Goal: Task Accomplishment & Management: Use online tool/utility

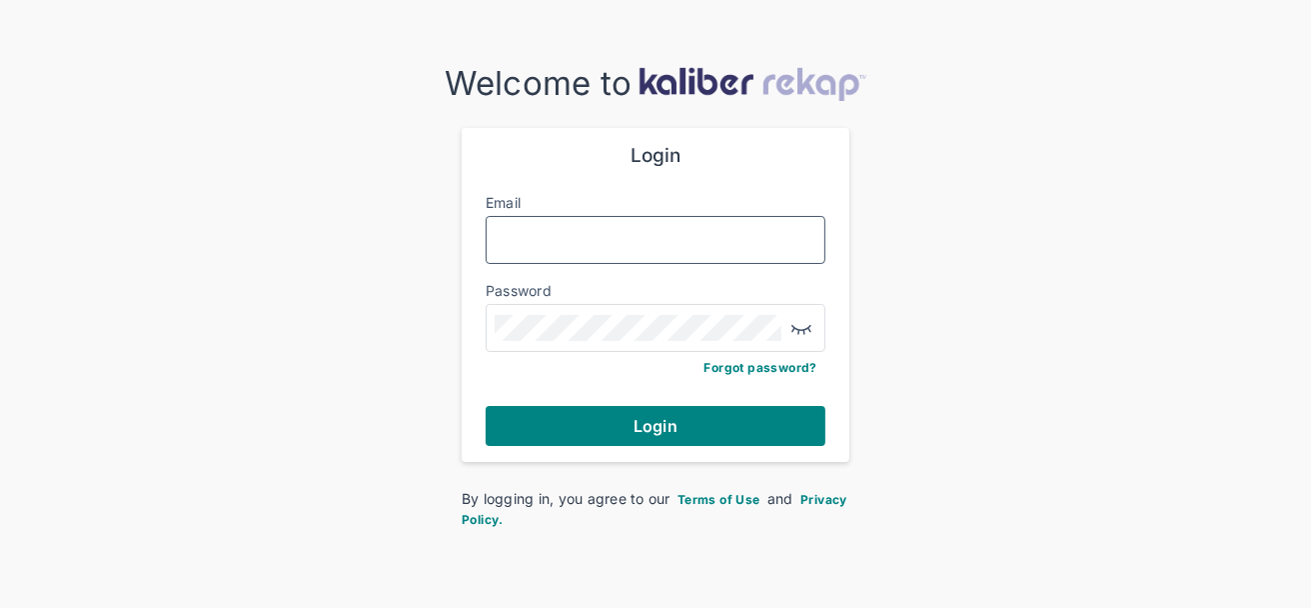
type input "**********"
click at [618, 460] on div "**********" at bounding box center [656, 295] width 388 height 334
click at [618, 447] on div "**********" at bounding box center [656, 295] width 388 height 334
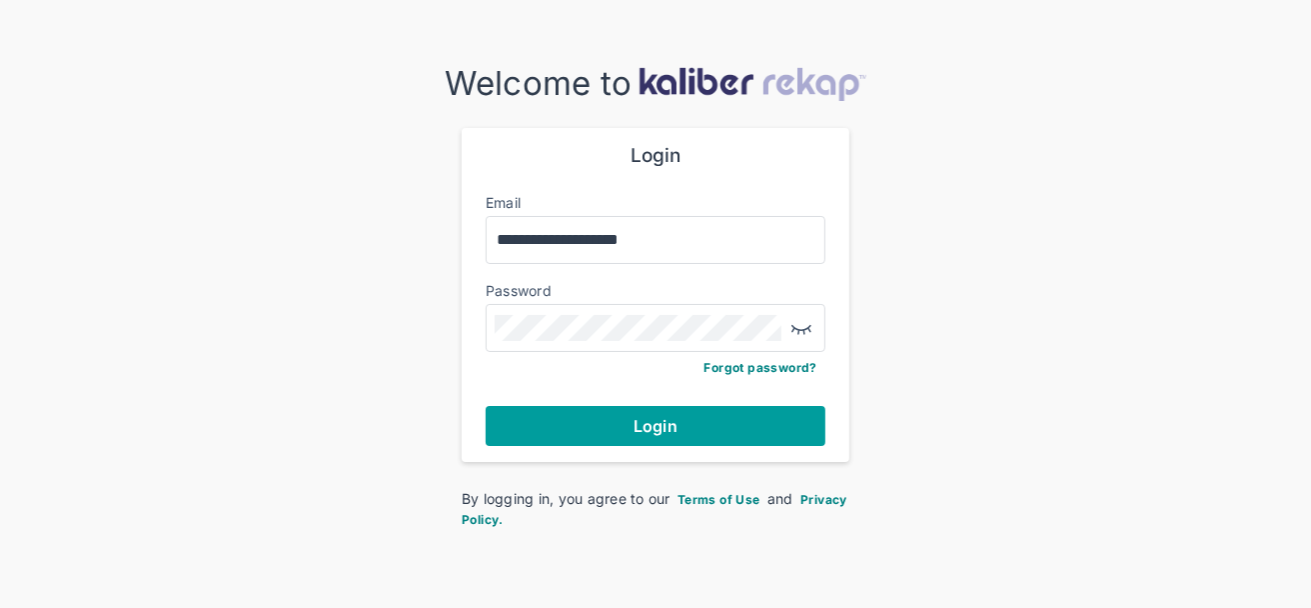
click at [627, 414] on button "Login" at bounding box center [656, 426] width 340 height 40
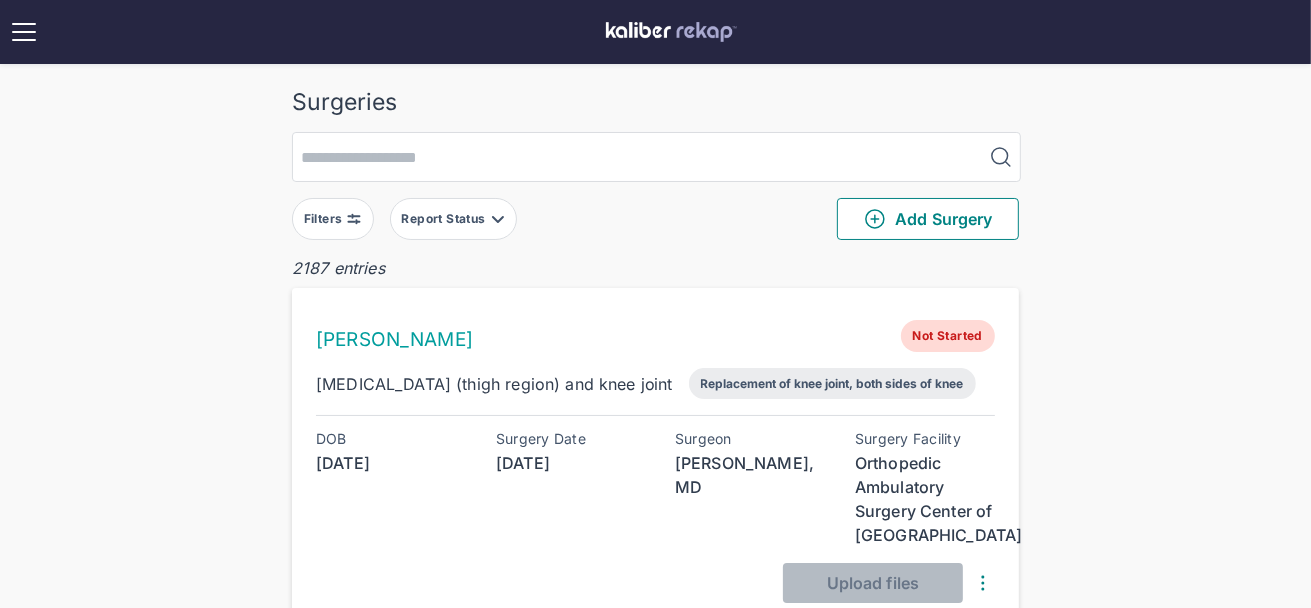
click at [346, 218] on img at bounding box center [354, 219] width 16 height 16
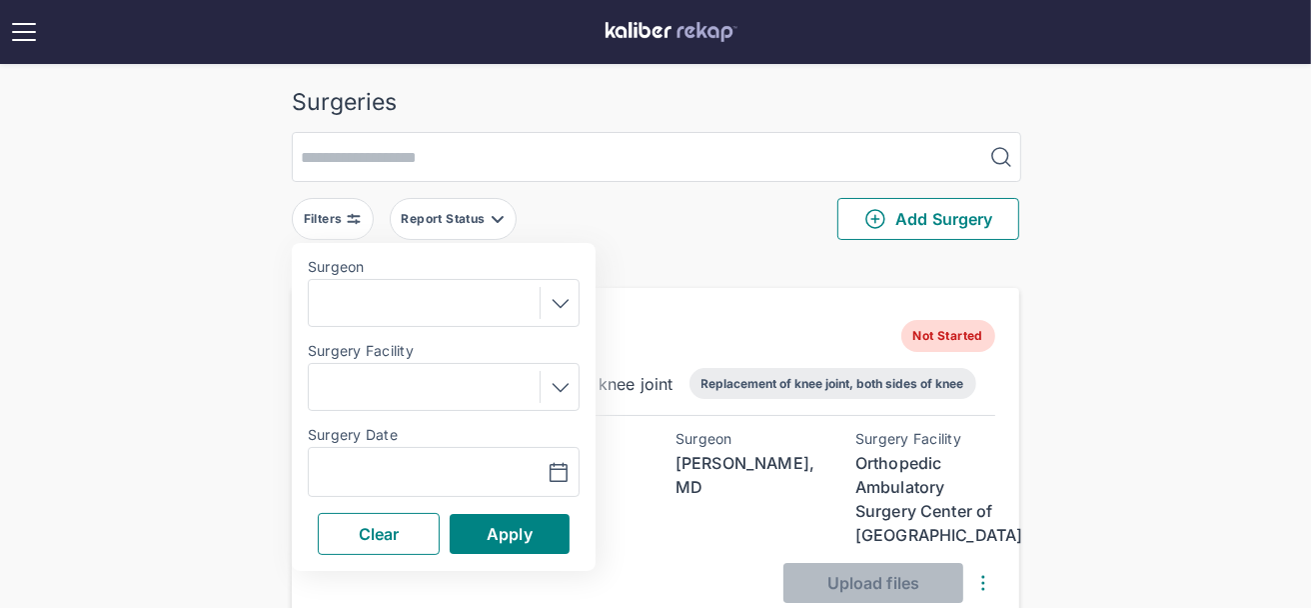
click at [382, 453] on div "Navigate forward to interact with the calendar and select a date. Press the que…" at bounding box center [444, 472] width 272 height 50
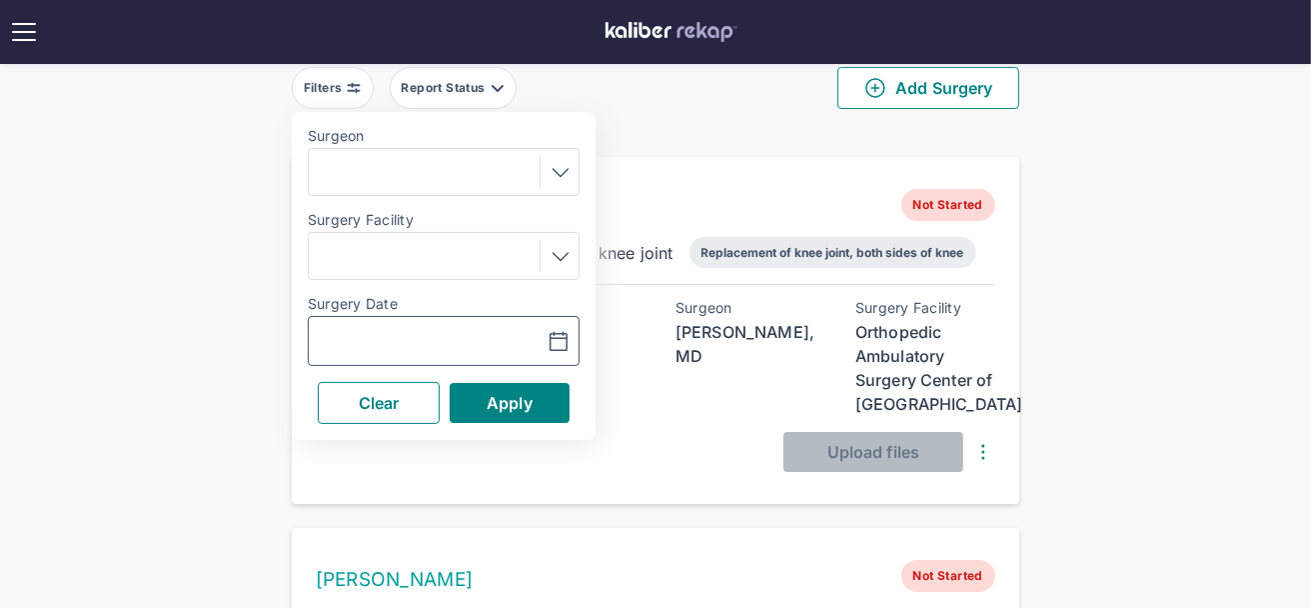
click at [415, 340] on input "text" at bounding box center [375, 341] width 116 height 24
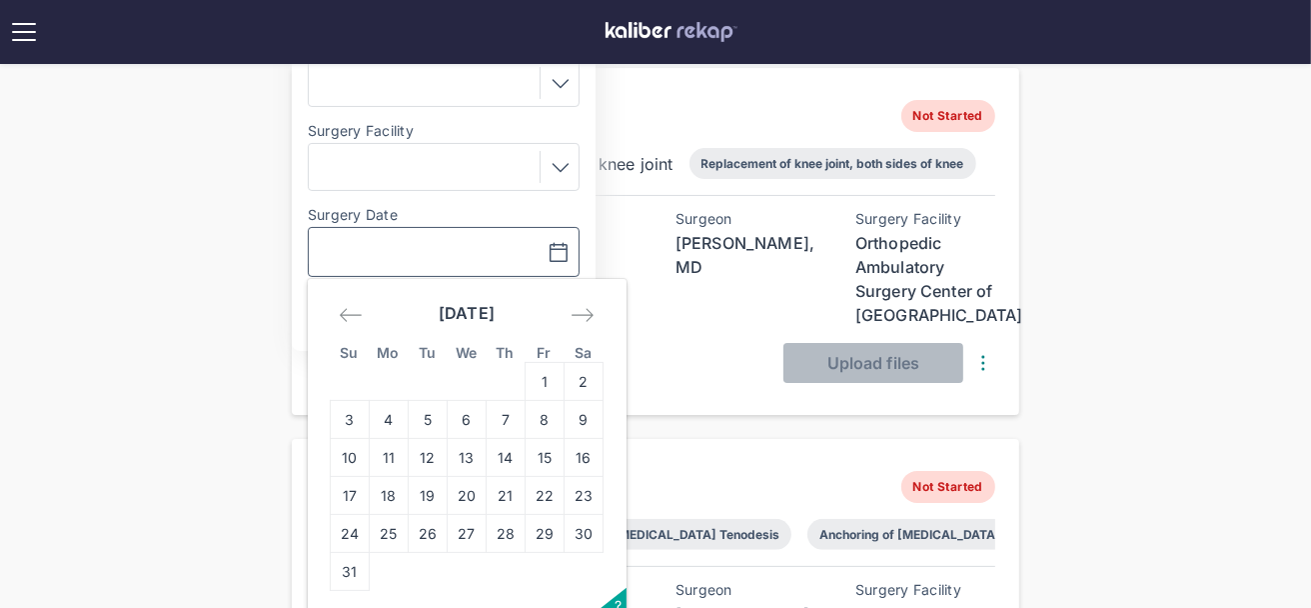
scroll to position [313, 0]
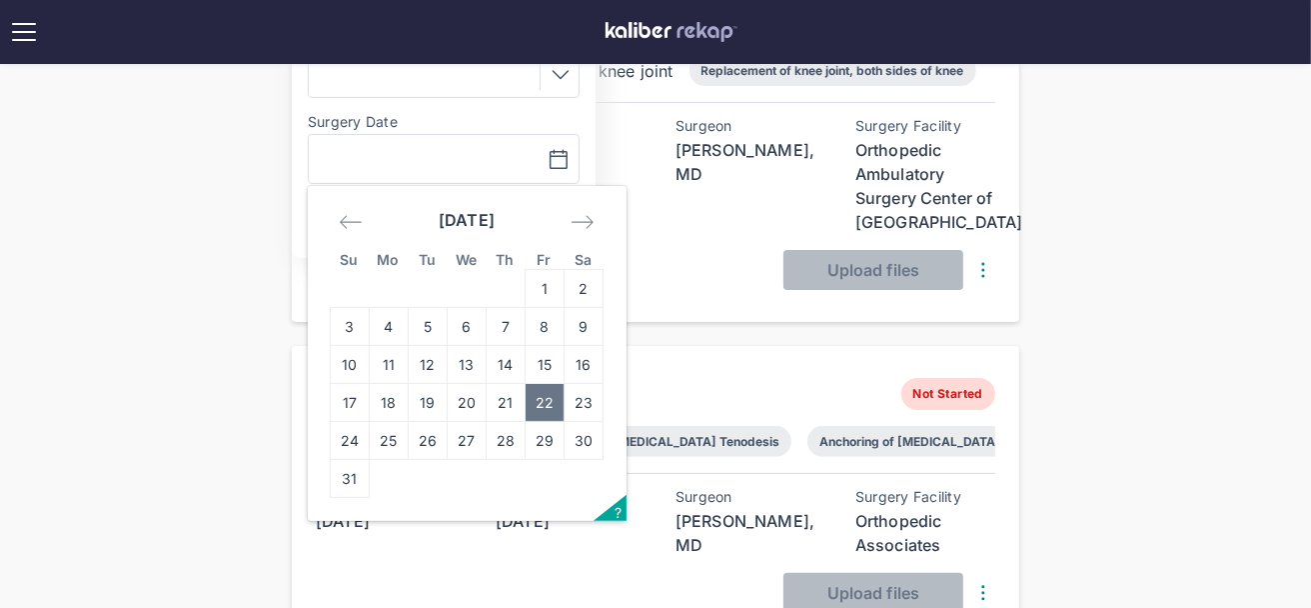
click at [532, 394] on td "22" at bounding box center [545, 403] width 39 height 38
type input "**********"
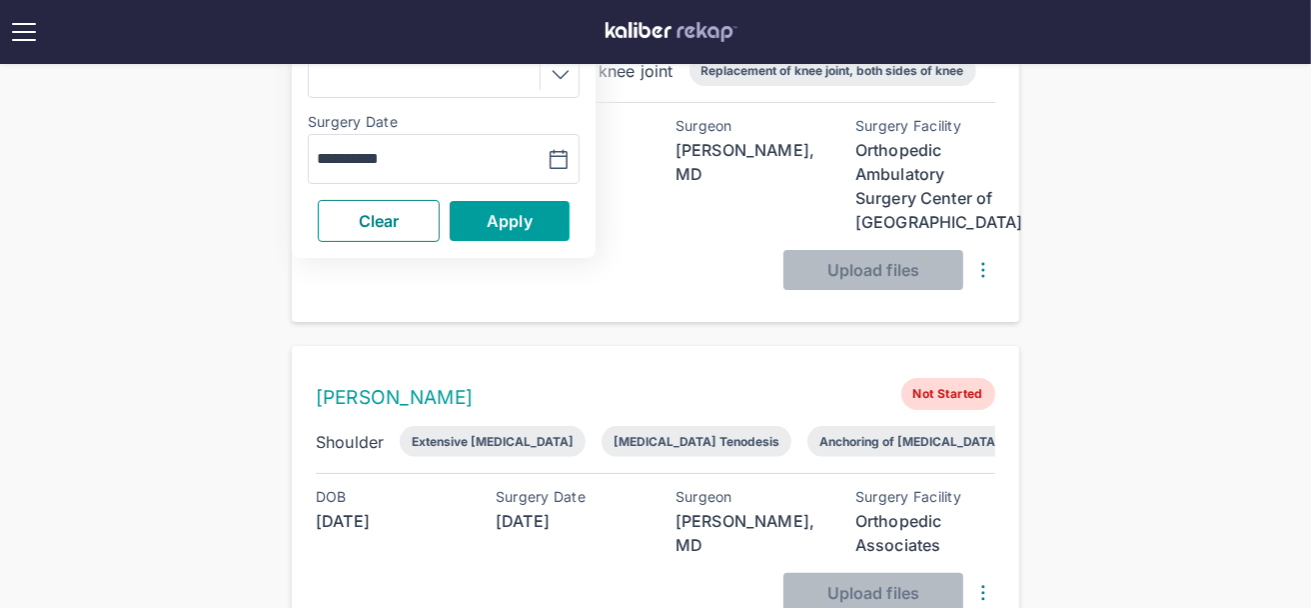
click at [502, 226] on span "Apply" at bounding box center [510, 221] width 46 height 20
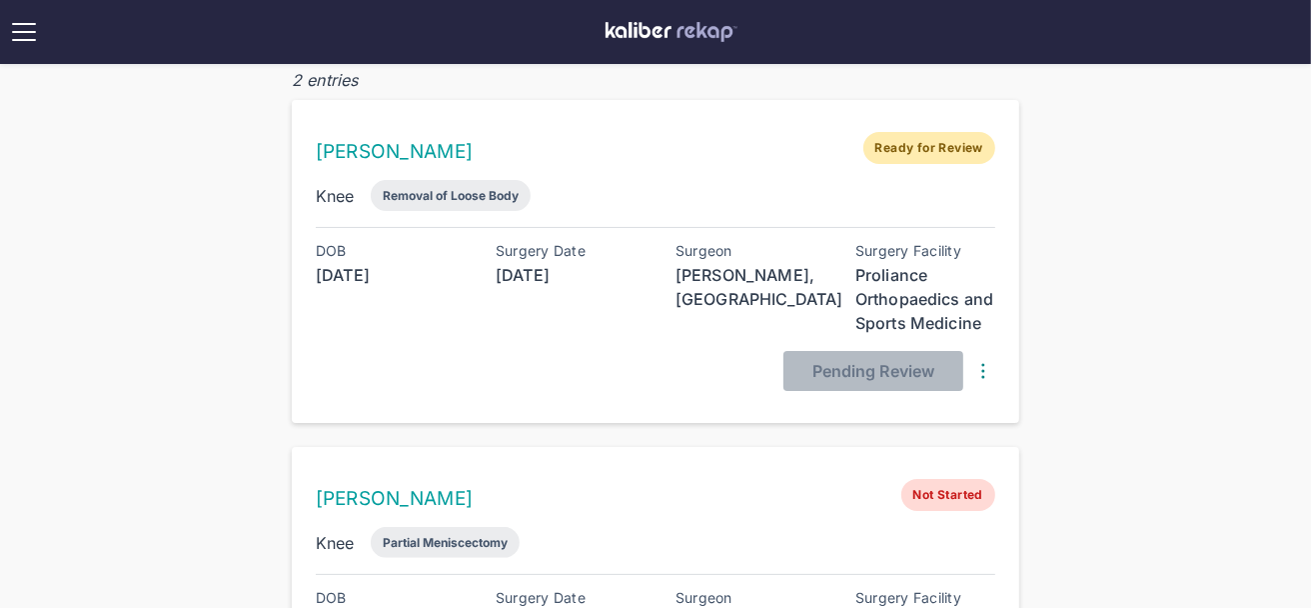
scroll to position [390, 0]
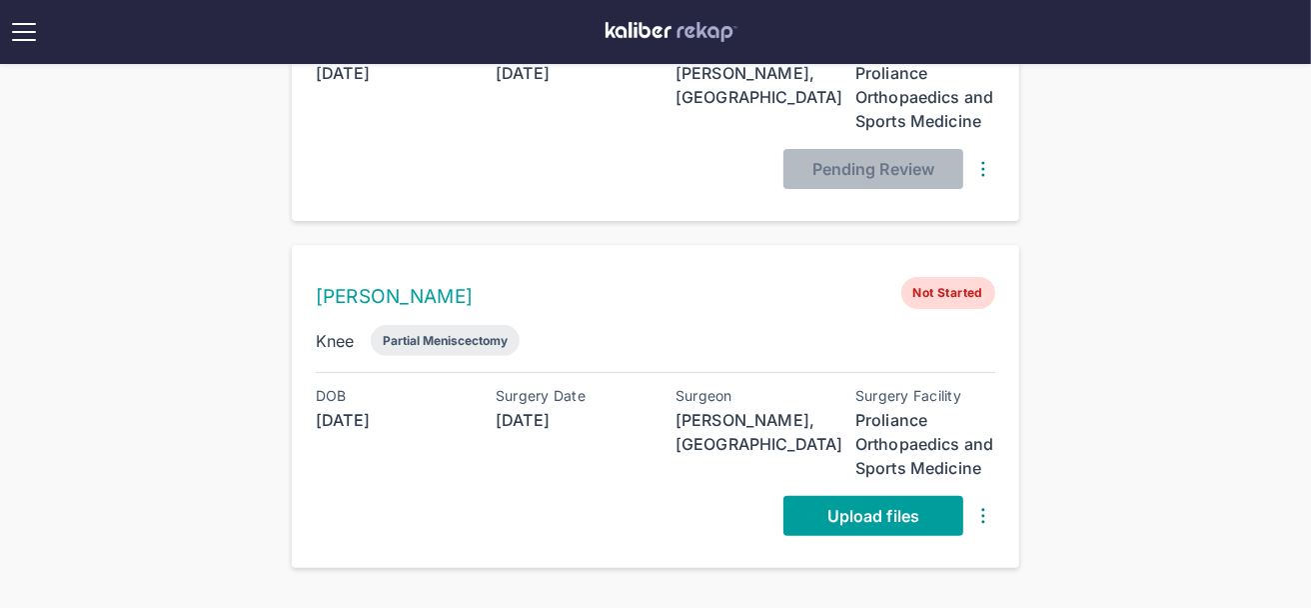
click at [847, 506] on span "Upload files" at bounding box center [874, 516] width 92 height 20
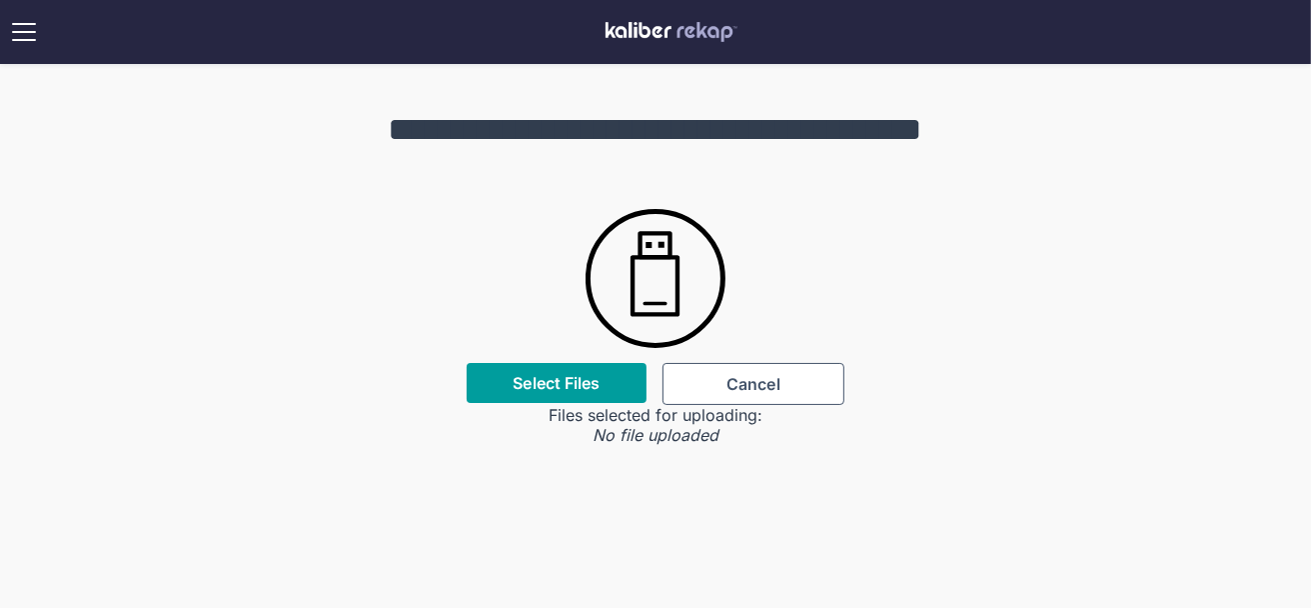
click at [566, 398] on div "Select Files" at bounding box center [557, 383] width 180 height 40
click at [560, 399] on div "Select Files" at bounding box center [557, 383] width 180 height 40
click at [569, 386] on label "Select Files" at bounding box center [556, 383] width 87 height 20
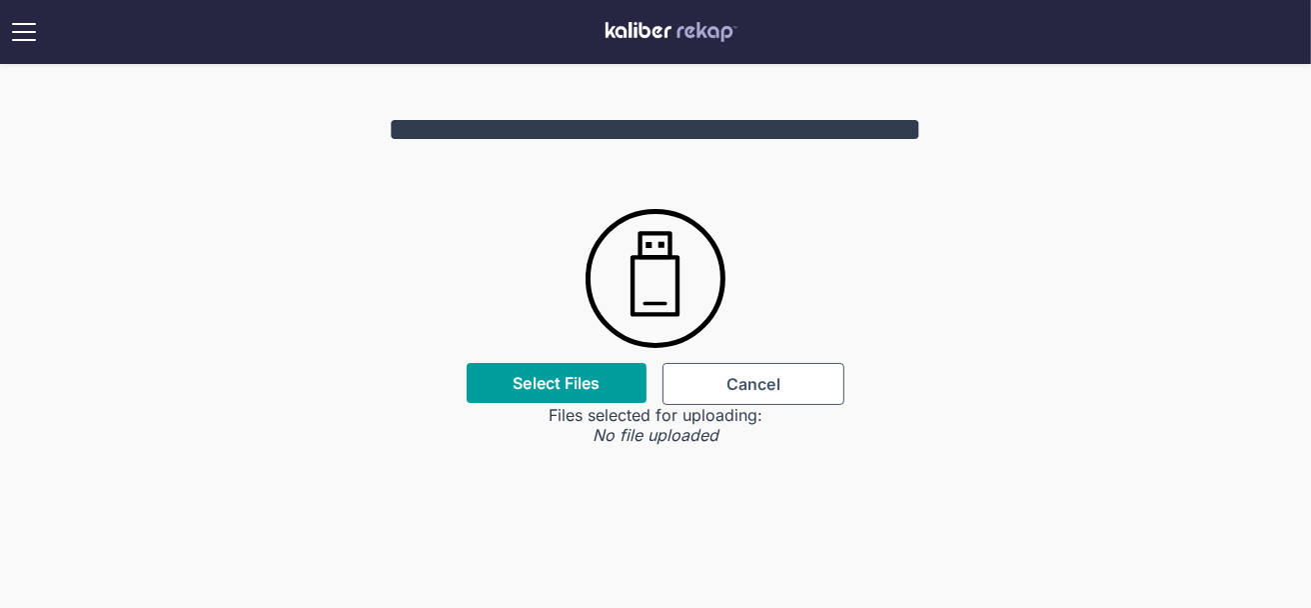
click at [0, 0] on input "Select Files" at bounding box center [0, 0] width 0 height 0
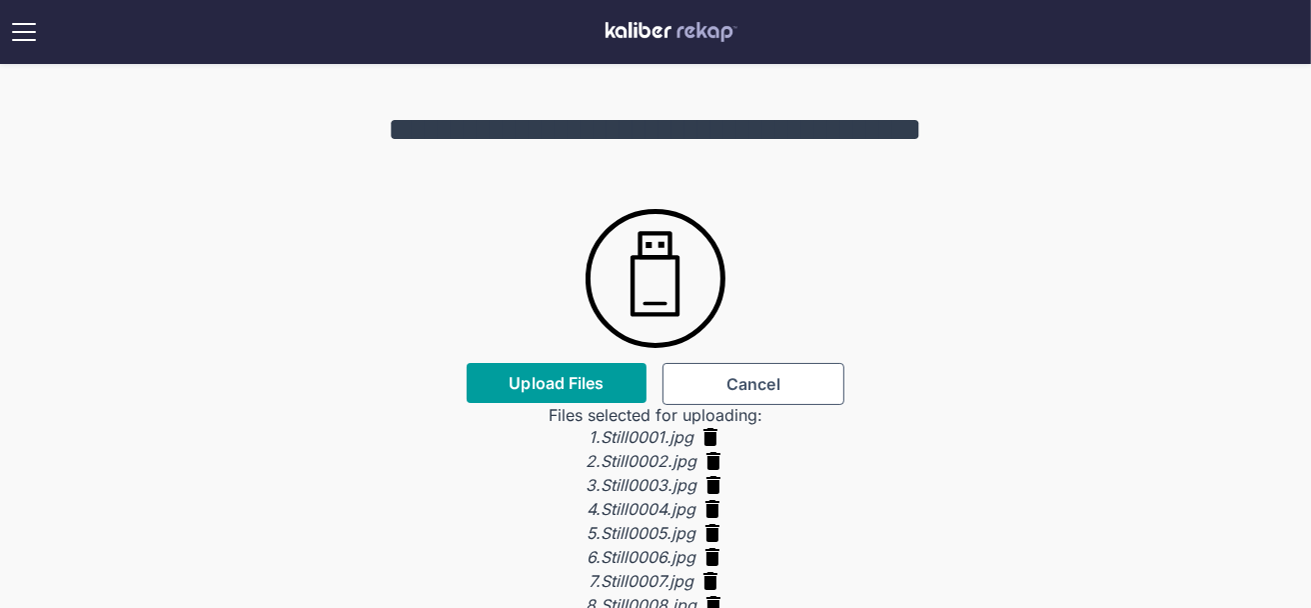
click at [599, 390] on span "Upload Files" at bounding box center [556, 383] width 95 height 20
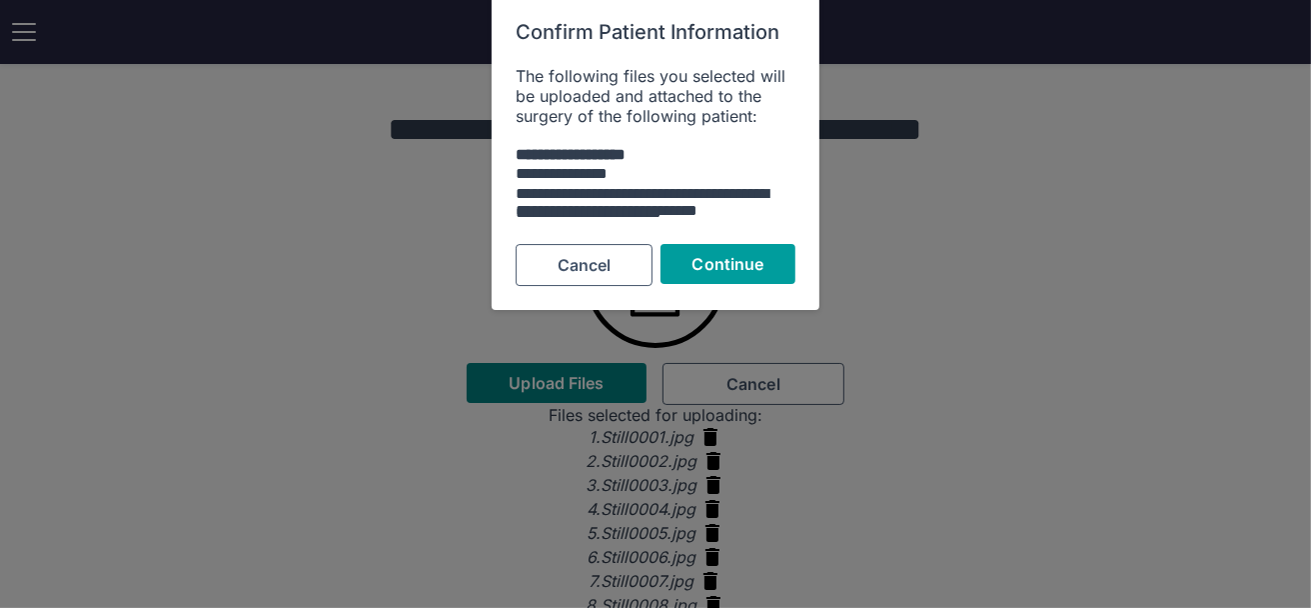
click at [725, 266] on span "Continue" at bounding box center [729, 264] width 72 height 20
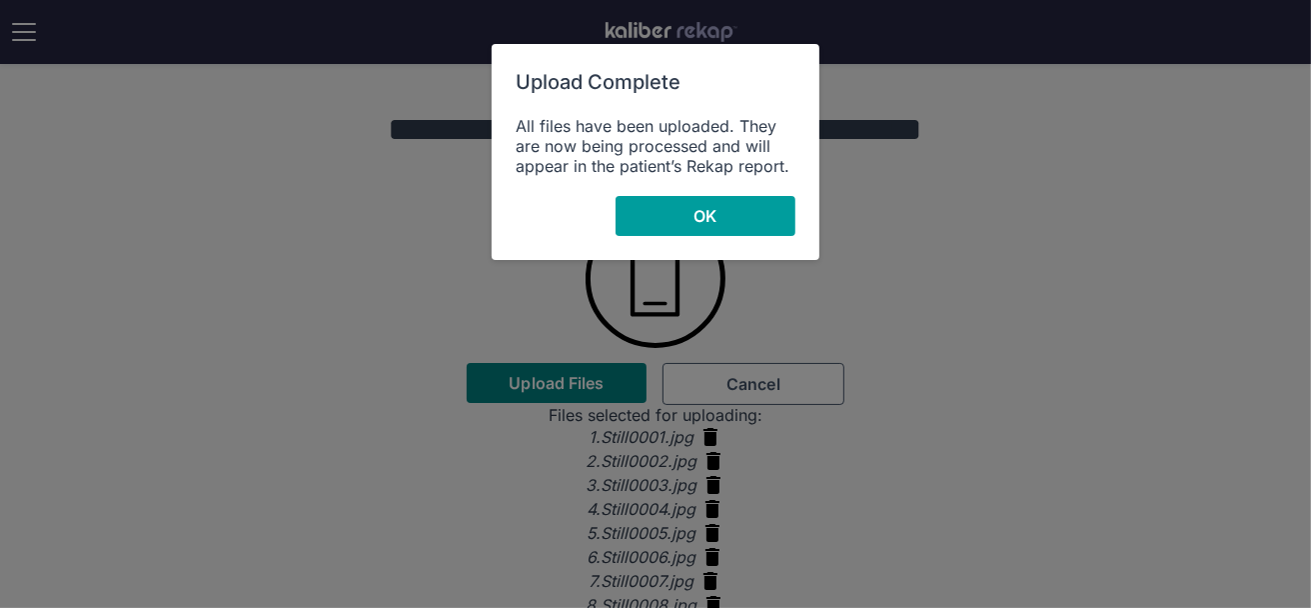
click at [715, 221] on span "OK" at bounding box center [705, 216] width 23 height 20
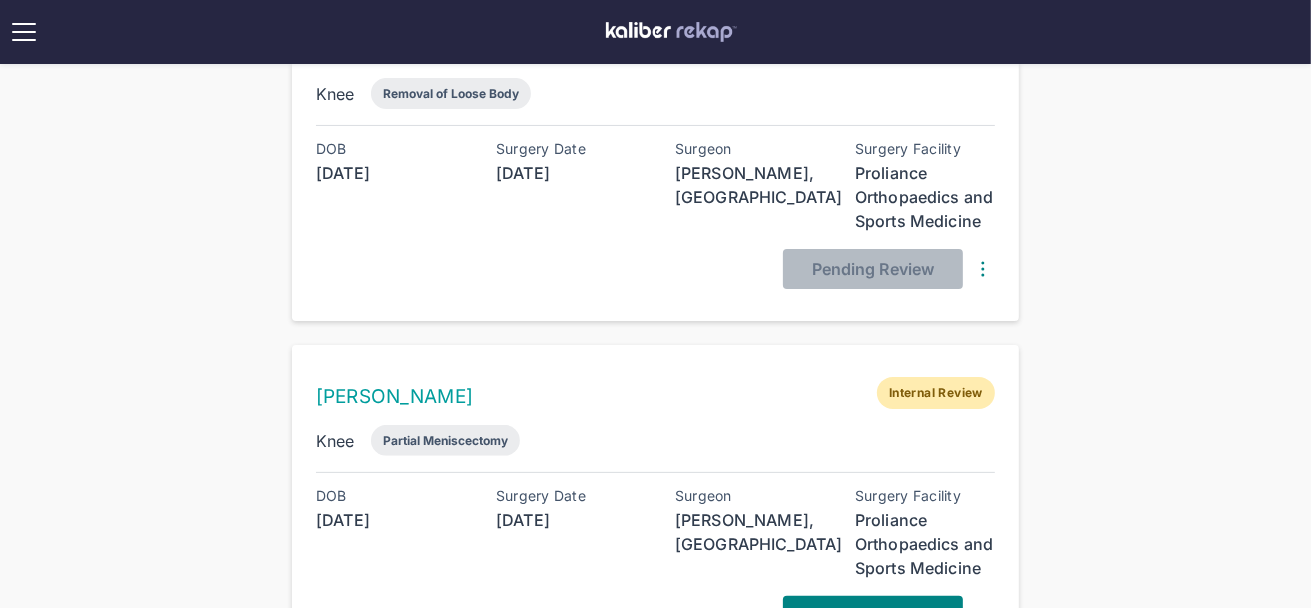
scroll to position [341, 0]
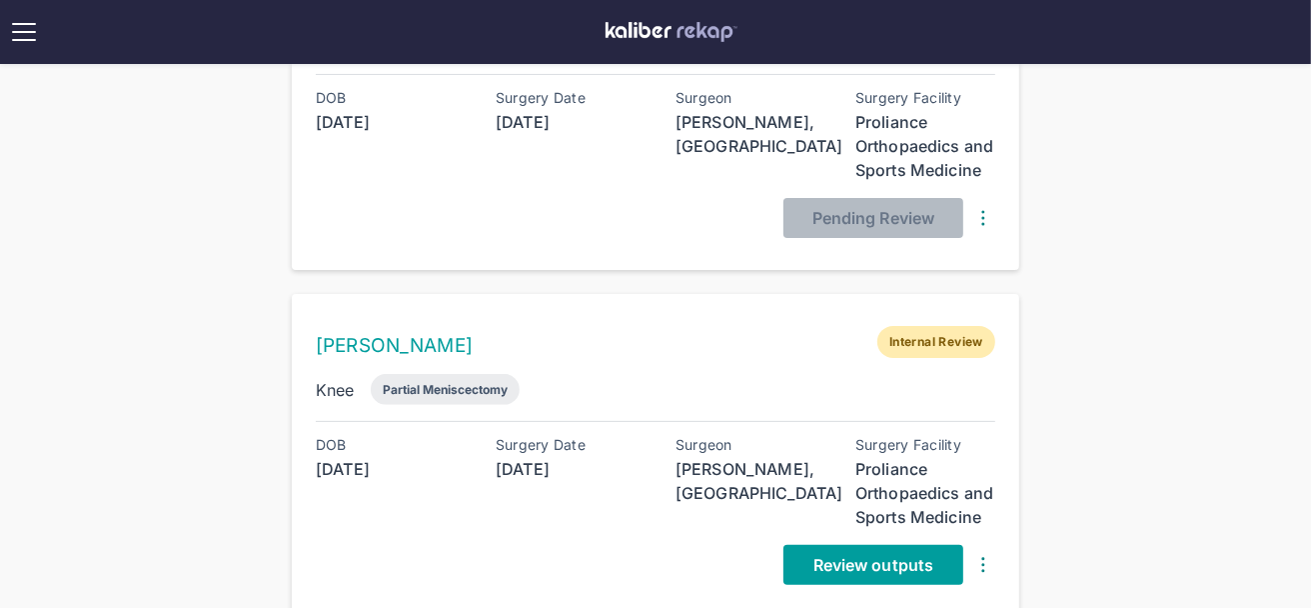
click at [860, 560] on span "Review outputs" at bounding box center [874, 565] width 120 height 20
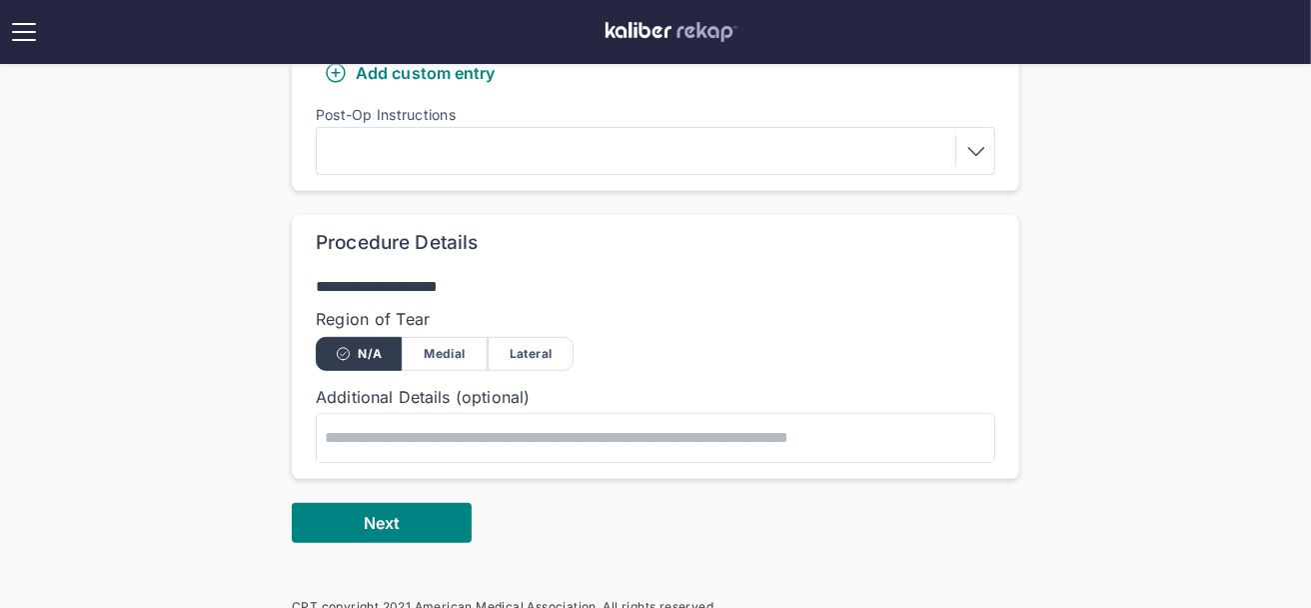
scroll to position [881, 0]
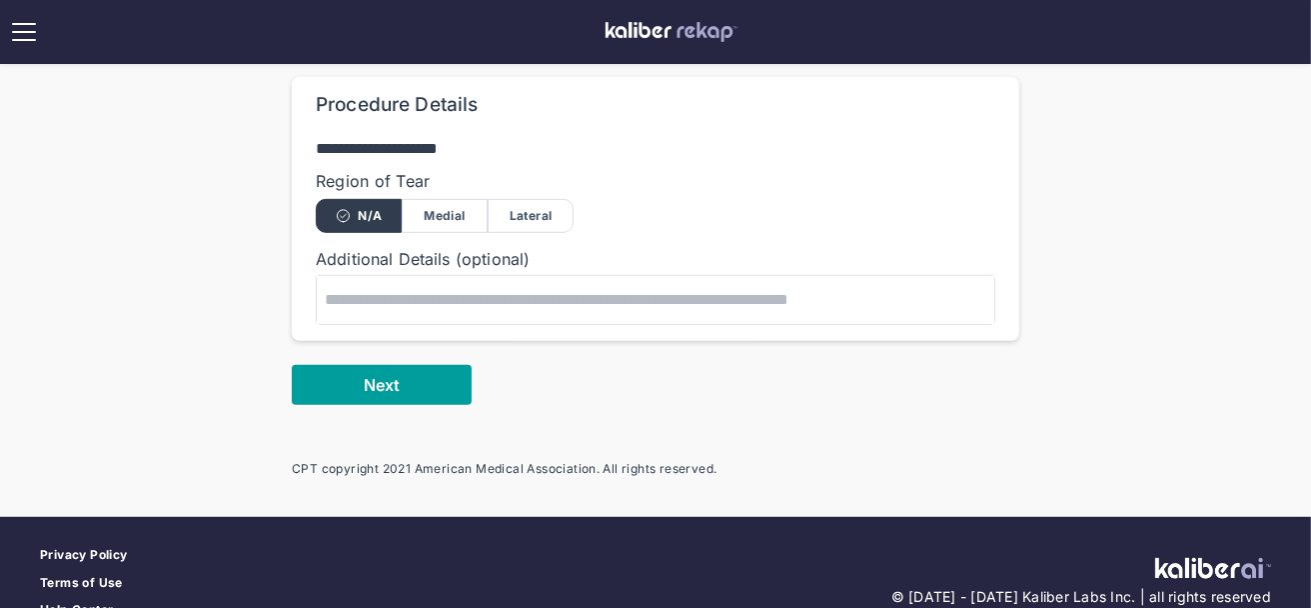
click at [420, 376] on button "Next" at bounding box center [382, 385] width 180 height 40
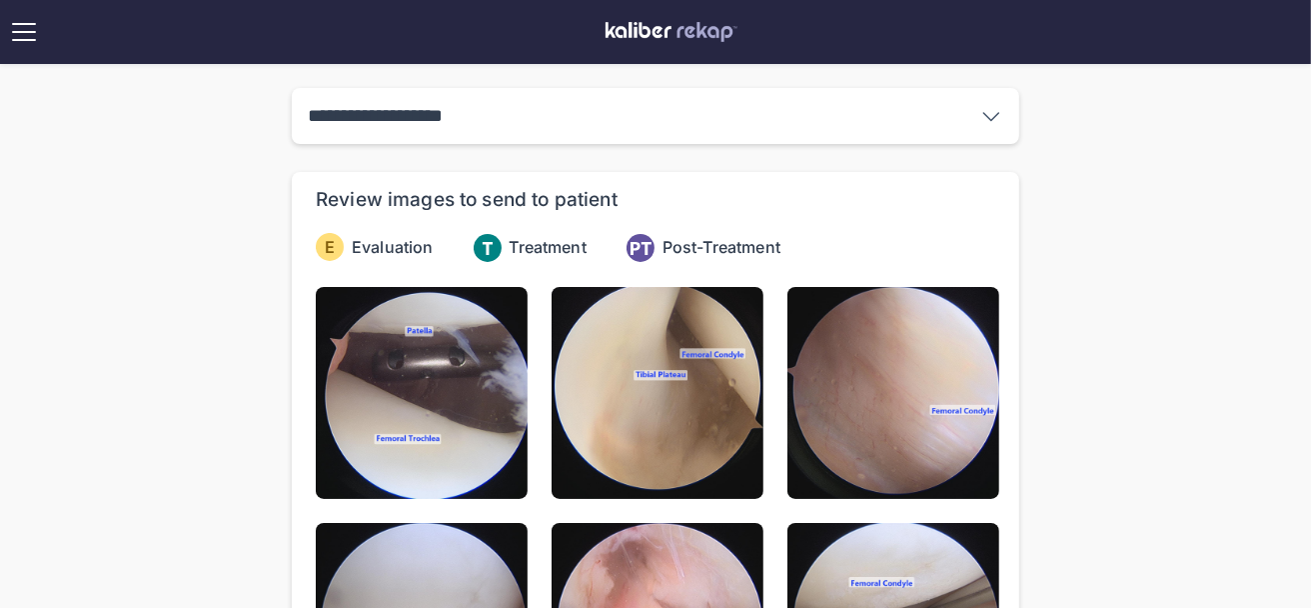
click at [420, 376] on img at bounding box center [422, 393] width 212 height 212
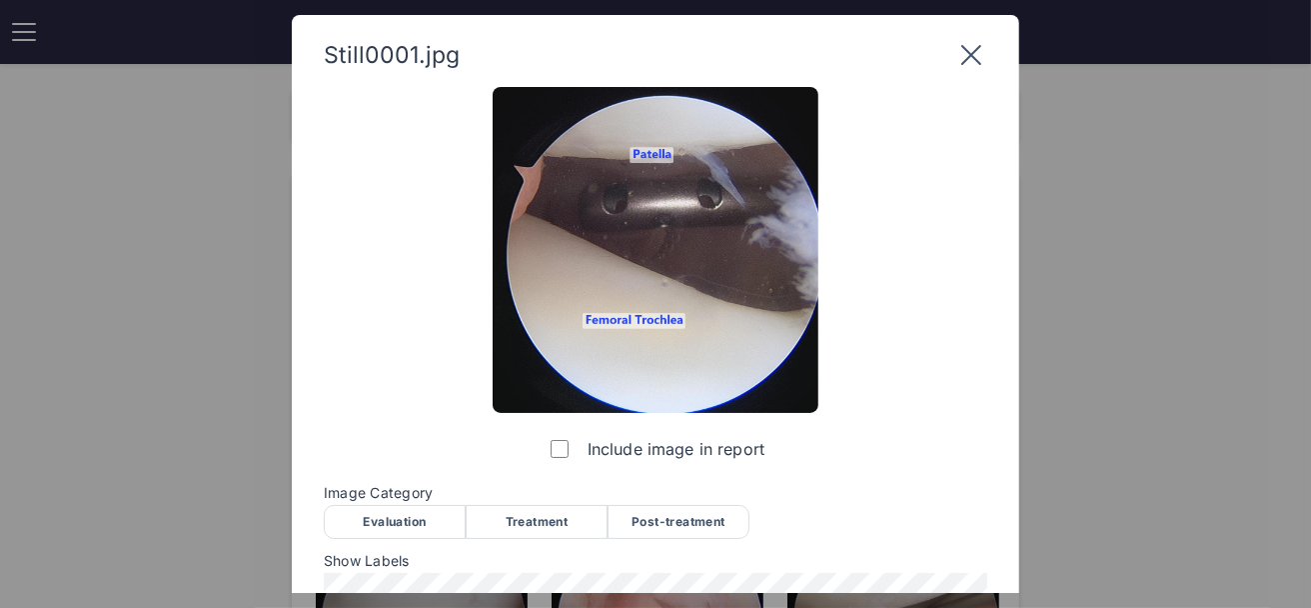
click at [405, 525] on div "Evaluation" at bounding box center [395, 522] width 142 height 34
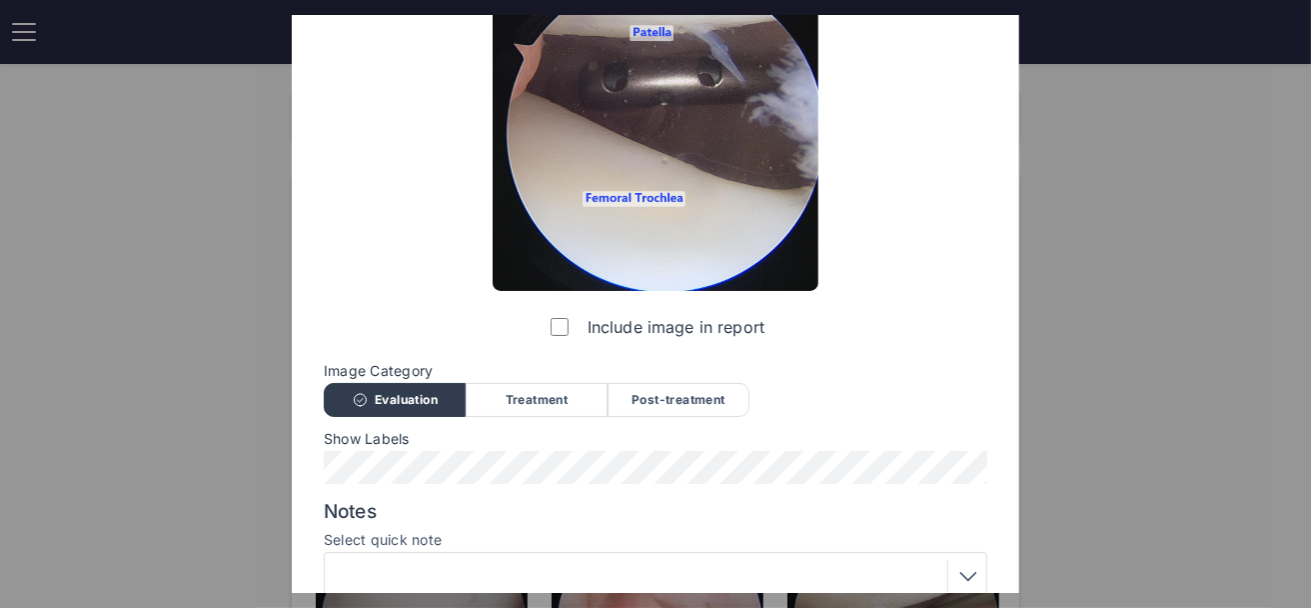
scroll to position [254, 0]
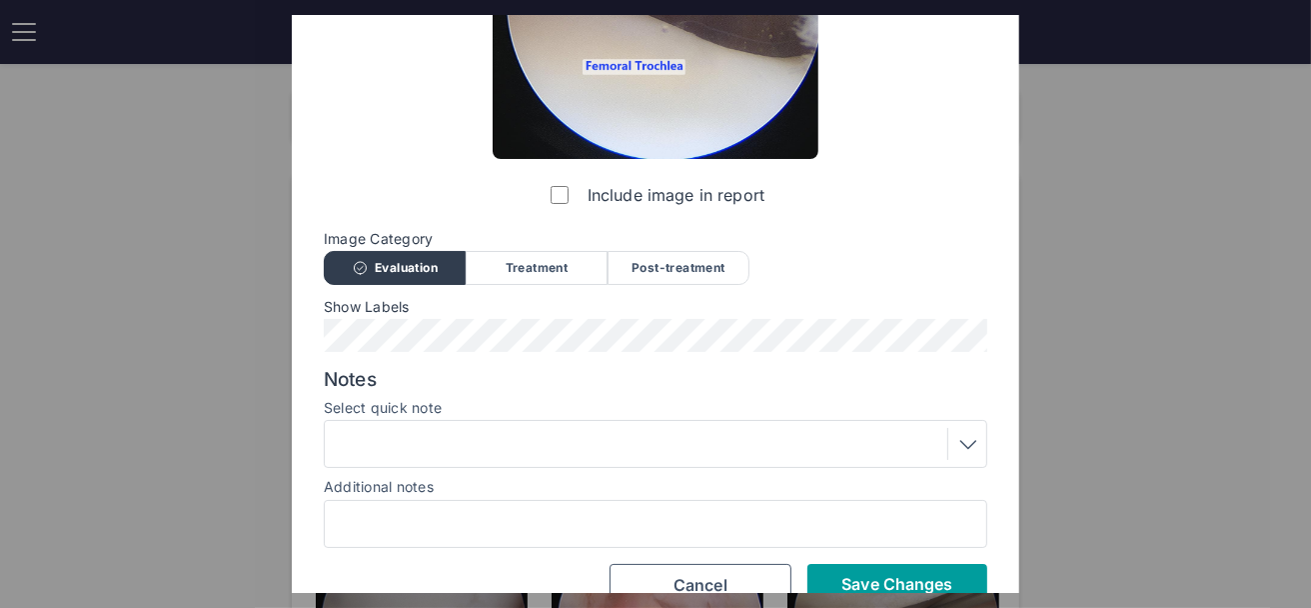
click at [884, 575] on span "Save Changes" at bounding box center [897, 584] width 111 height 20
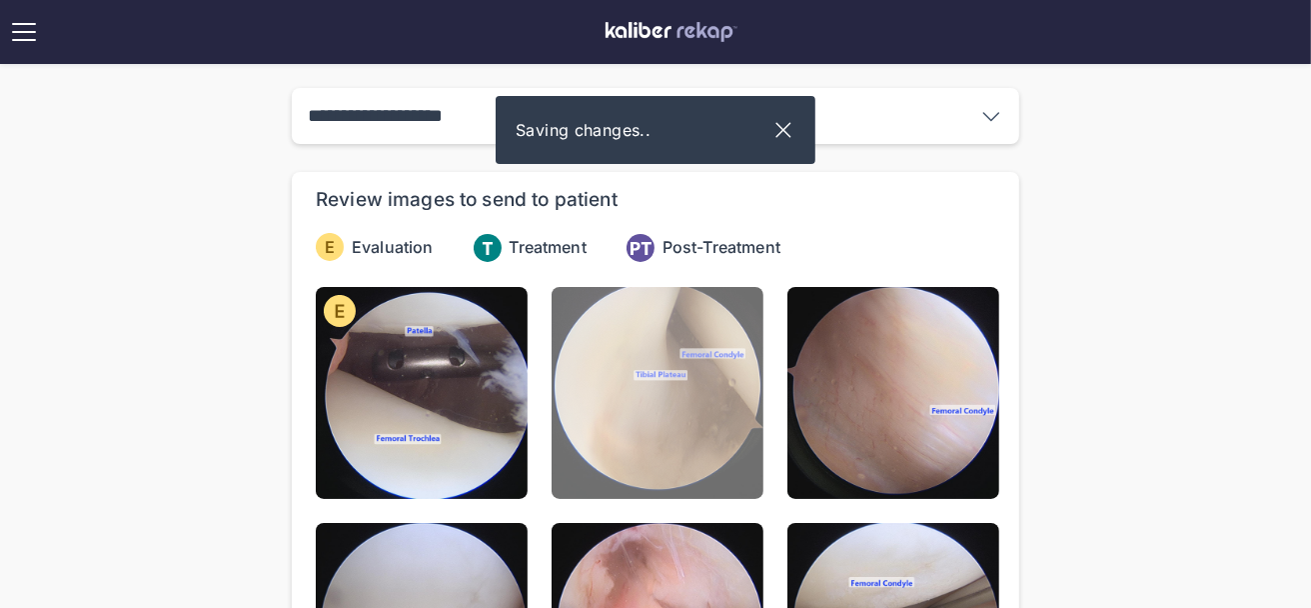
click at [685, 391] on img at bounding box center [658, 393] width 212 height 212
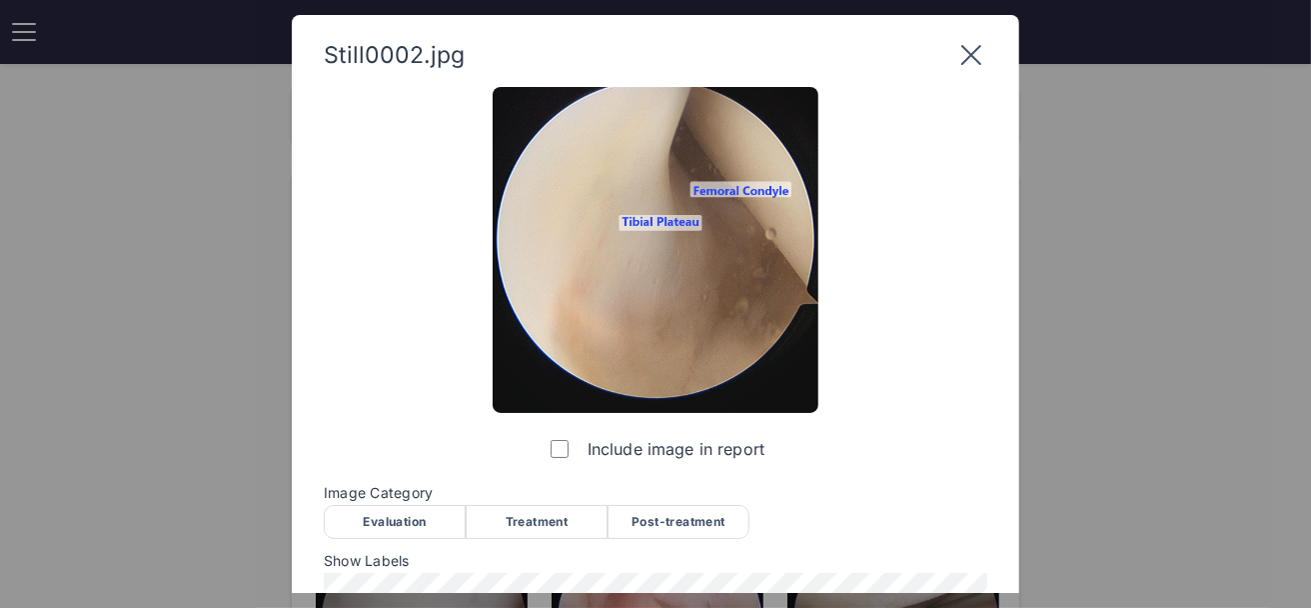
click at [385, 524] on div "Evaluation" at bounding box center [395, 522] width 142 height 34
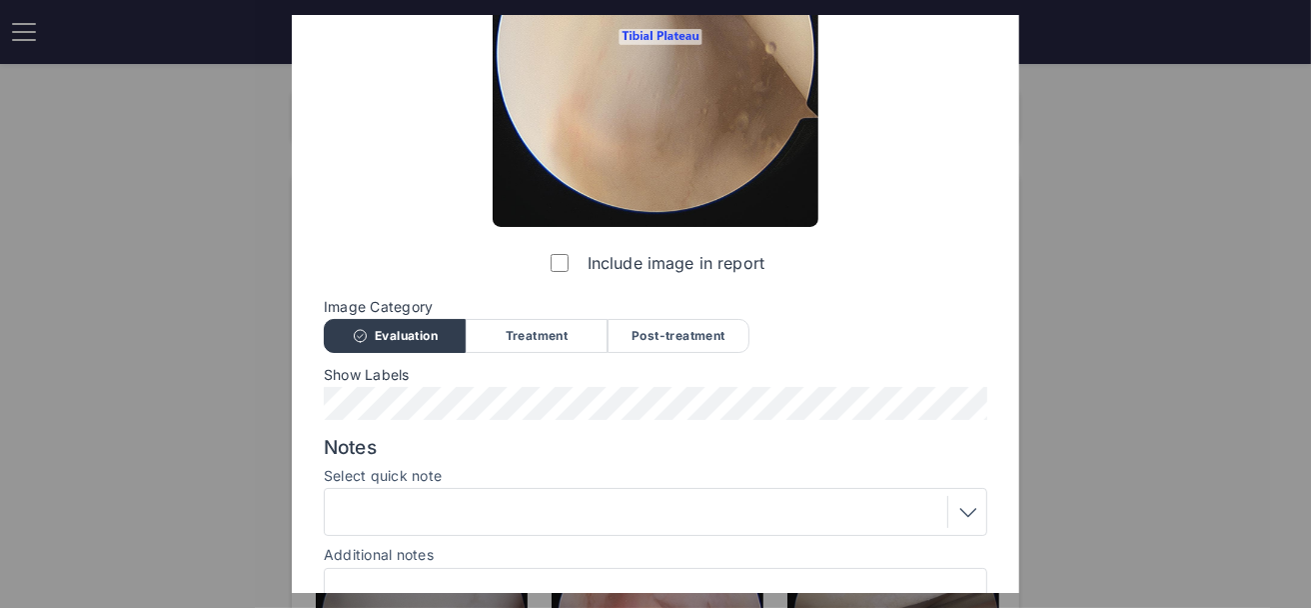
scroll to position [290, 0]
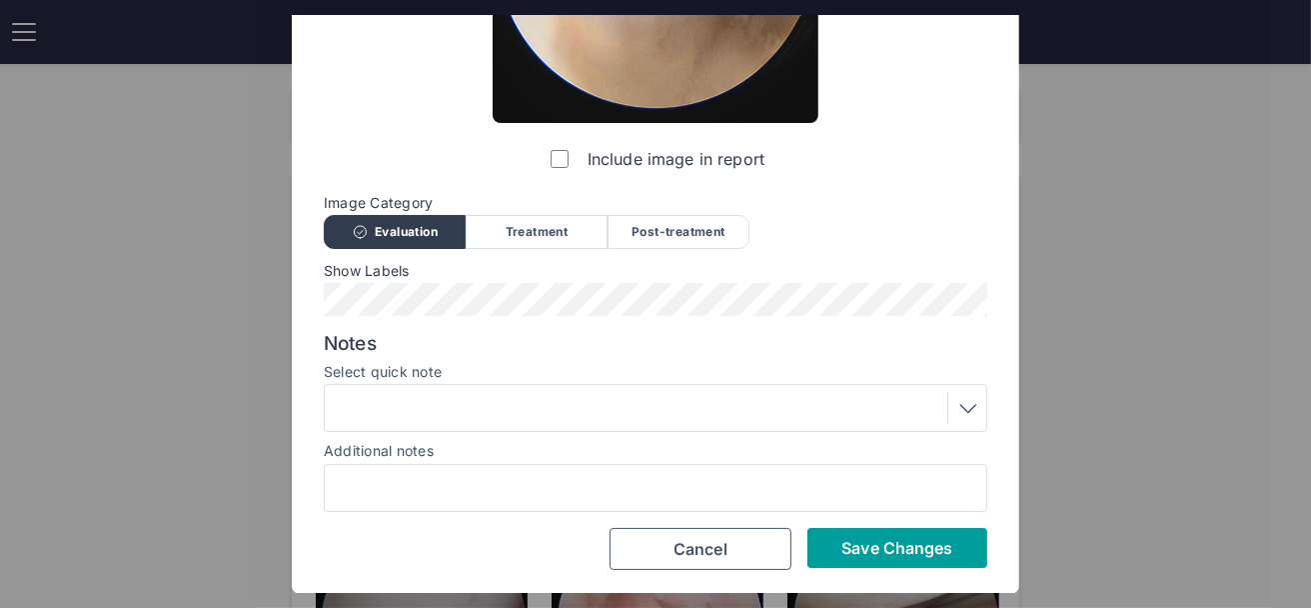
click at [857, 541] on span "Save Changes" at bounding box center [897, 548] width 111 height 20
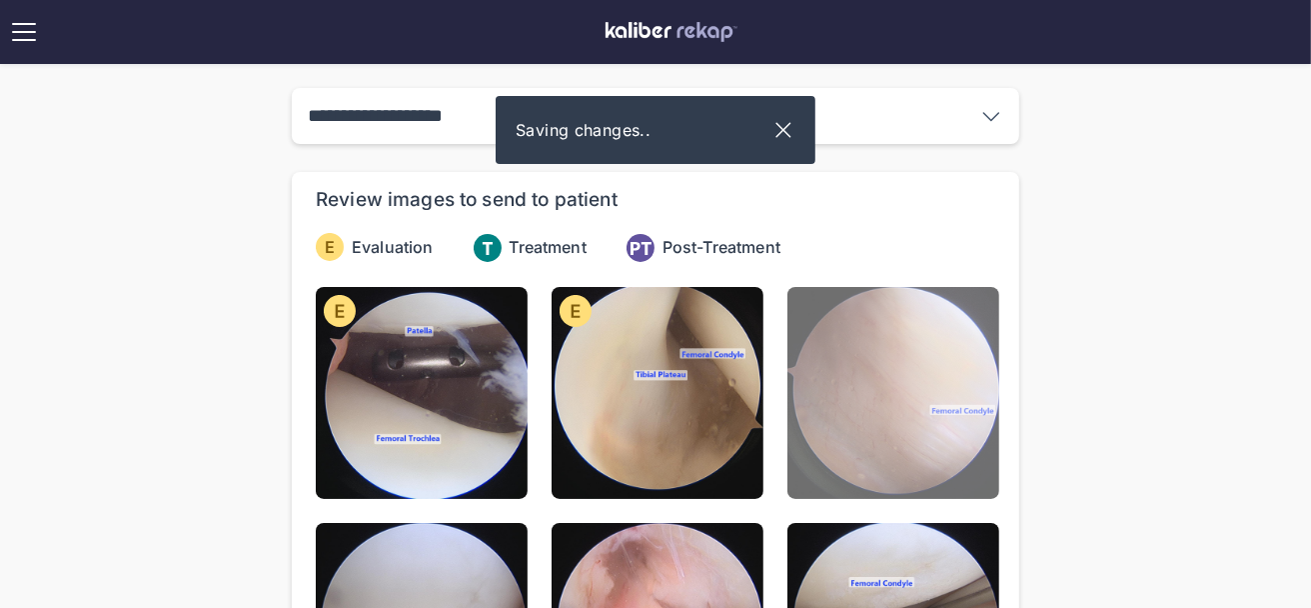
click at [853, 360] on img at bounding box center [894, 393] width 212 height 212
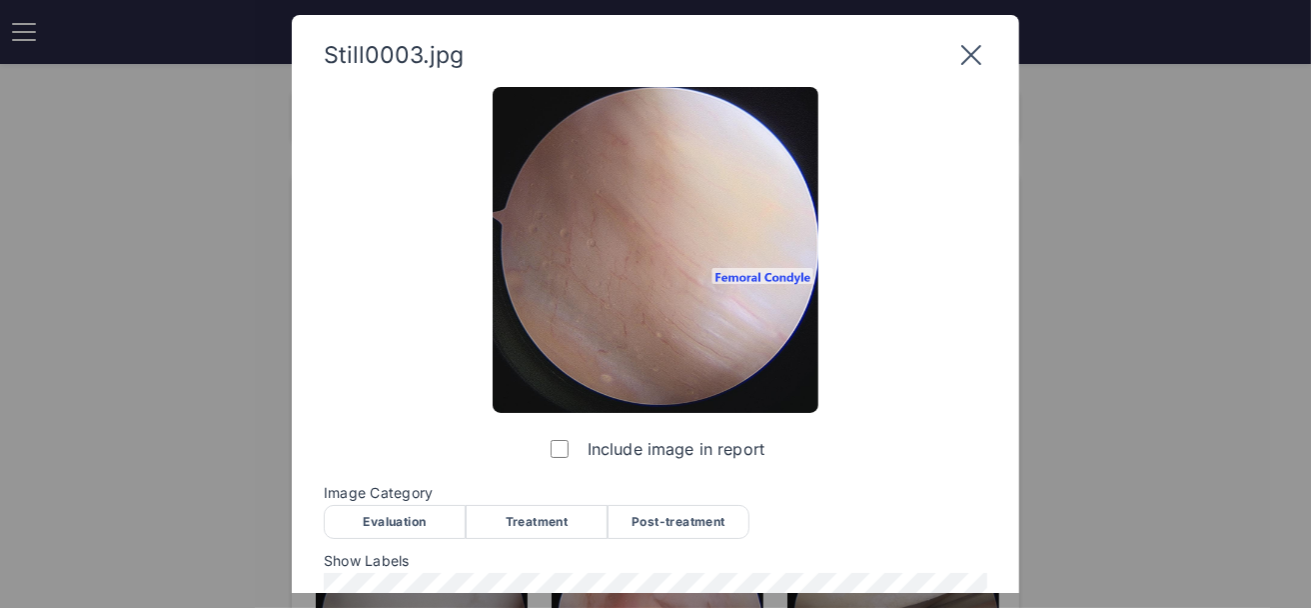
click at [407, 518] on div "Evaluation" at bounding box center [395, 522] width 142 height 34
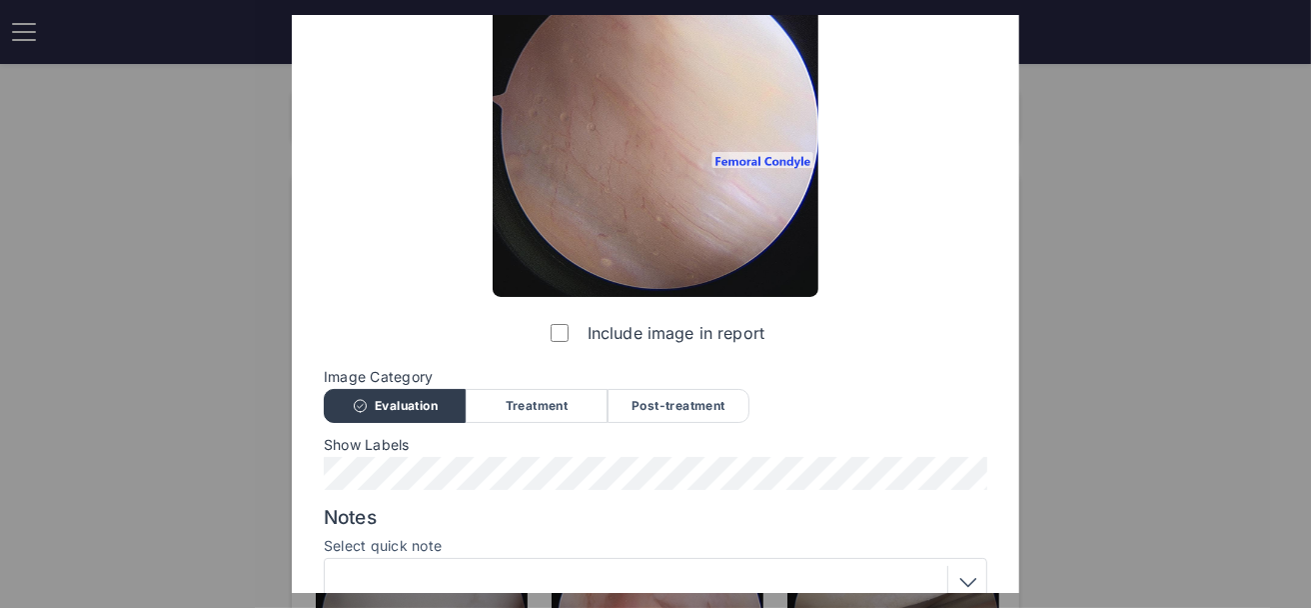
scroll to position [222, 0]
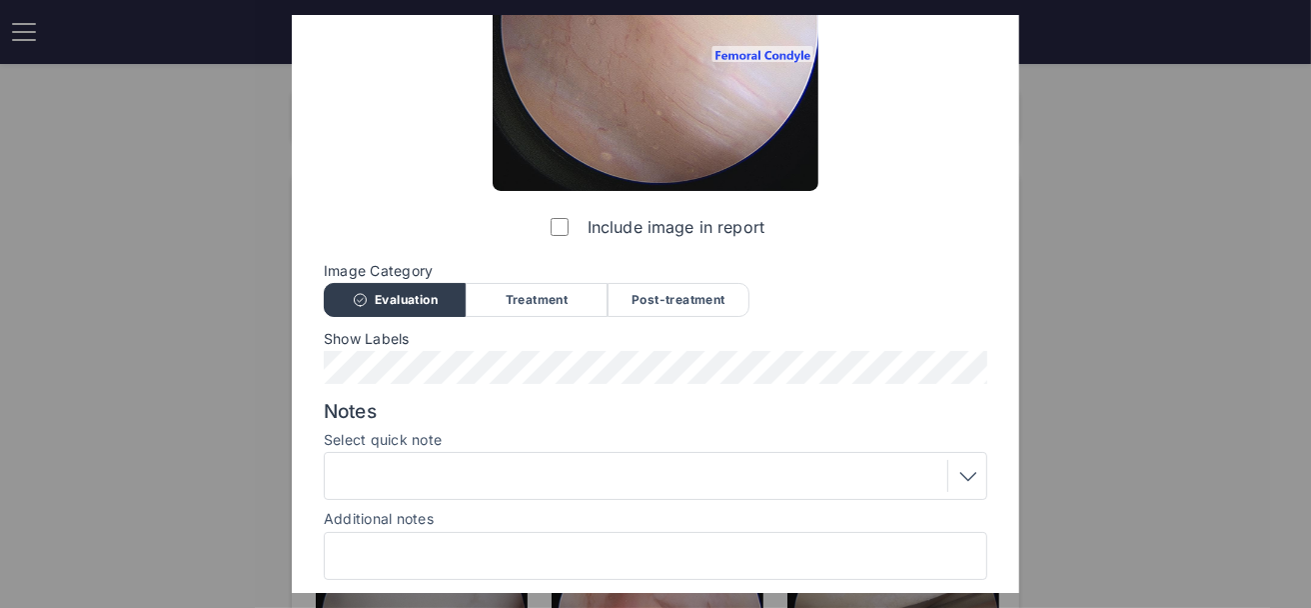
click at [424, 487] on div at bounding box center [656, 476] width 650 height 32
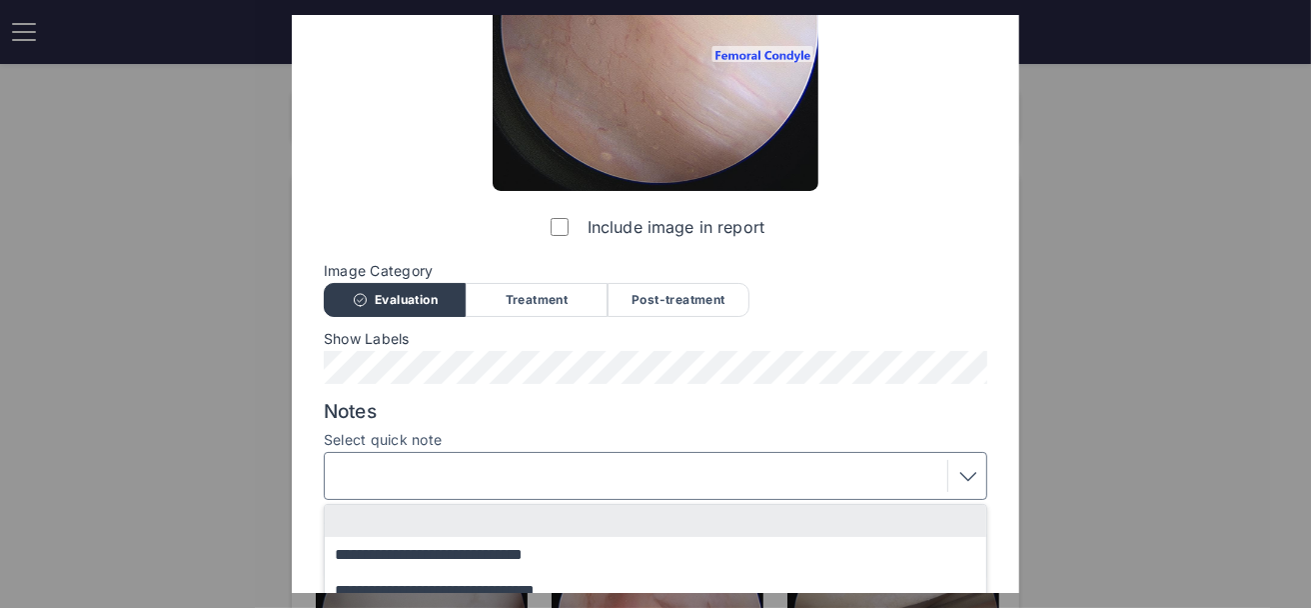
scroll to position [414, 0]
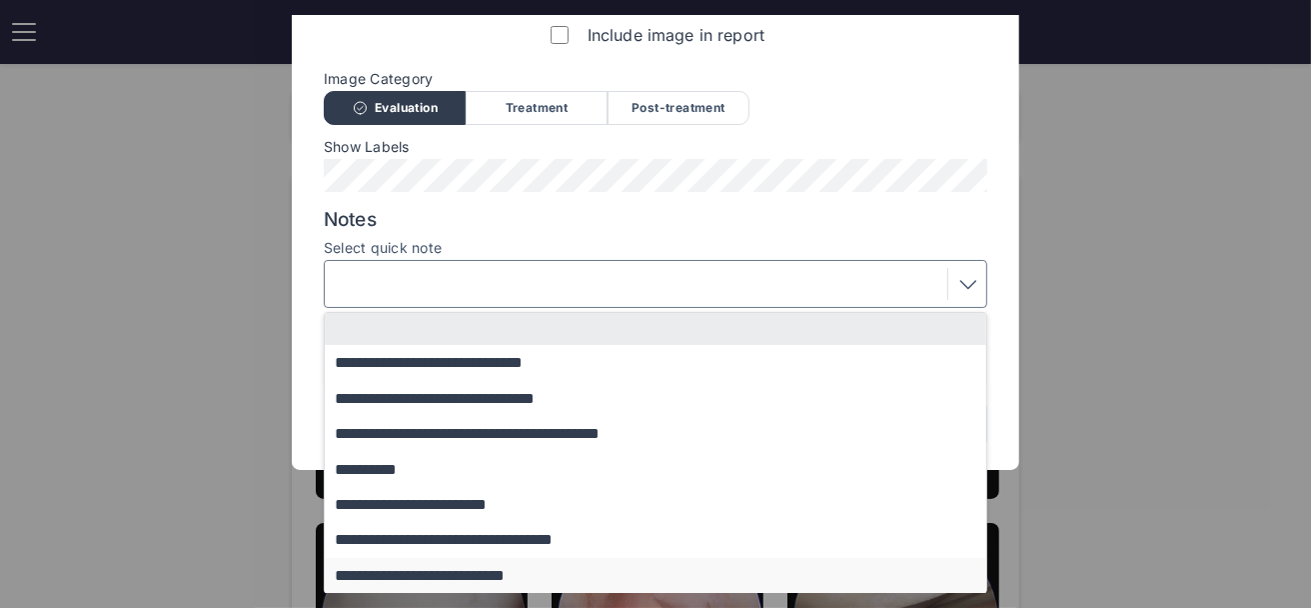
click at [433, 566] on button "**********" at bounding box center [665, 575] width 681 height 35
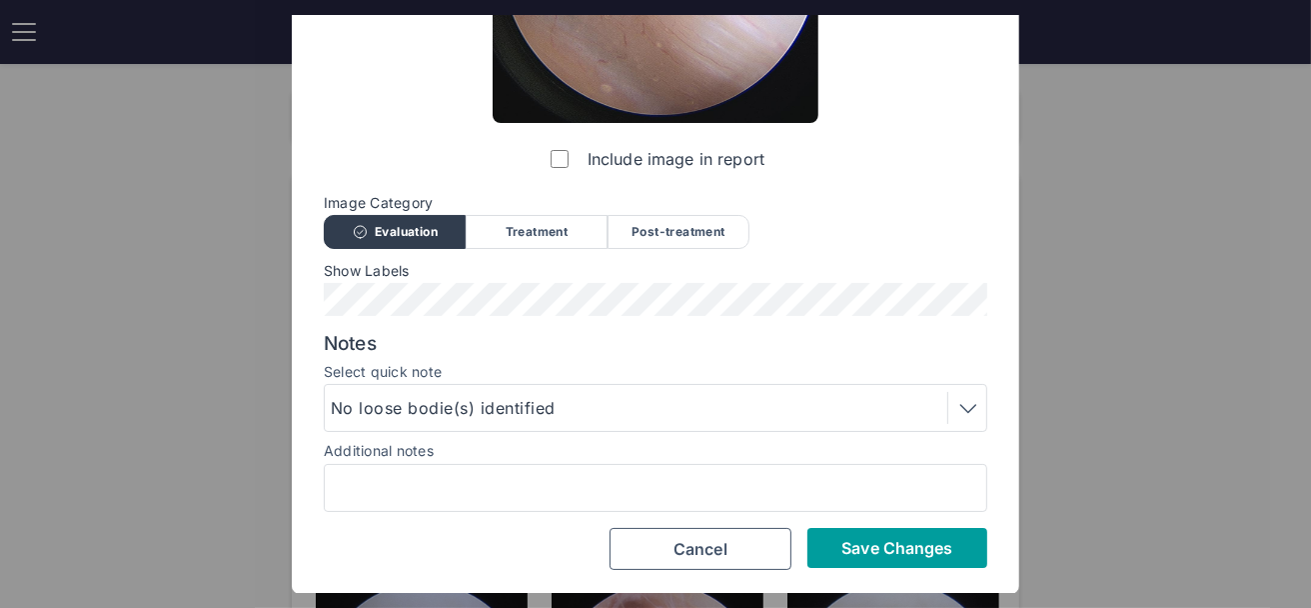
click at [947, 538] on span "Save Changes" at bounding box center [897, 548] width 111 height 20
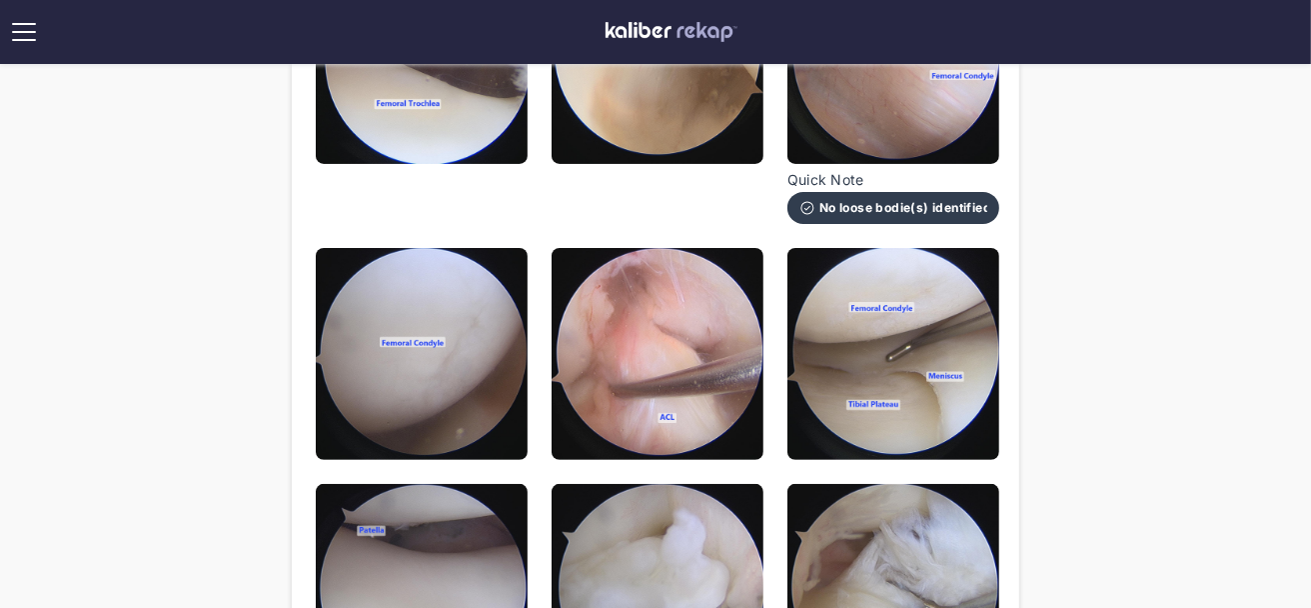
scroll to position [341, 0]
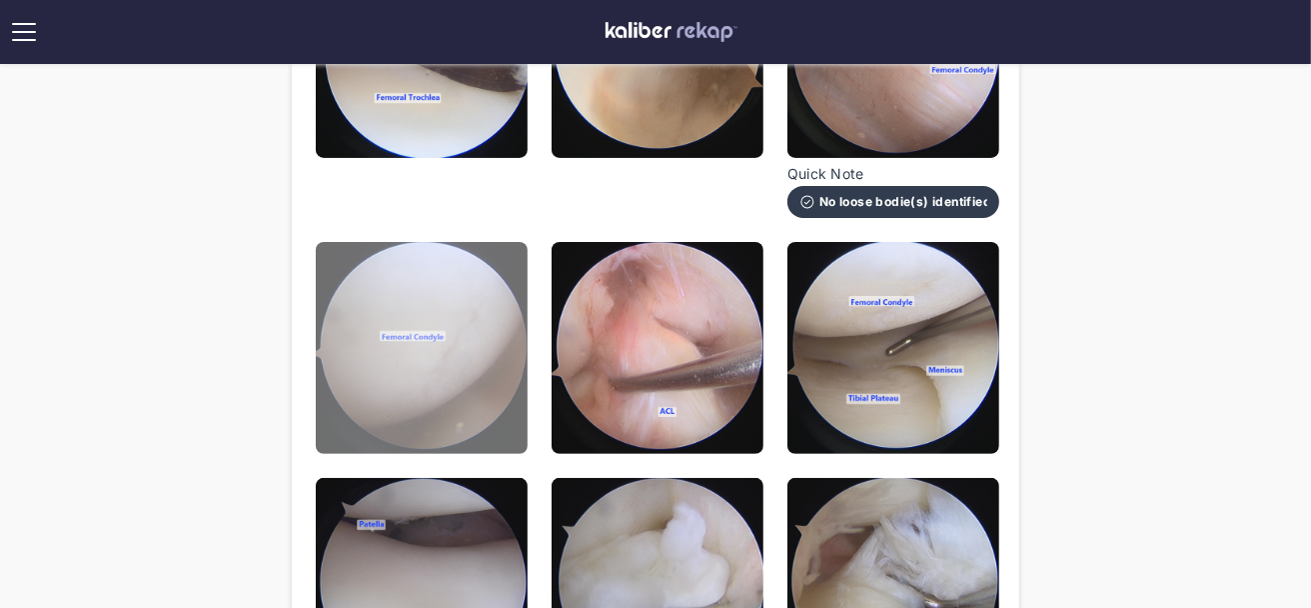
click at [440, 300] on img at bounding box center [422, 348] width 212 height 212
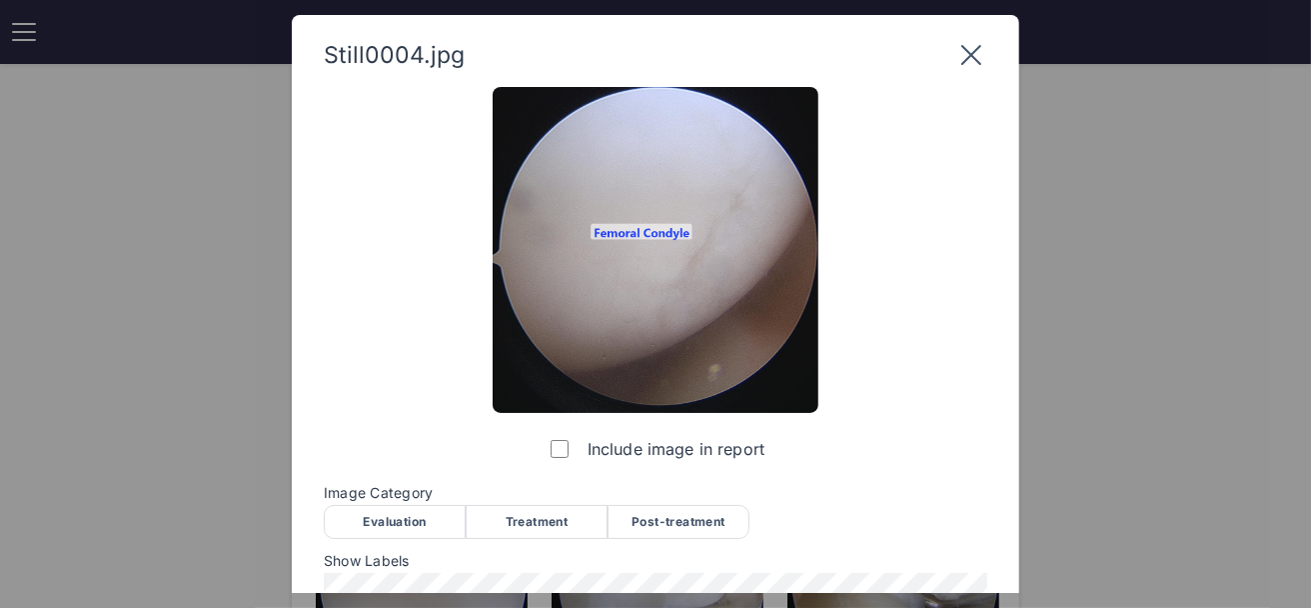
click at [403, 518] on div "Evaluation" at bounding box center [395, 522] width 142 height 34
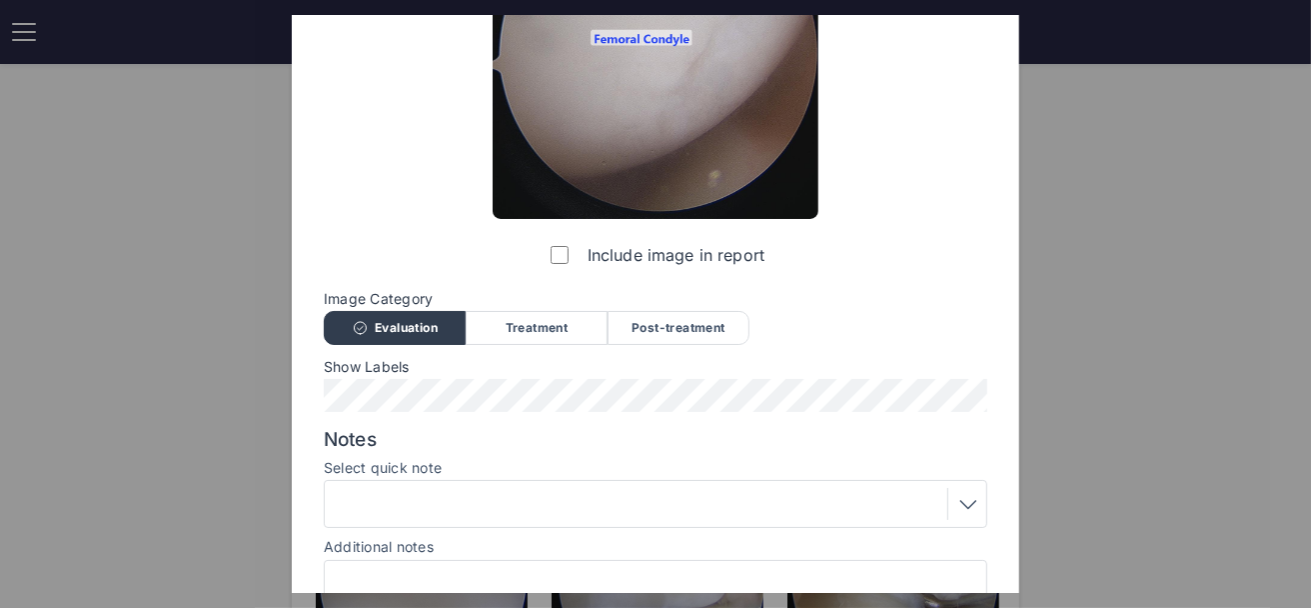
scroll to position [290, 0]
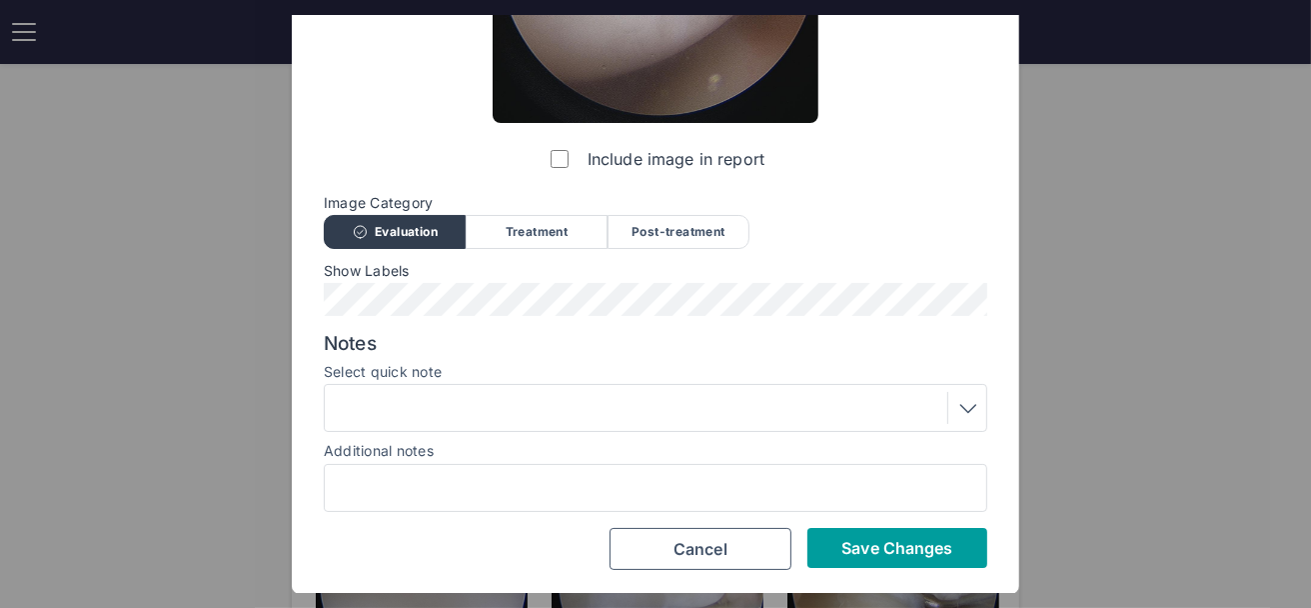
click at [912, 542] on span "Save Changes" at bounding box center [897, 548] width 111 height 20
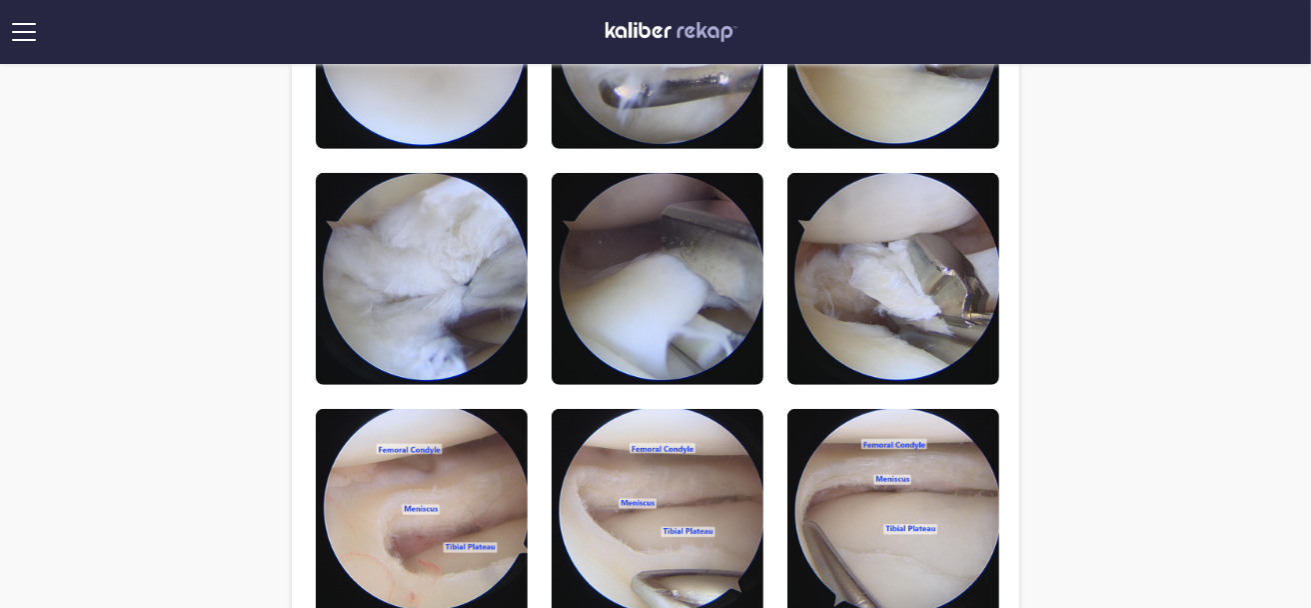
scroll to position [374, 0]
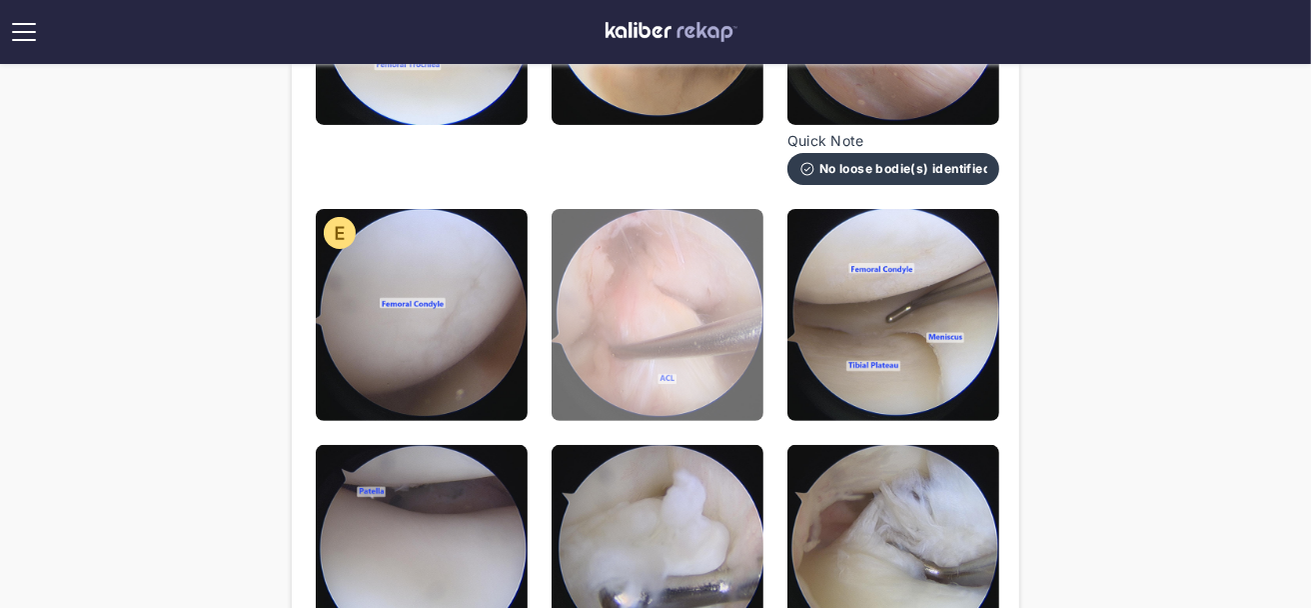
click at [664, 331] on img at bounding box center [658, 315] width 212 height 212
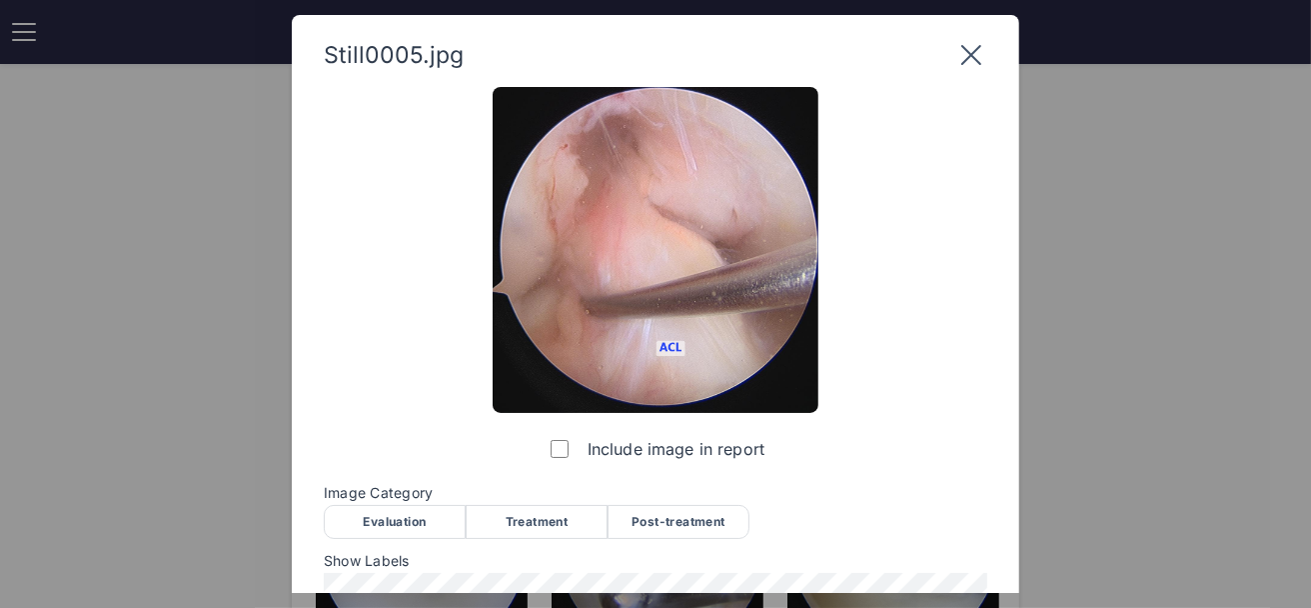
click at [410, 515] on div "Evaluation" at bounding box center [395, 522] width 142 height 34
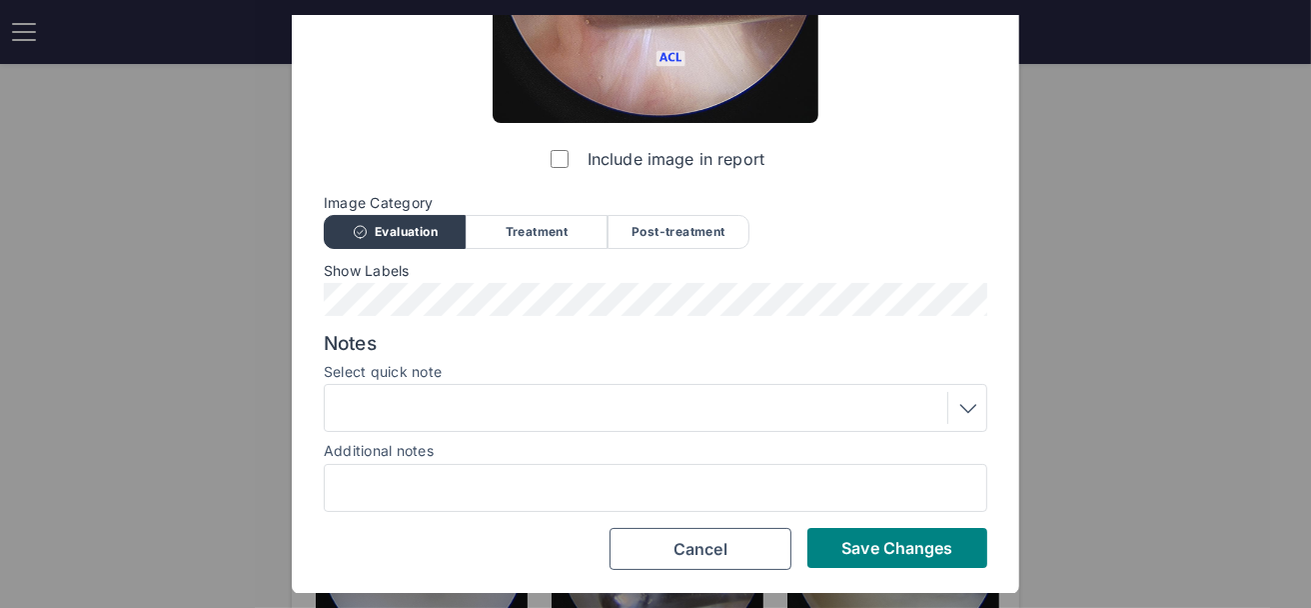
click at [564, 420] on div at bounding box center [656, 408] width 650 height 32
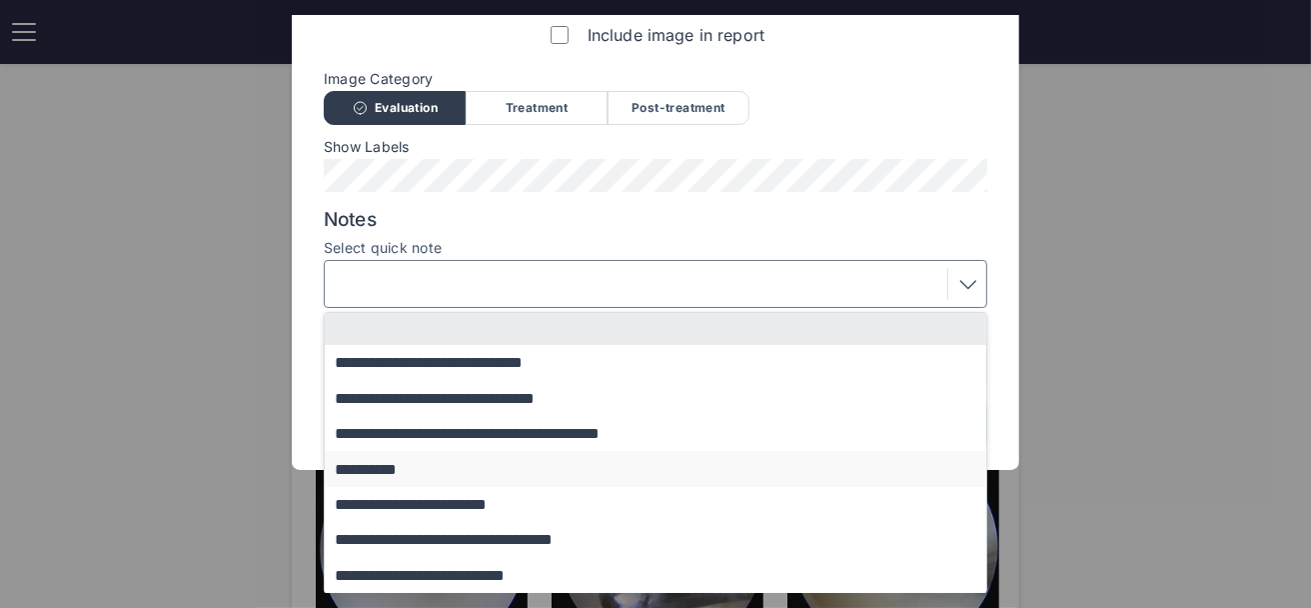
click at [511, 462] on button "**********" at bounding box center [665, 468] width 681 height 35
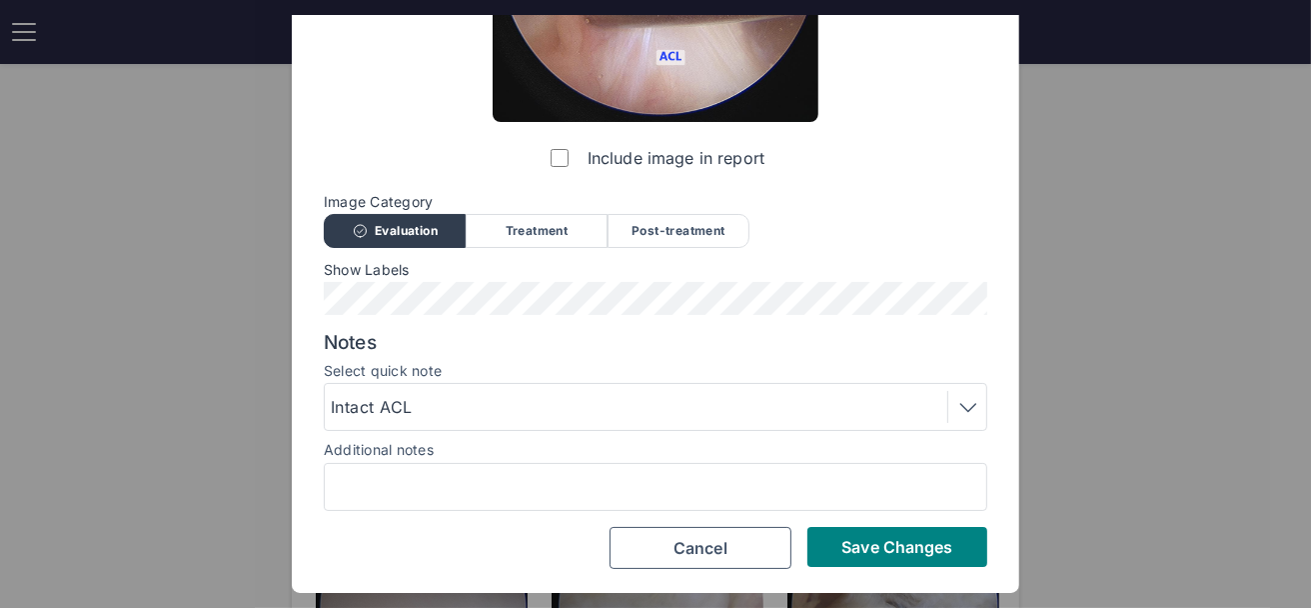
scroll to position [290, 0]
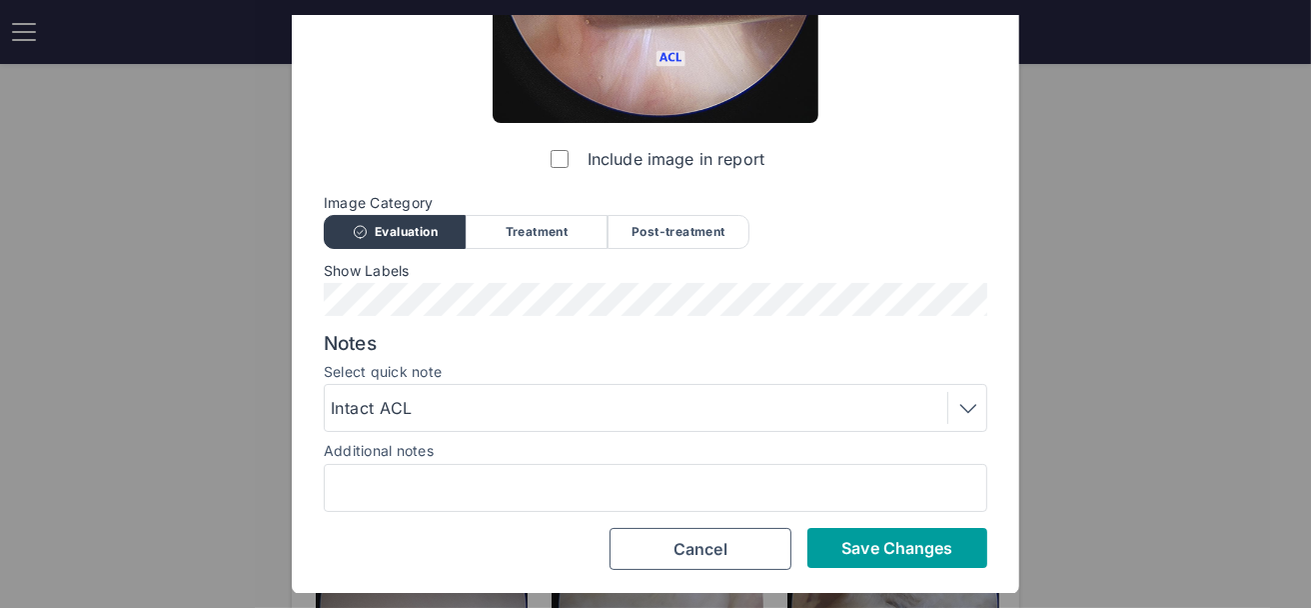
click at [855, 539] on span "Save Changes" at bounding box center [897, 548] width 111 height 20
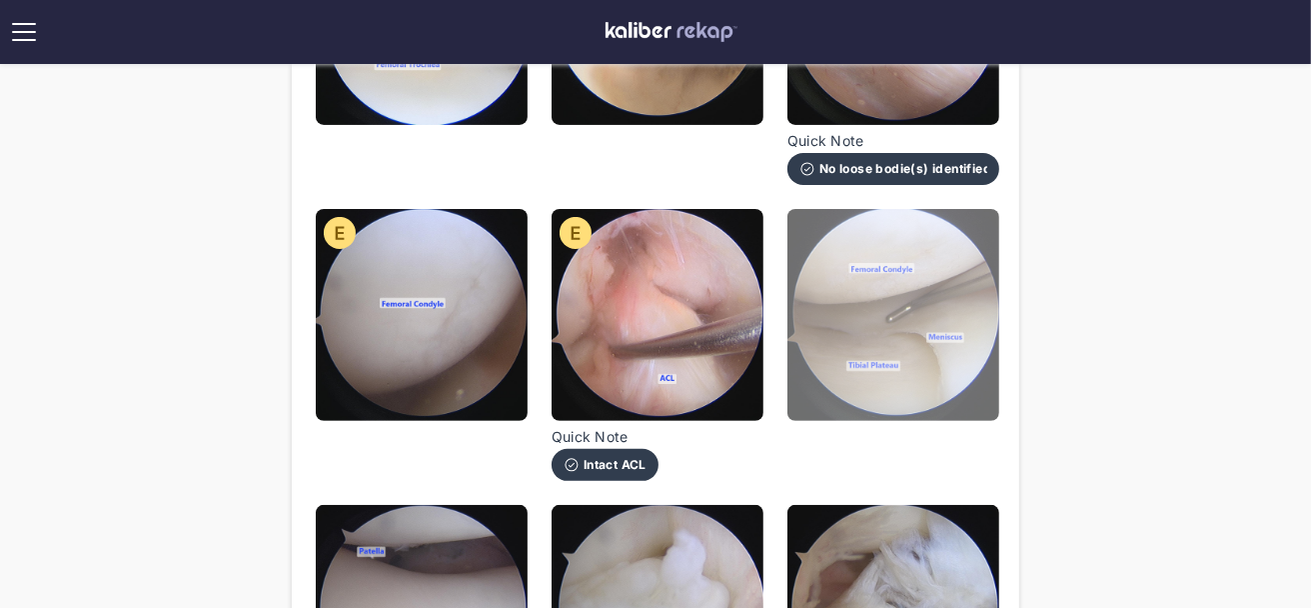
click at [829, 369] on img at bounding box center [894, 315] width 212 height 212
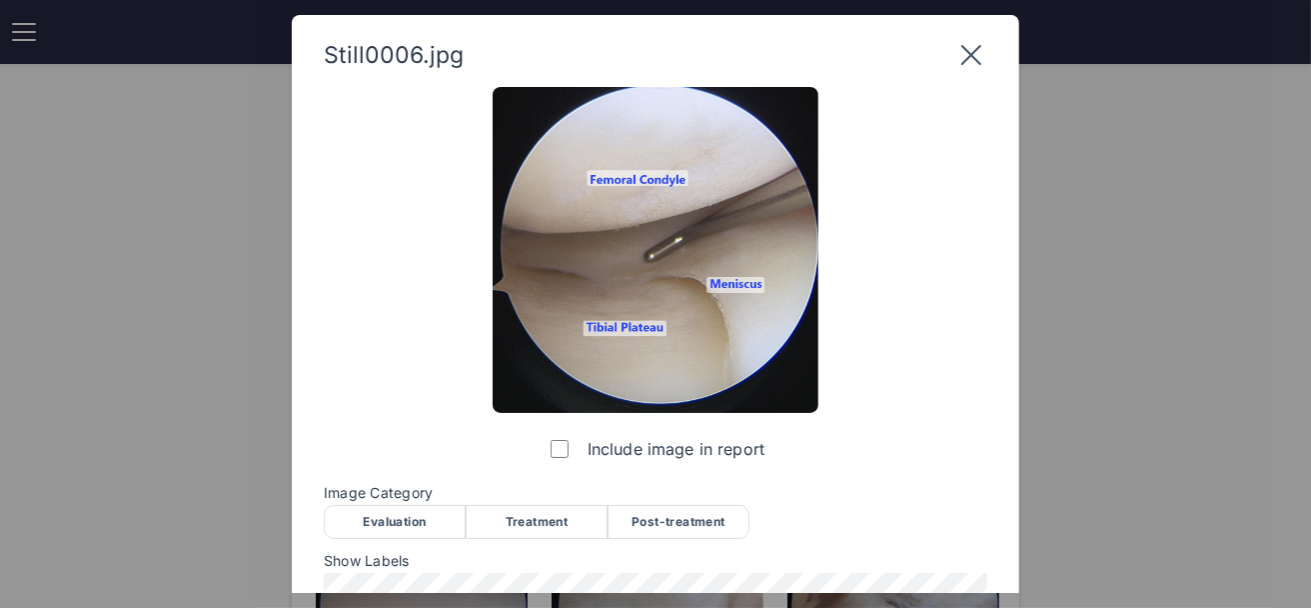
click at [418, 536] on div "Evaluation" at bounding box center [395, 522] width 142 height 34
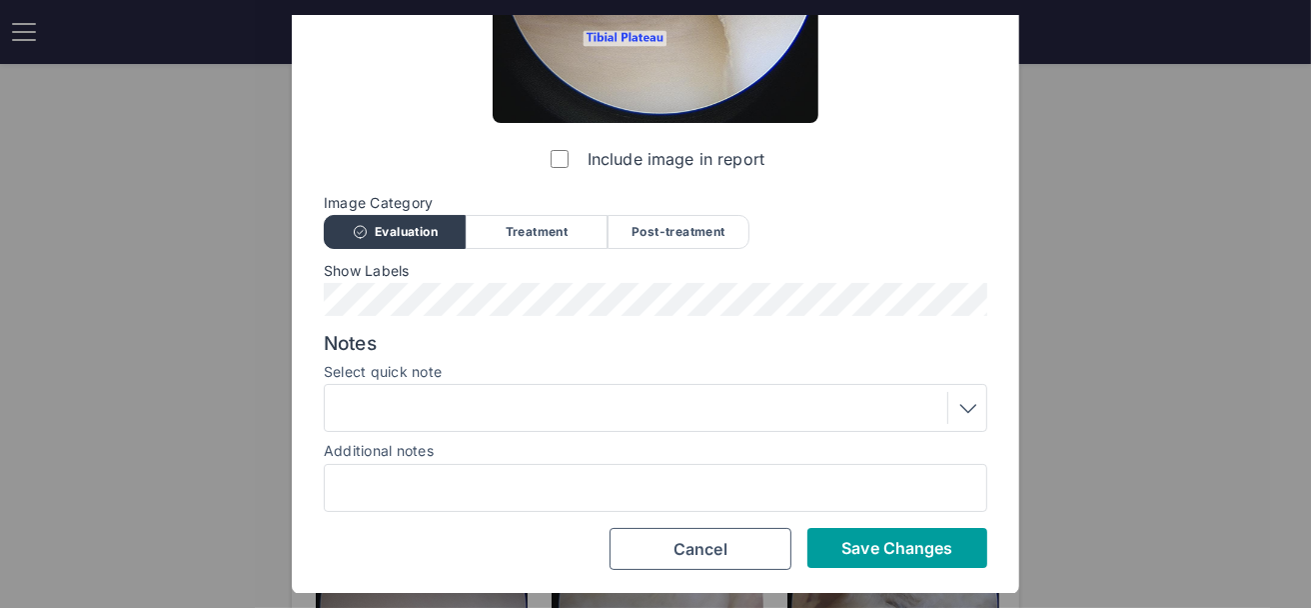
click at [898, 542] on span "Save Changes" at bounding box center [897, 548] width 111 height 20
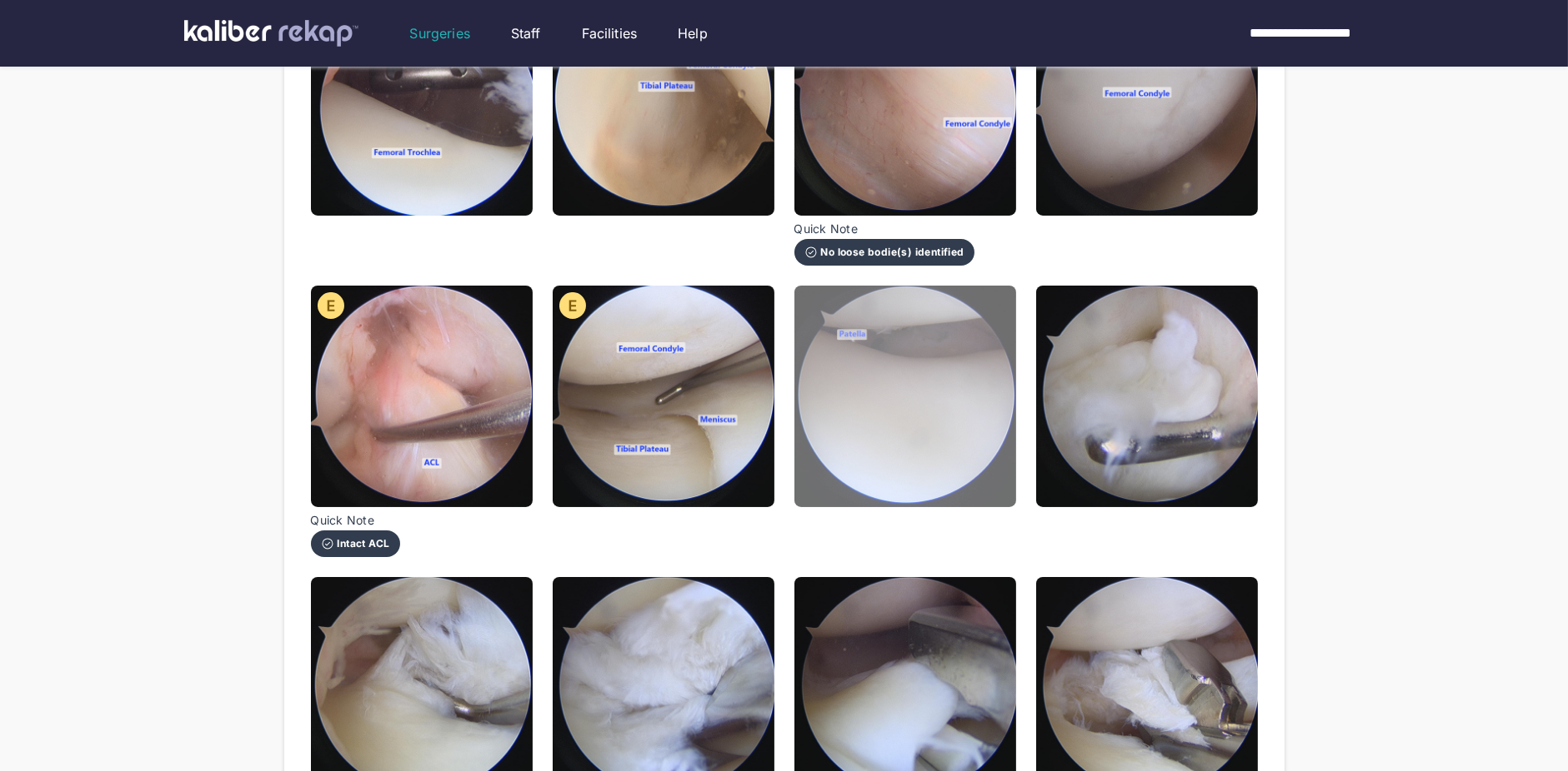
click at [888, 428] on img at bounding box center [905, 397] width 222 height 222
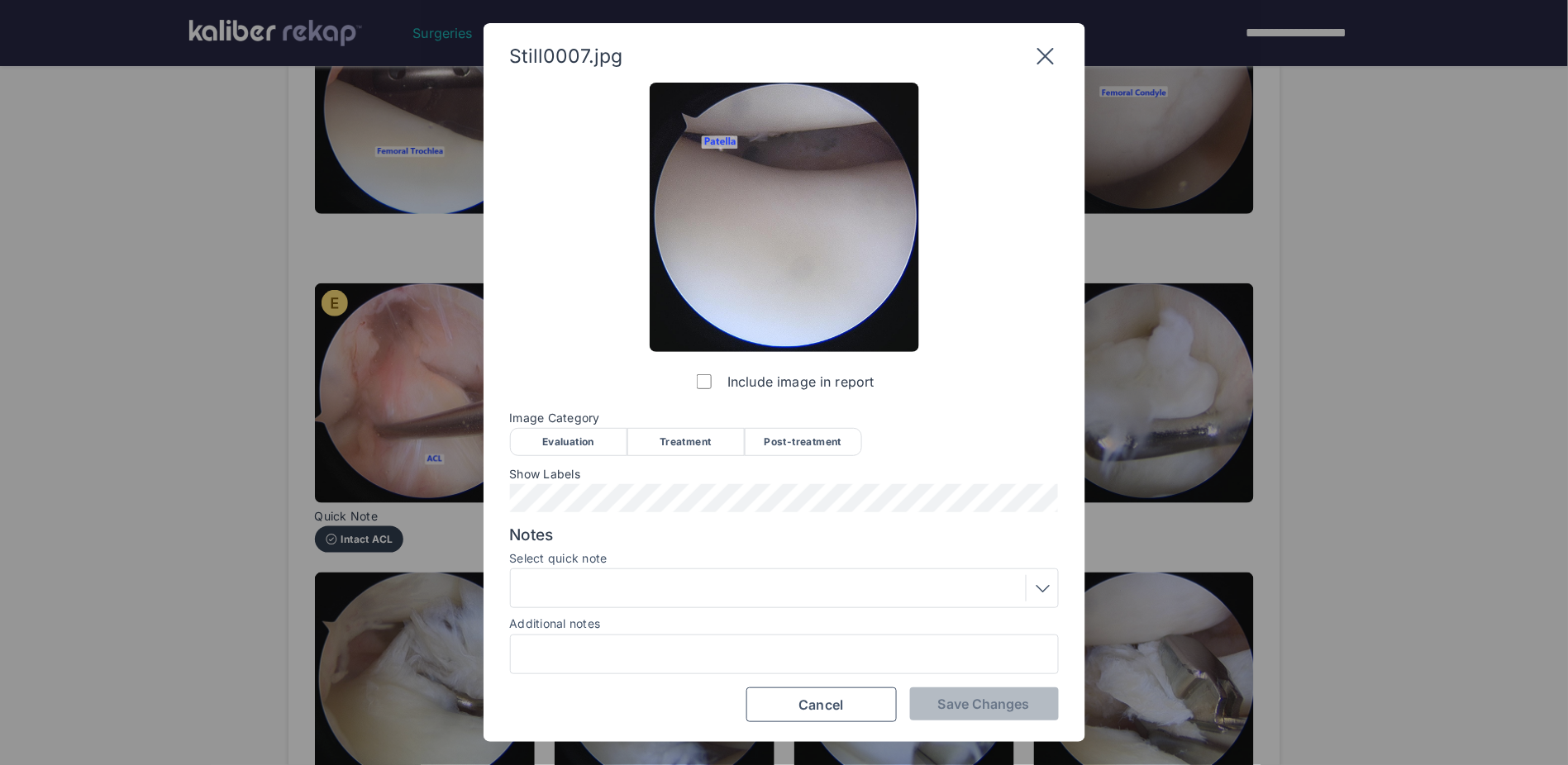
drag, startPoint x: 602, startPoint y: 440, endPoint x: 594, endPoint y: 447, distance: 10.6
click at [602, 438] on div "Evaluation" at bounding box center [569, 442] width 117 height 28
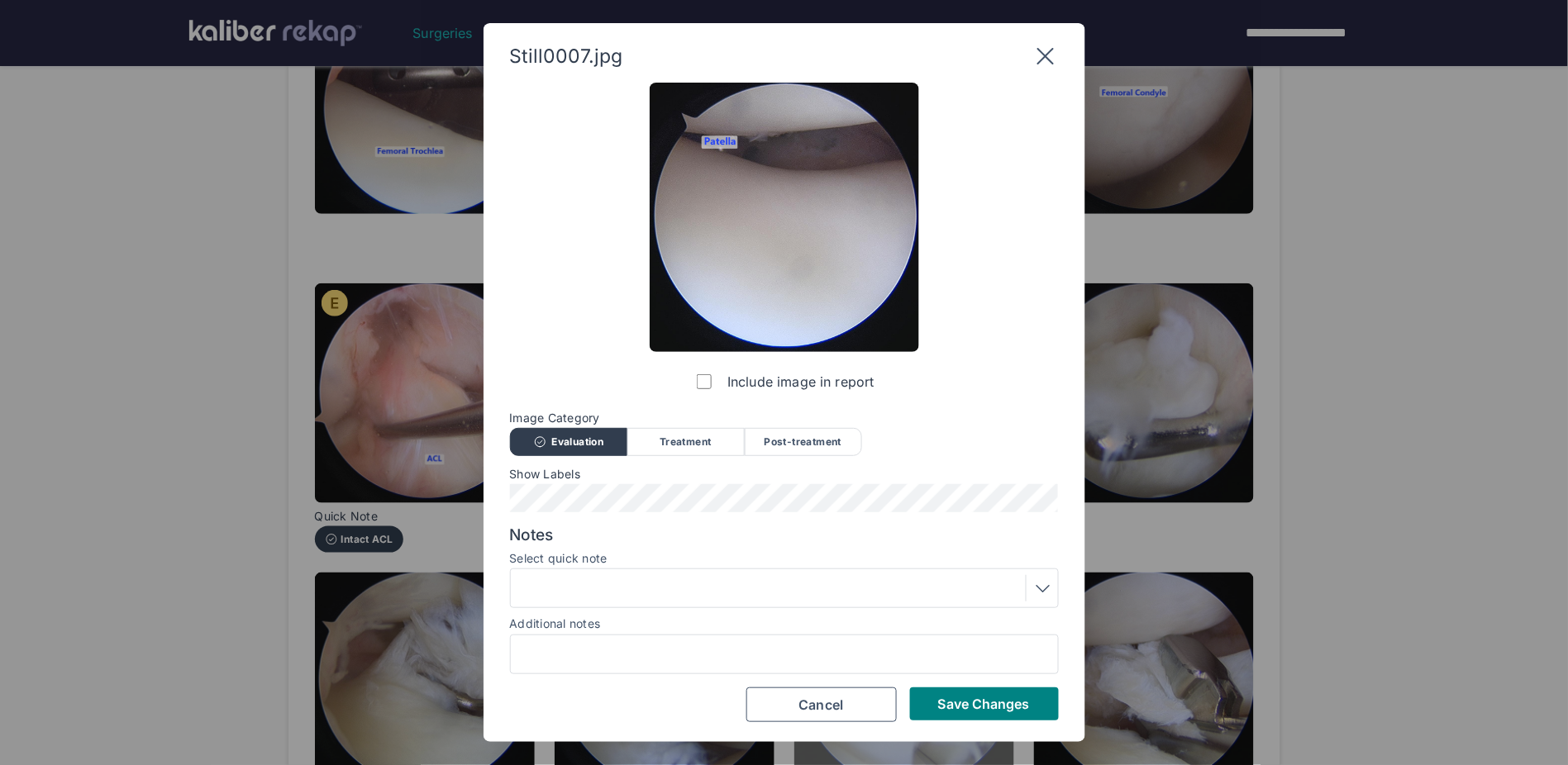
click at [965, 502] on button "Save Changes" at bounding box center [984, 705] width 149 height 33
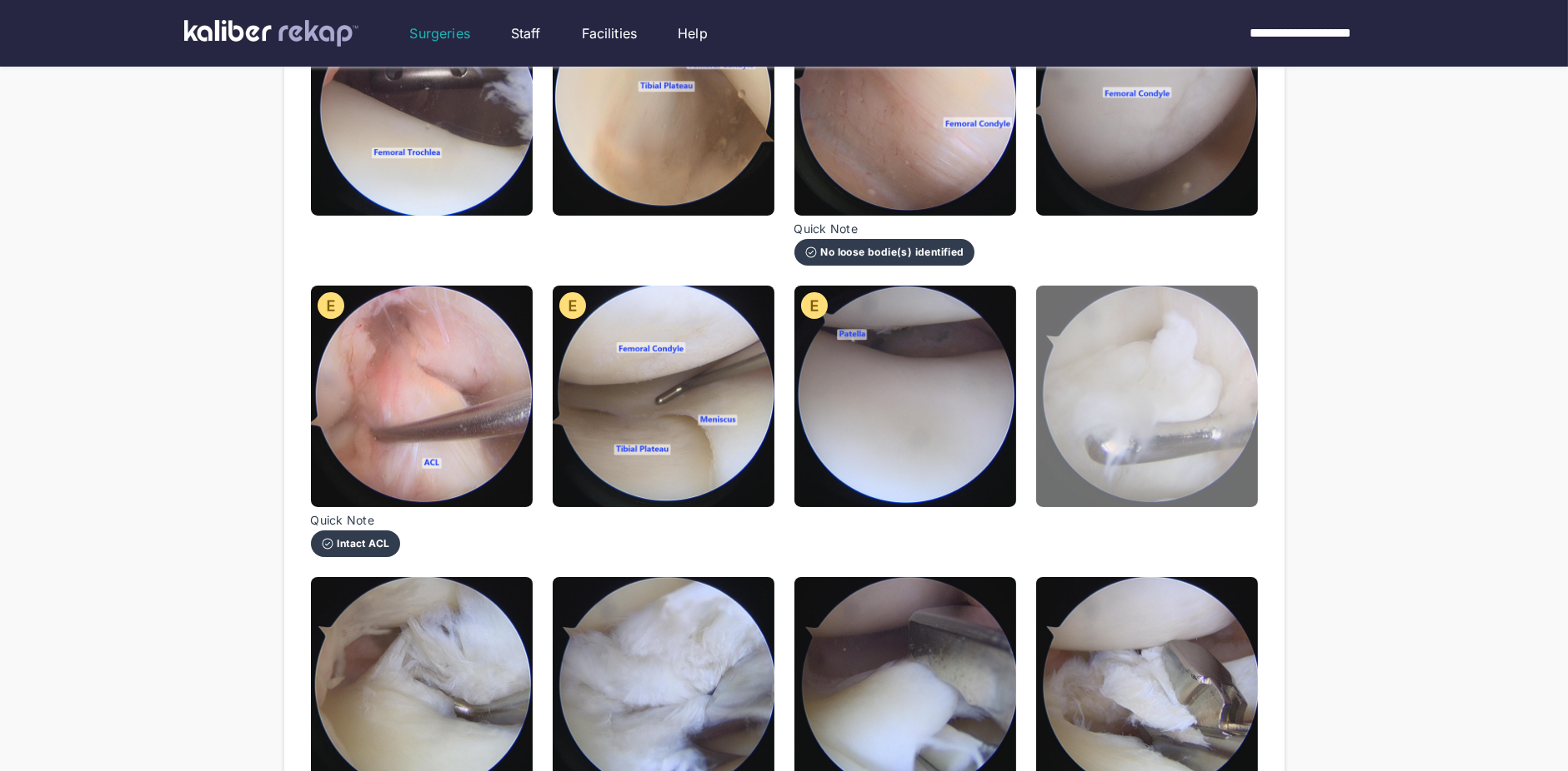
click at [1093, 406] on img at bounding box center [1147, 397] width 222 height 222
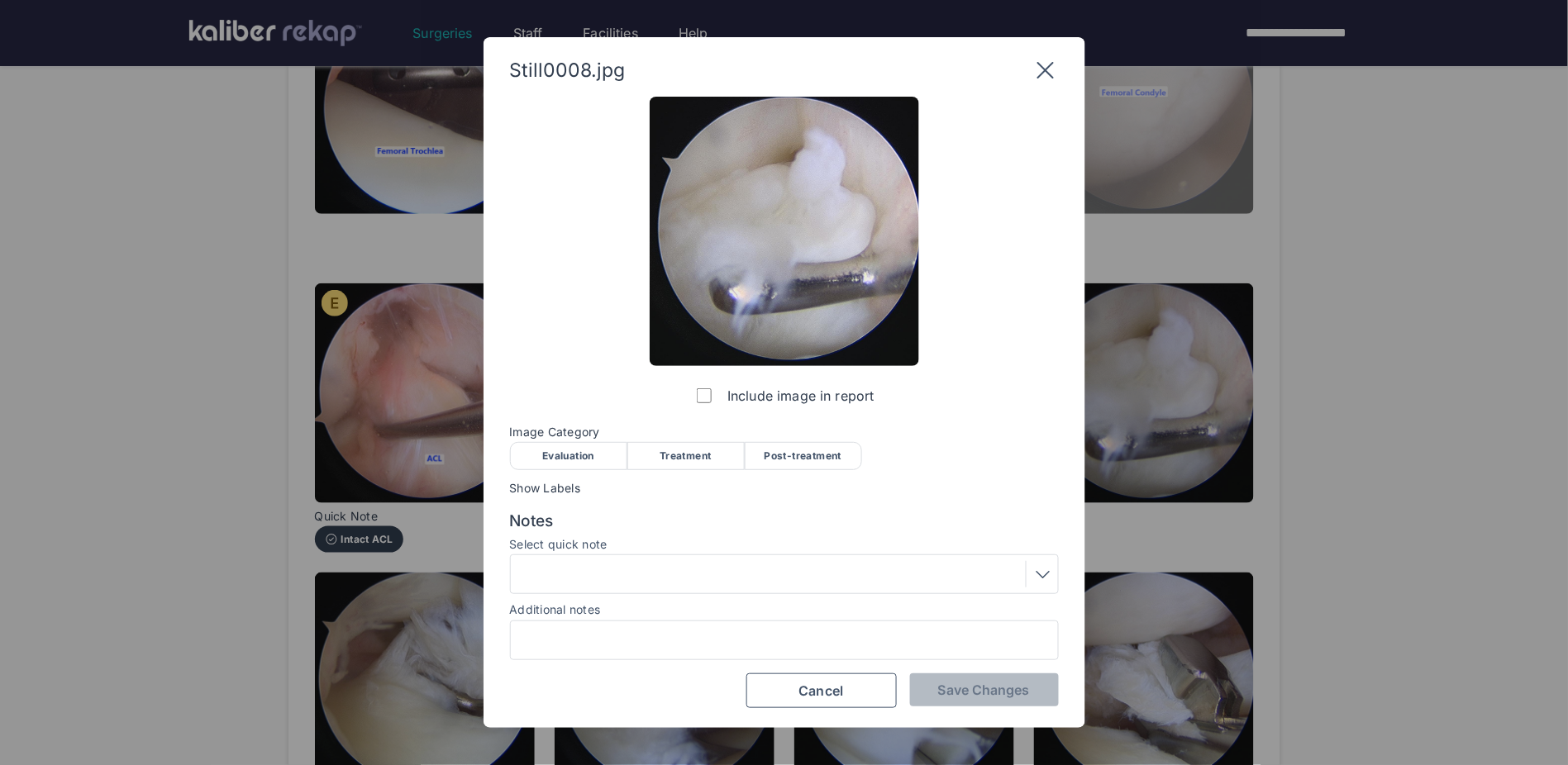
click at [1049, 72] on icon at bounding box center [1045, 70] width 26 height 26
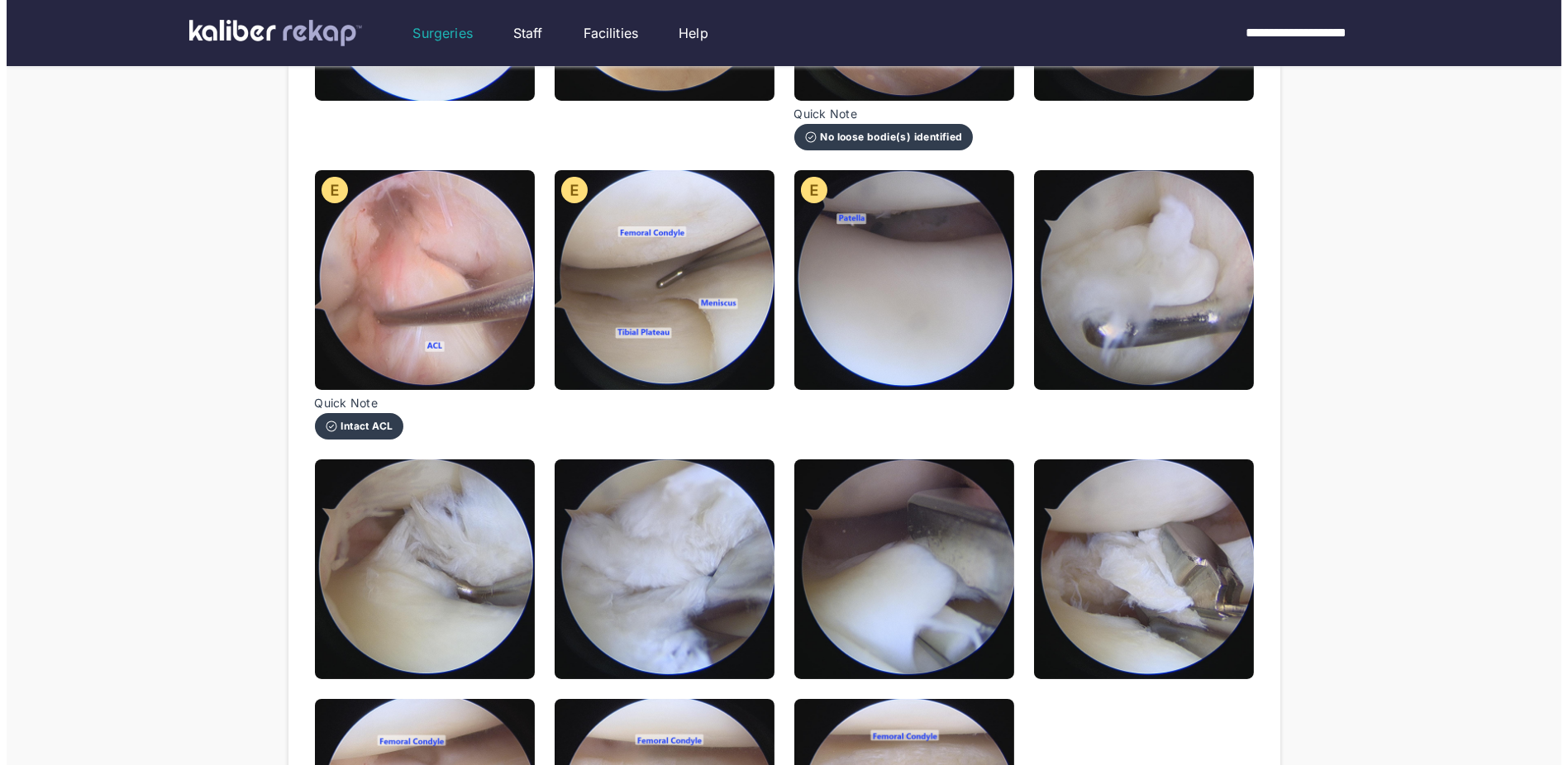
scroll to position [409, 0]
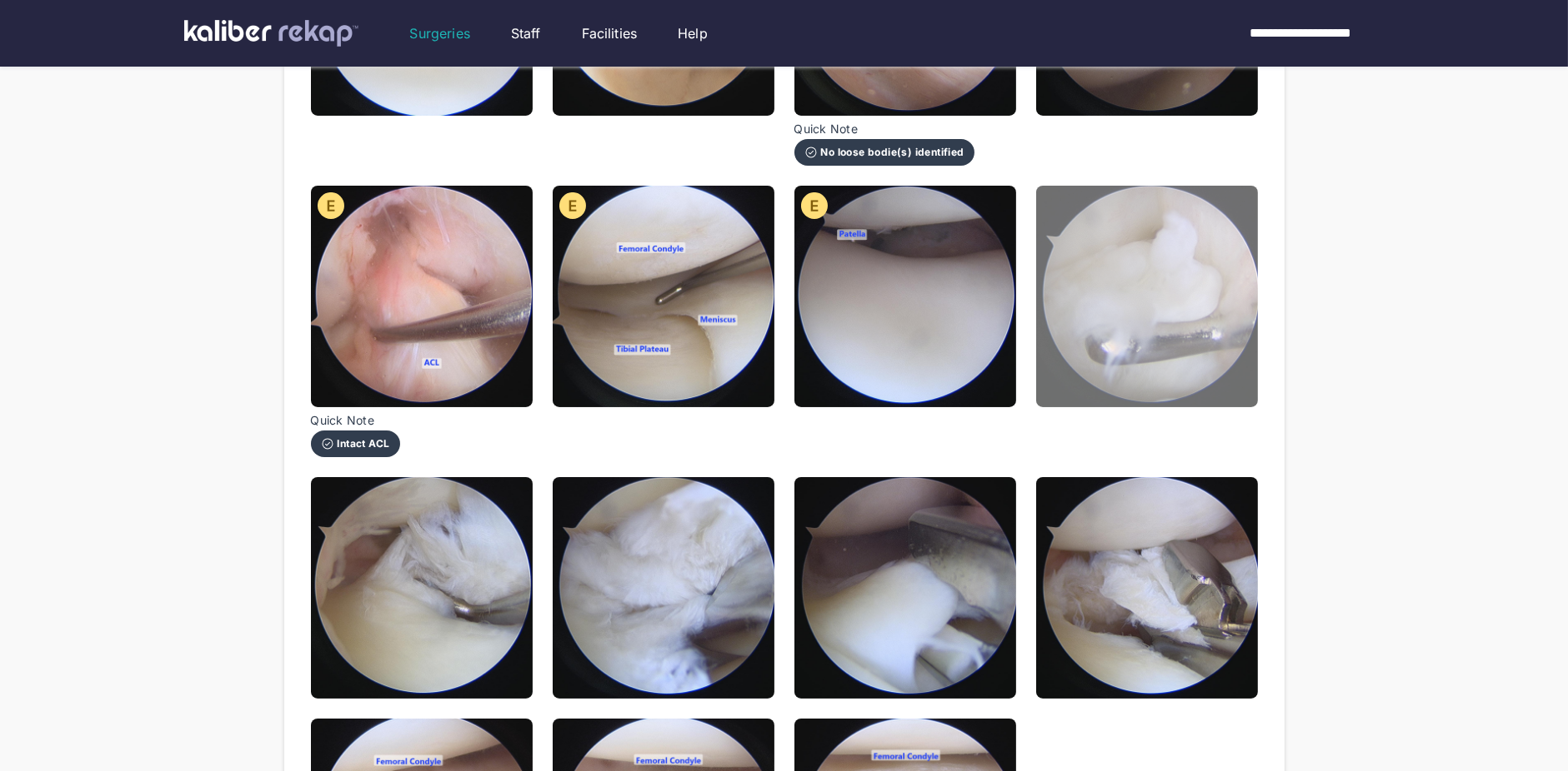
click at [1093, 337] on img at bounding box center [1147, 297] width 222 height 222
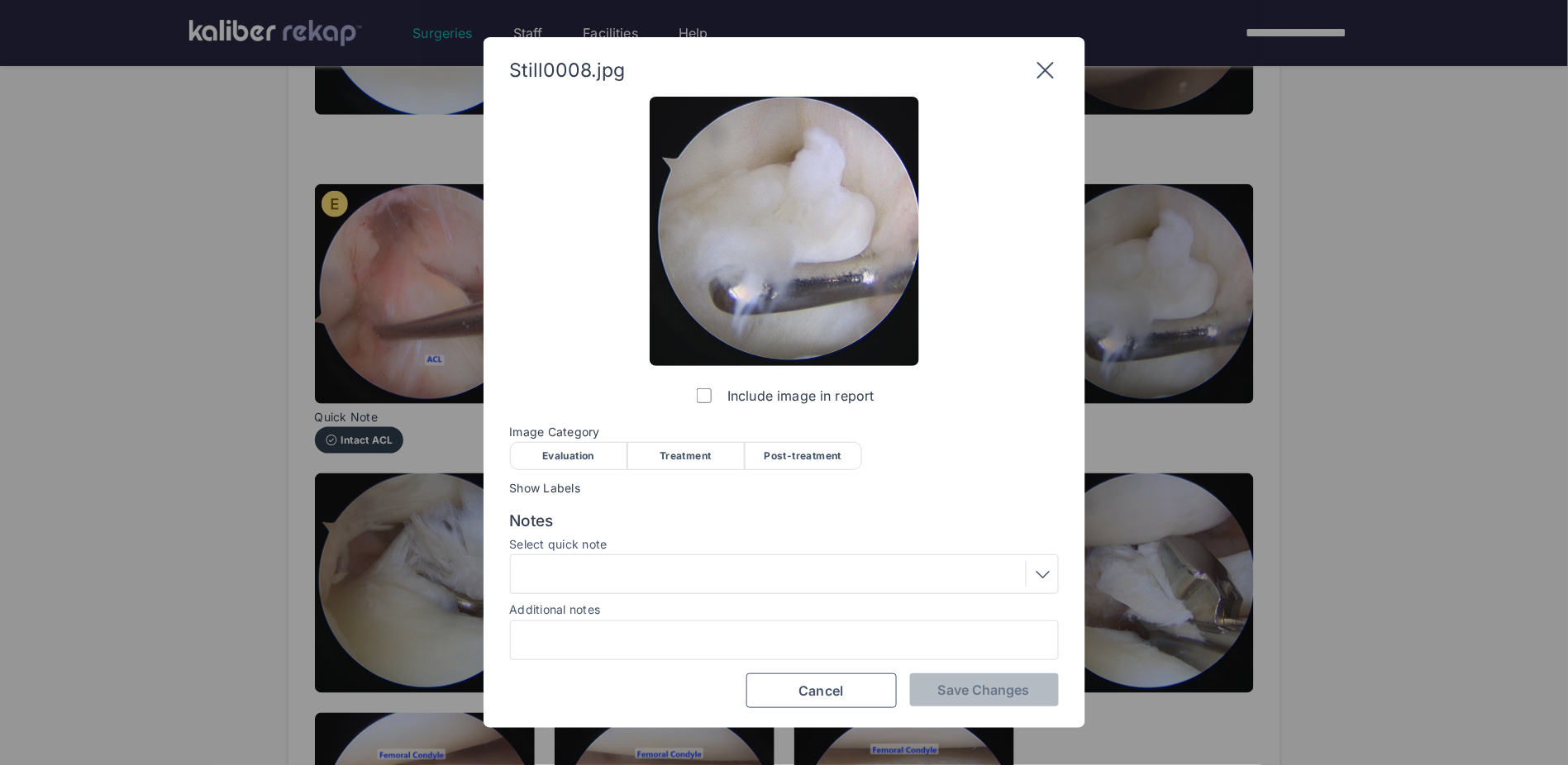
click at [605, 457] on div "Evaluation" at bounding box center [569, 457] width 117 height 28
click at [988, 502] on span "Save Changes" at bounding box center [983, 691] width 92 height 17
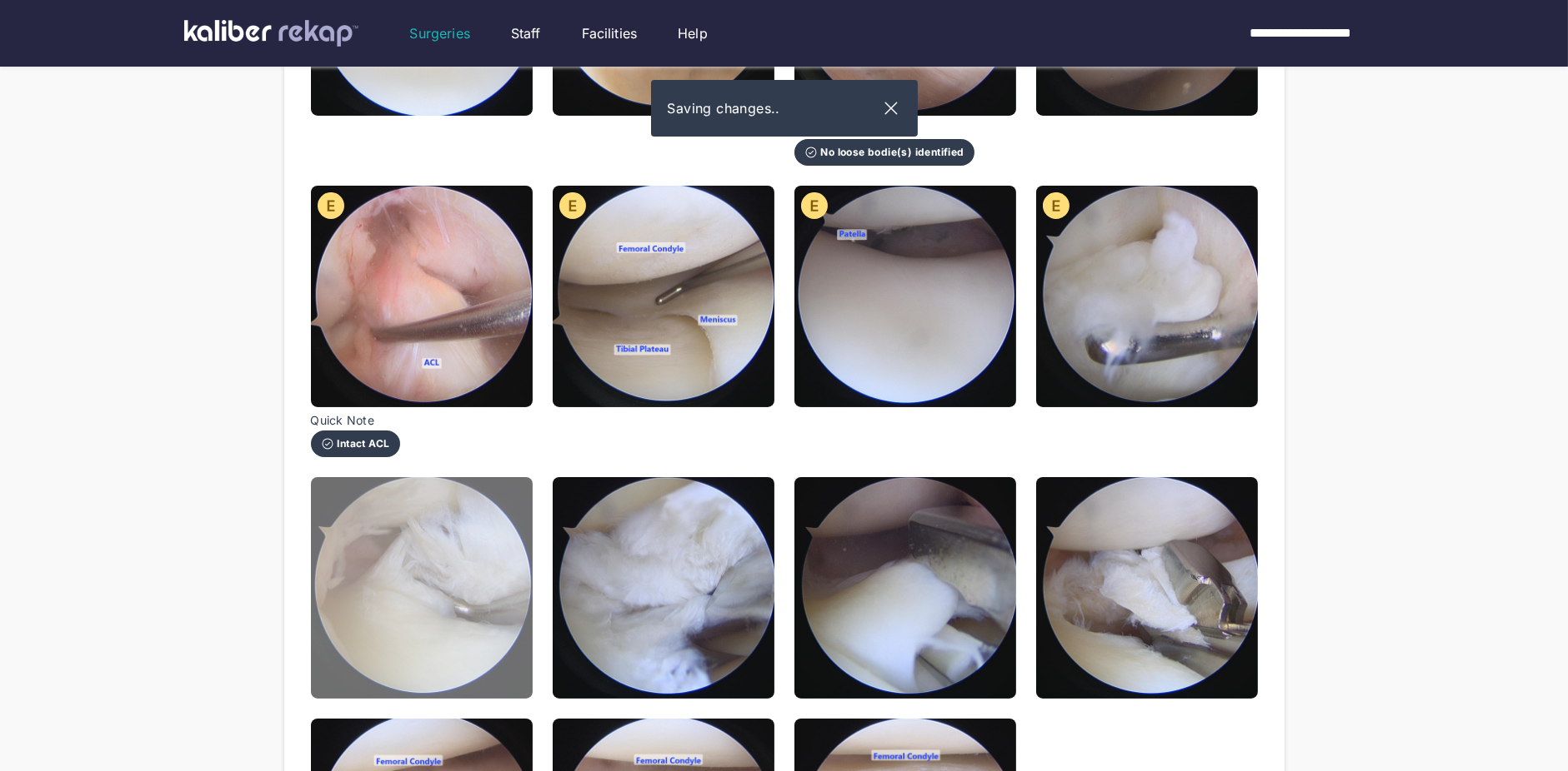
click at [360, 506] on img at bounding box center [422, 588] width 222 height 222
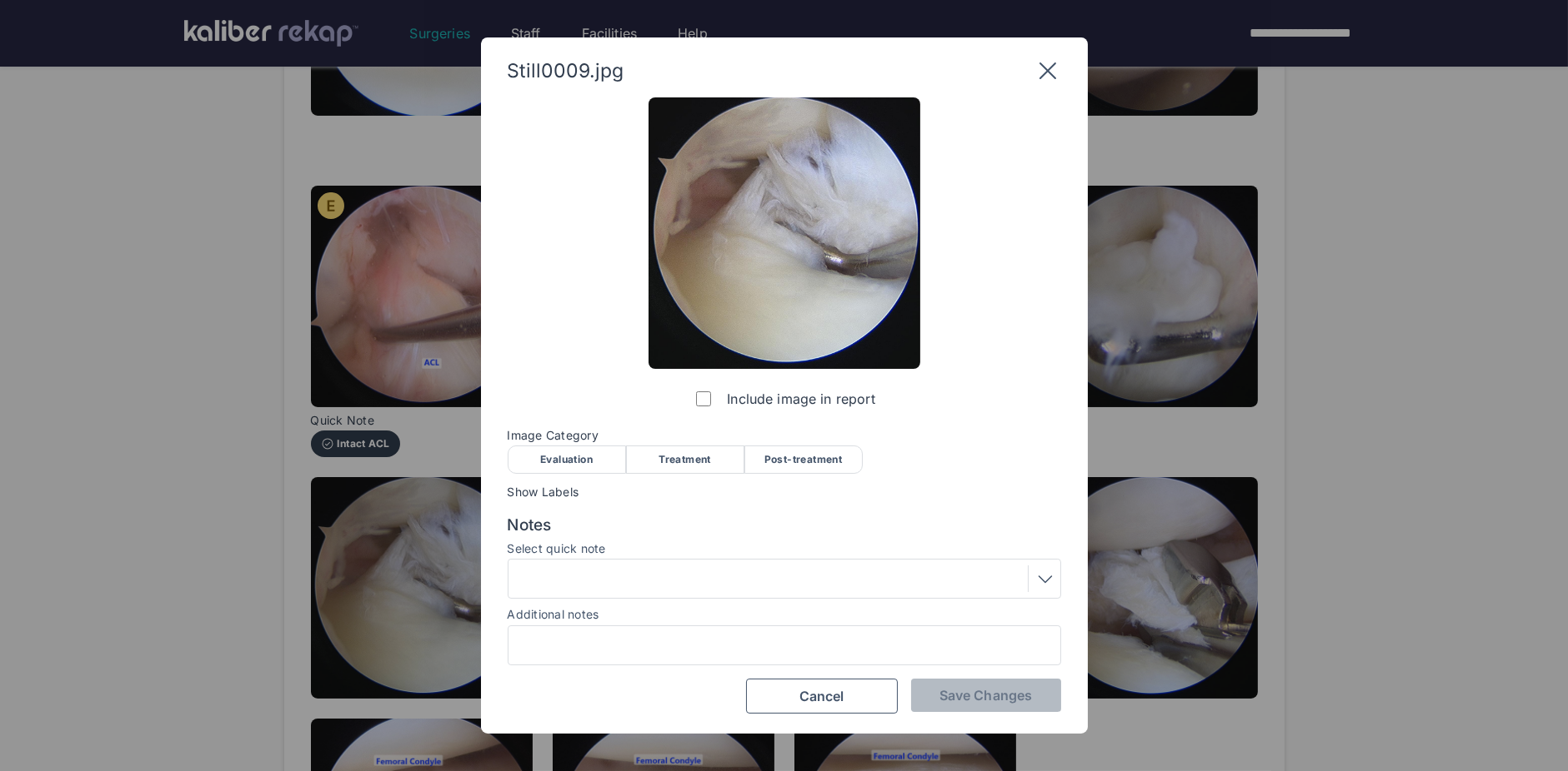
click at [600, 457] on div "Evaluation" at bounding box center [567, 460] width 118 height 28
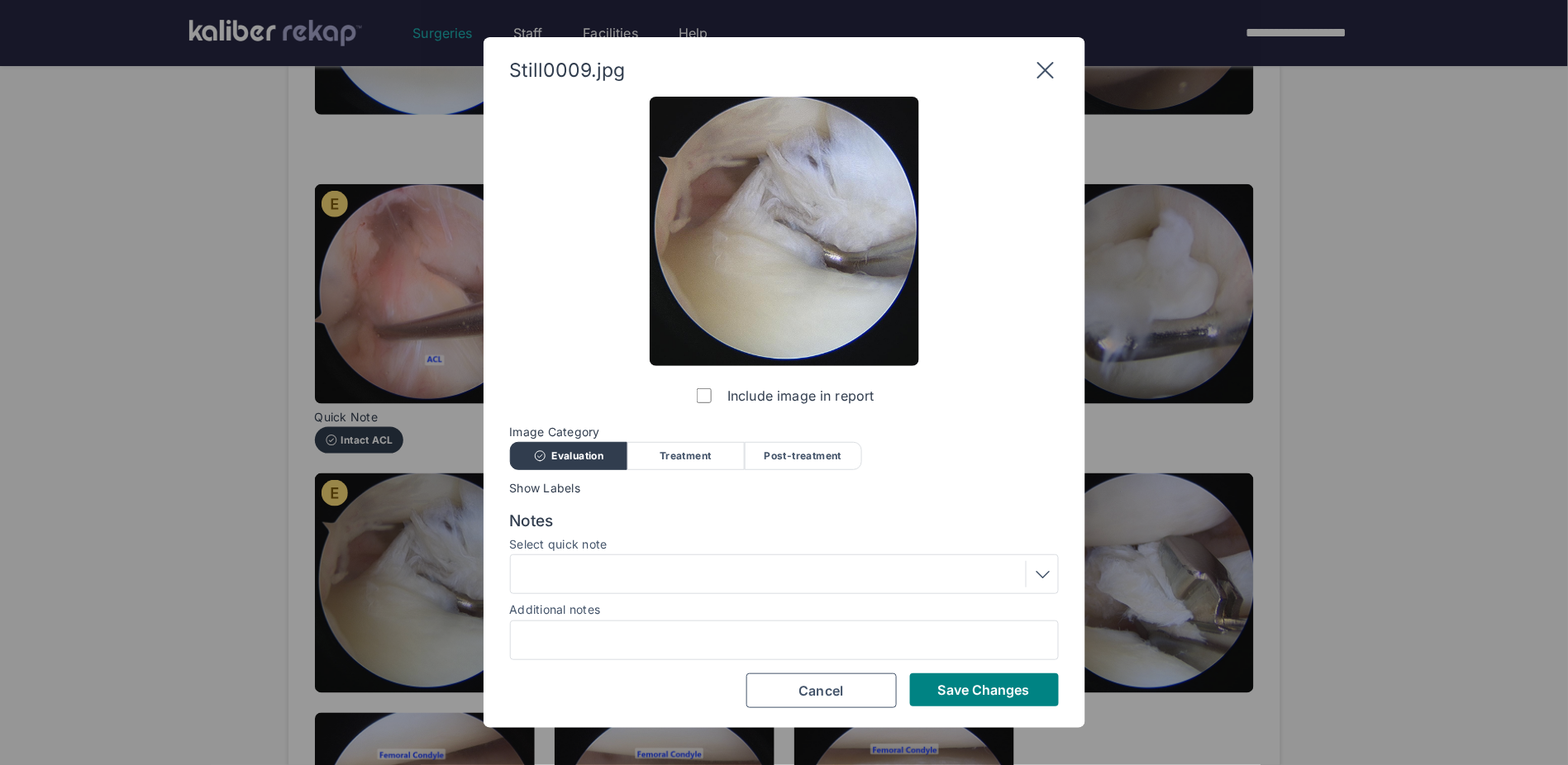
click at [595, 502] on div at bounding box center [785, 575] width 549 height 40
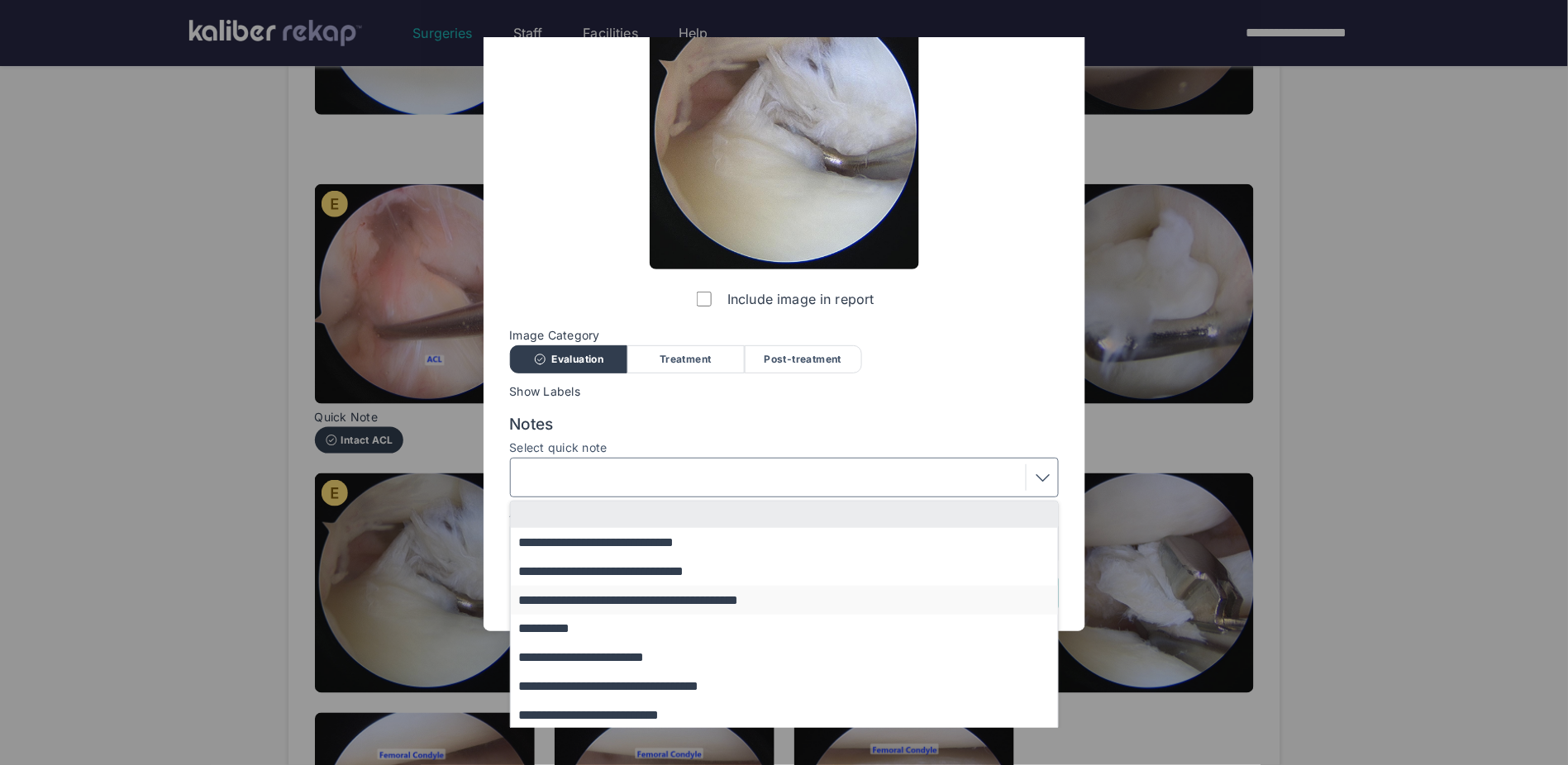
scroll to position [99, 0]
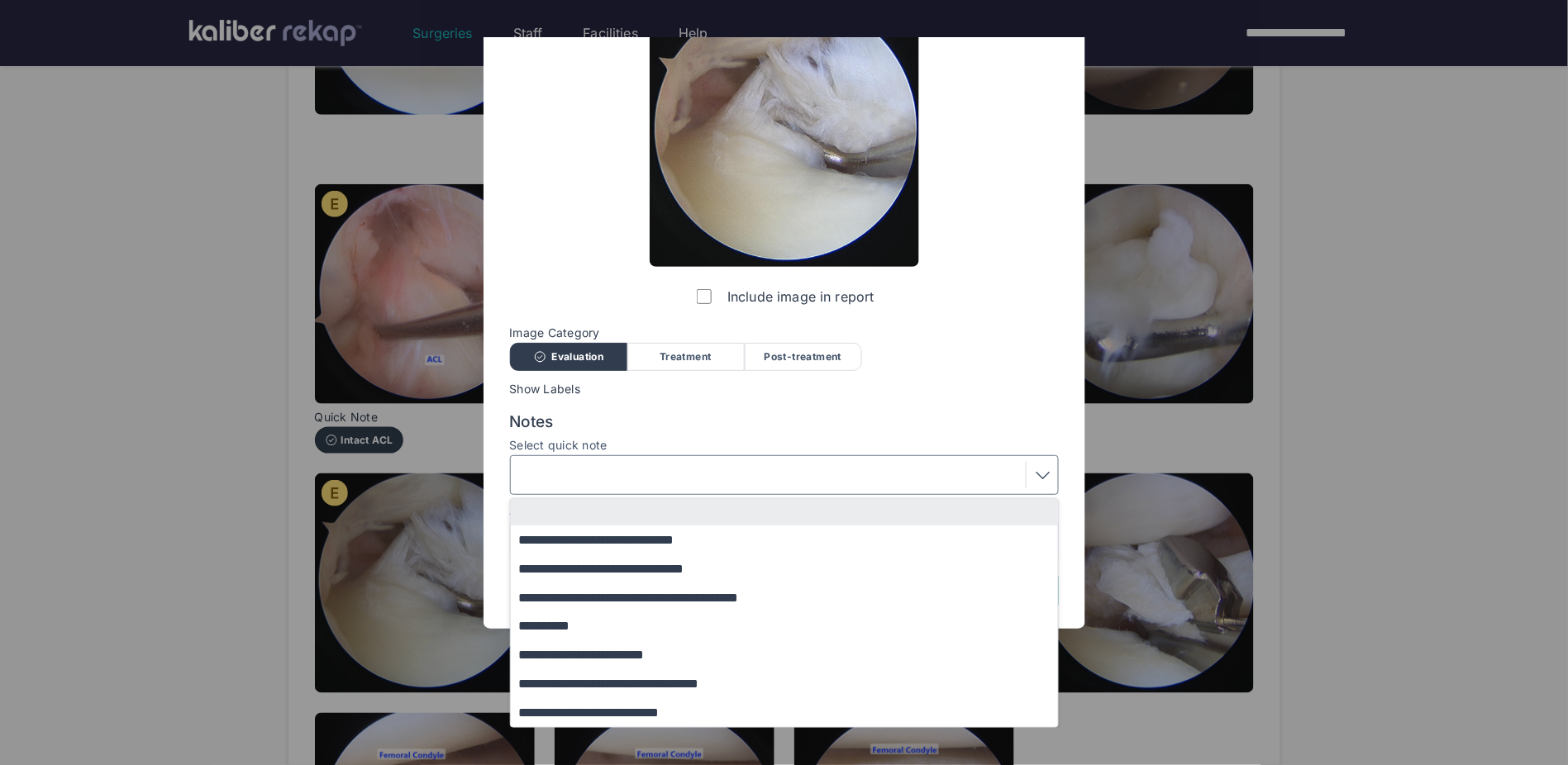
drag, startPoint x: 614, startPoint y: 687, endPoint x: 624, endPoint y: 685, distance: 10.2
click at [614, 502] on button "**********" at bounding box center [792, 684] width 563 height 29
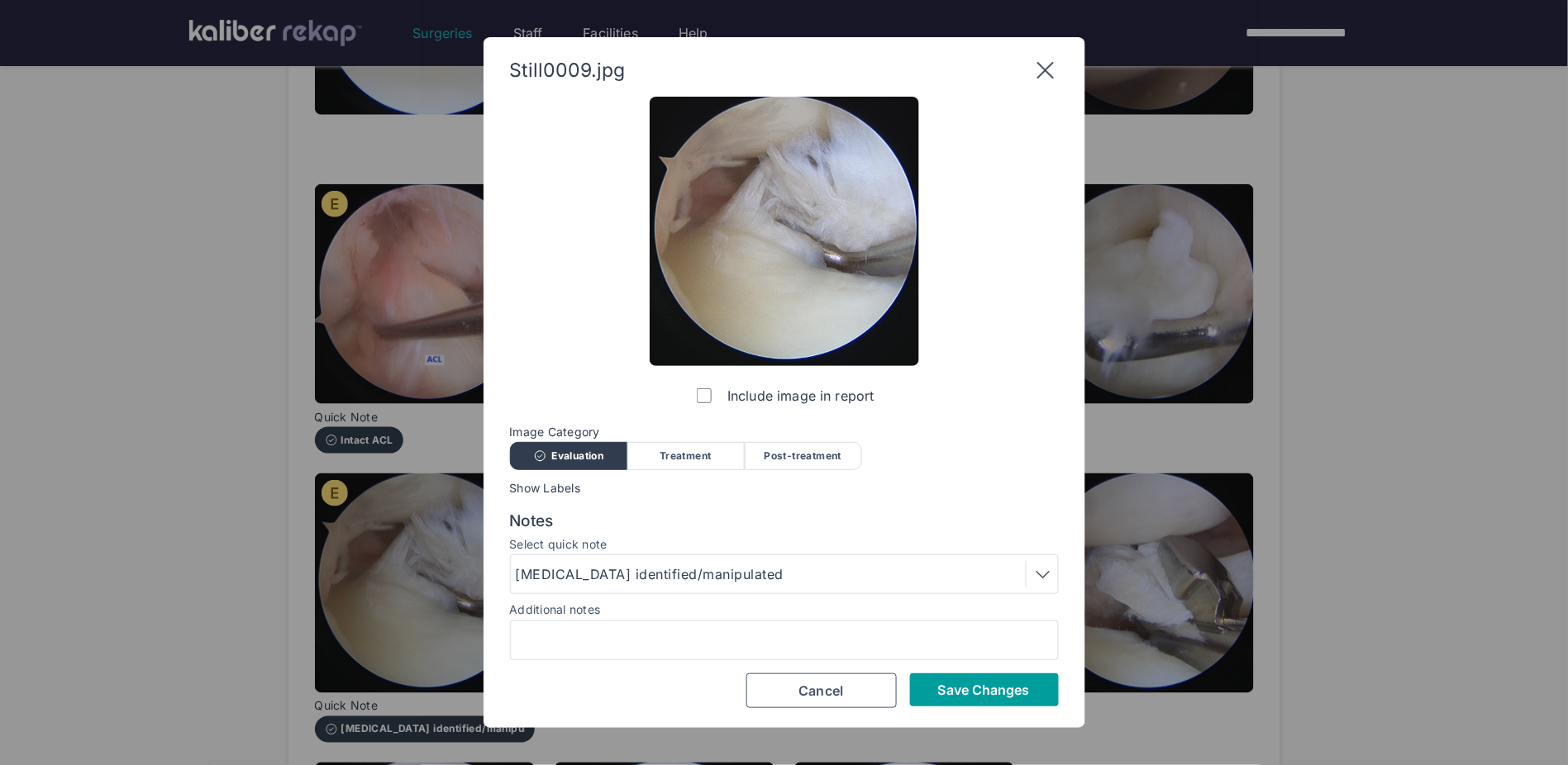
click at [963, 502] on span "Save Changes" at bounding box center [983, 691] width 92 height 17
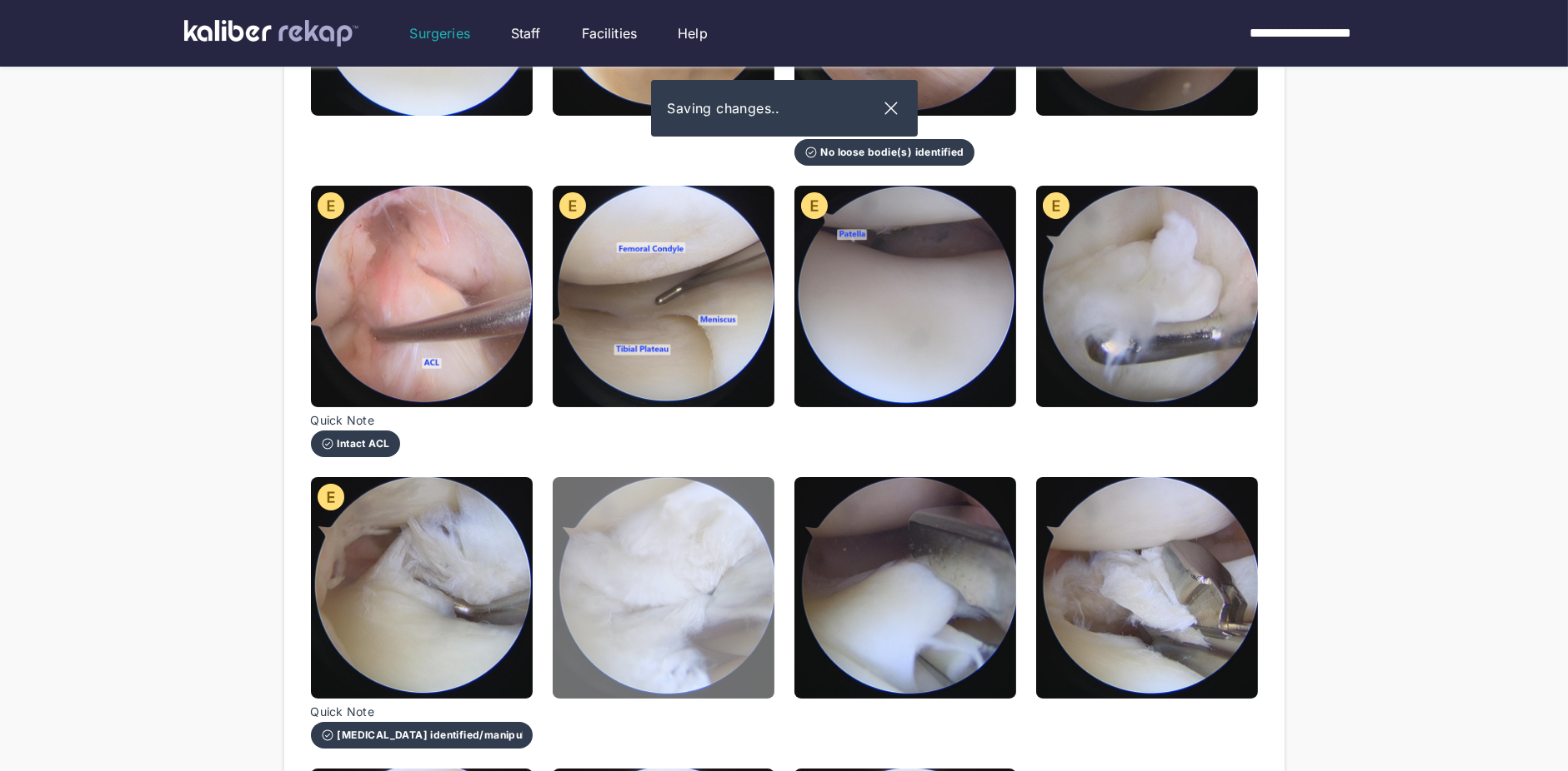
click at [658, 506] on img at bounding box center [664, 588] width 222 height 222
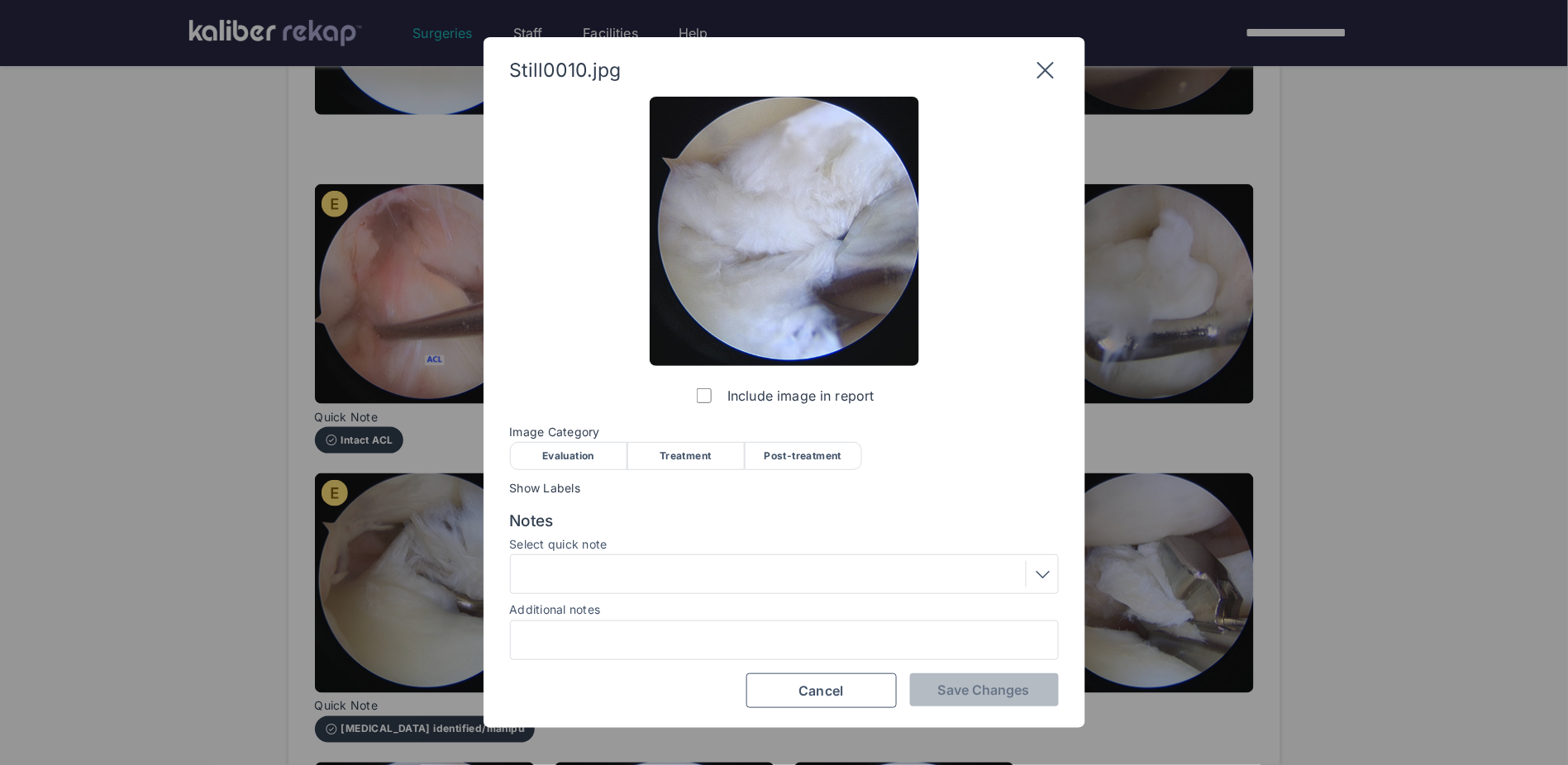
click at [704, 465] on div "Treatment" at bounding box center [686, 457] width 117 height 28
click at [676, 502] on div "Notes Select quick note Additional notes" at bounding box center [785, 586] width 549 height 149
click at [673, 502] on div at bounding box center [785, 575] width 538 height 26
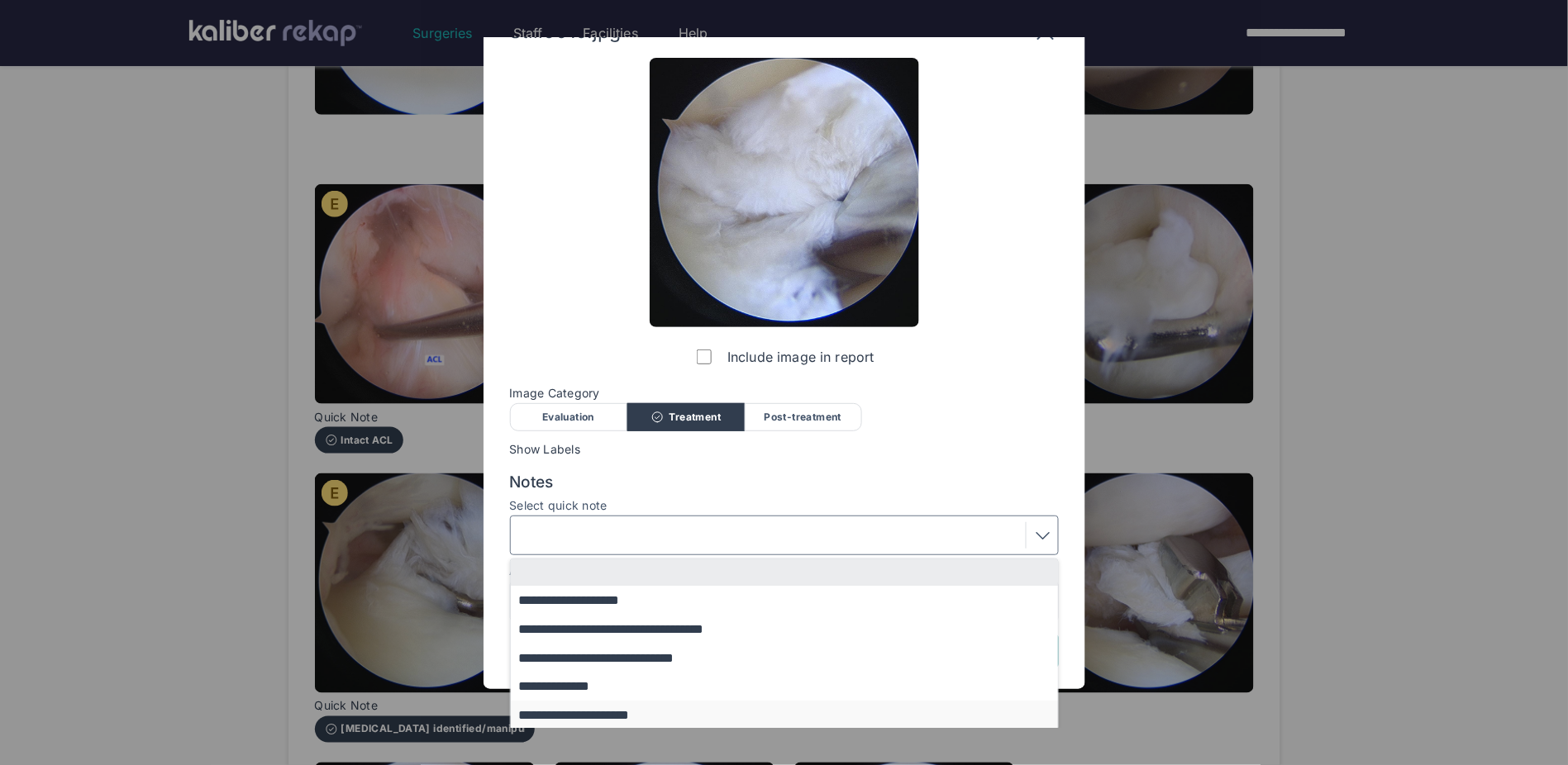
scroll to position [136, 0]
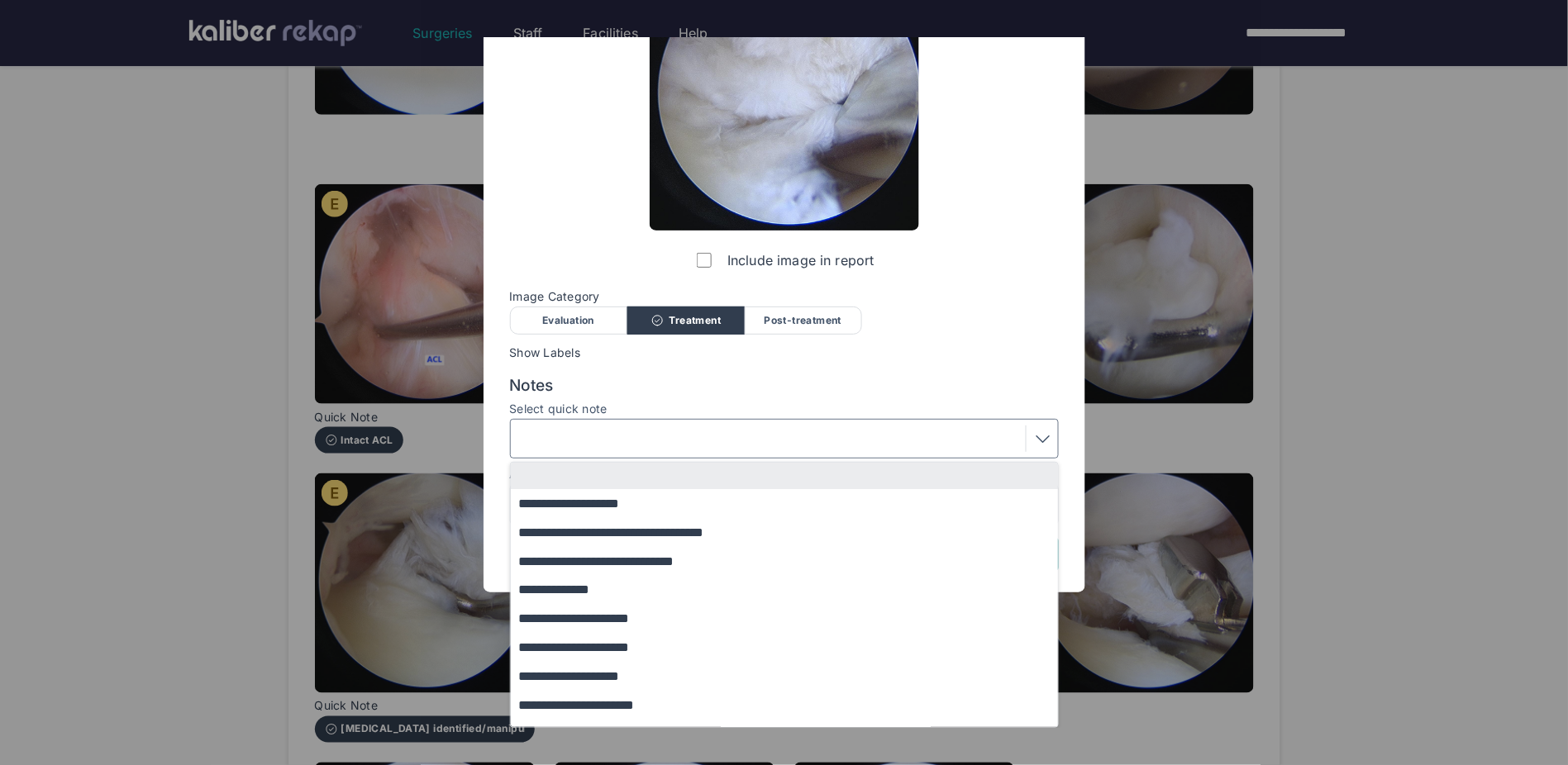
drag, startPoint x: 634, startPoint y: 677, endPoint x: 644, endPoint y: 672, distance: 11.2
click at [634, 502] on button "**********" at bounding box center [792, 677] width 563 height 29
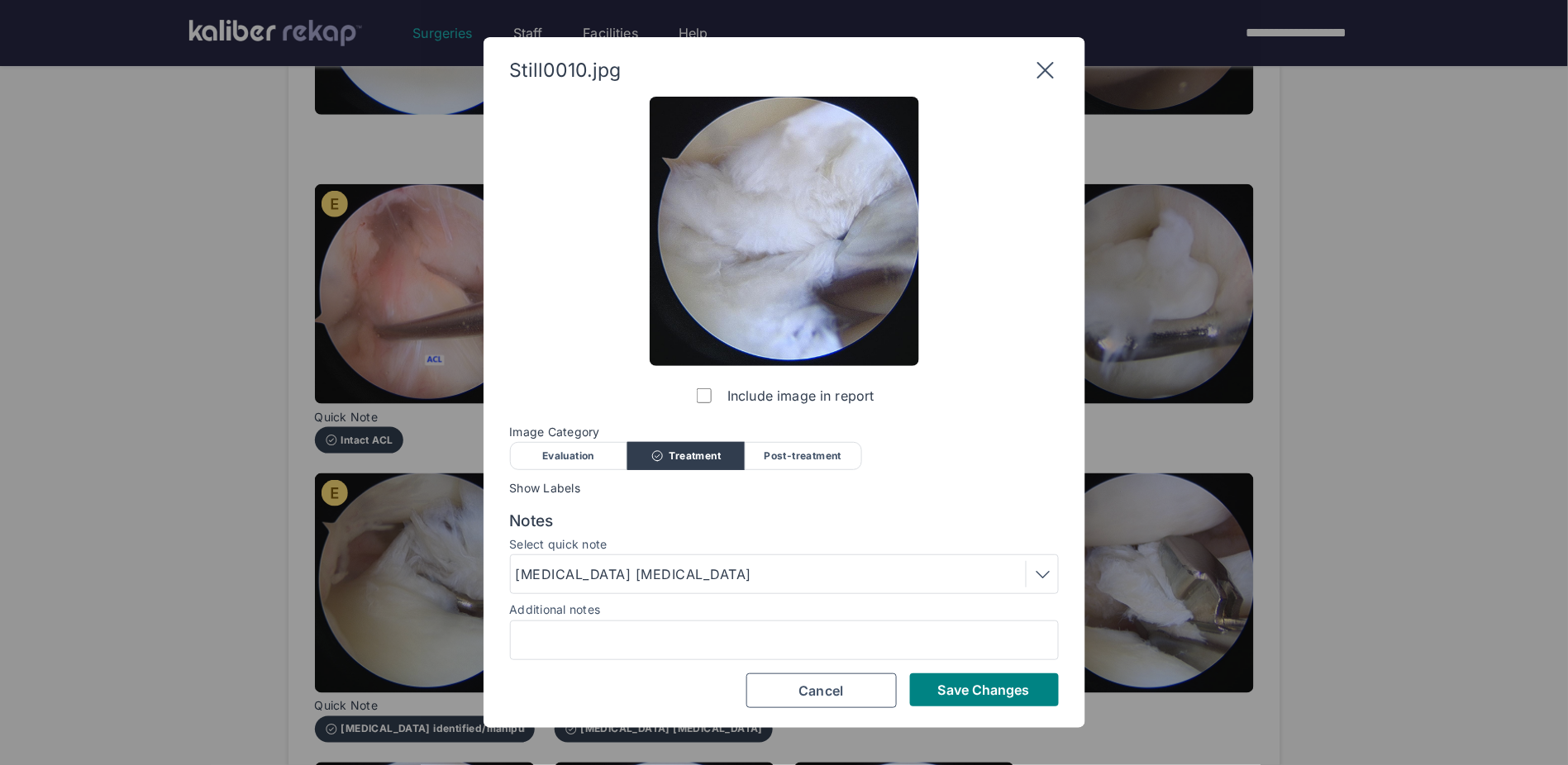
scroll to position [0, 0]
click at [975, 502] on span "Save Changes" at bounding box center [983, 691] width 92 height 17
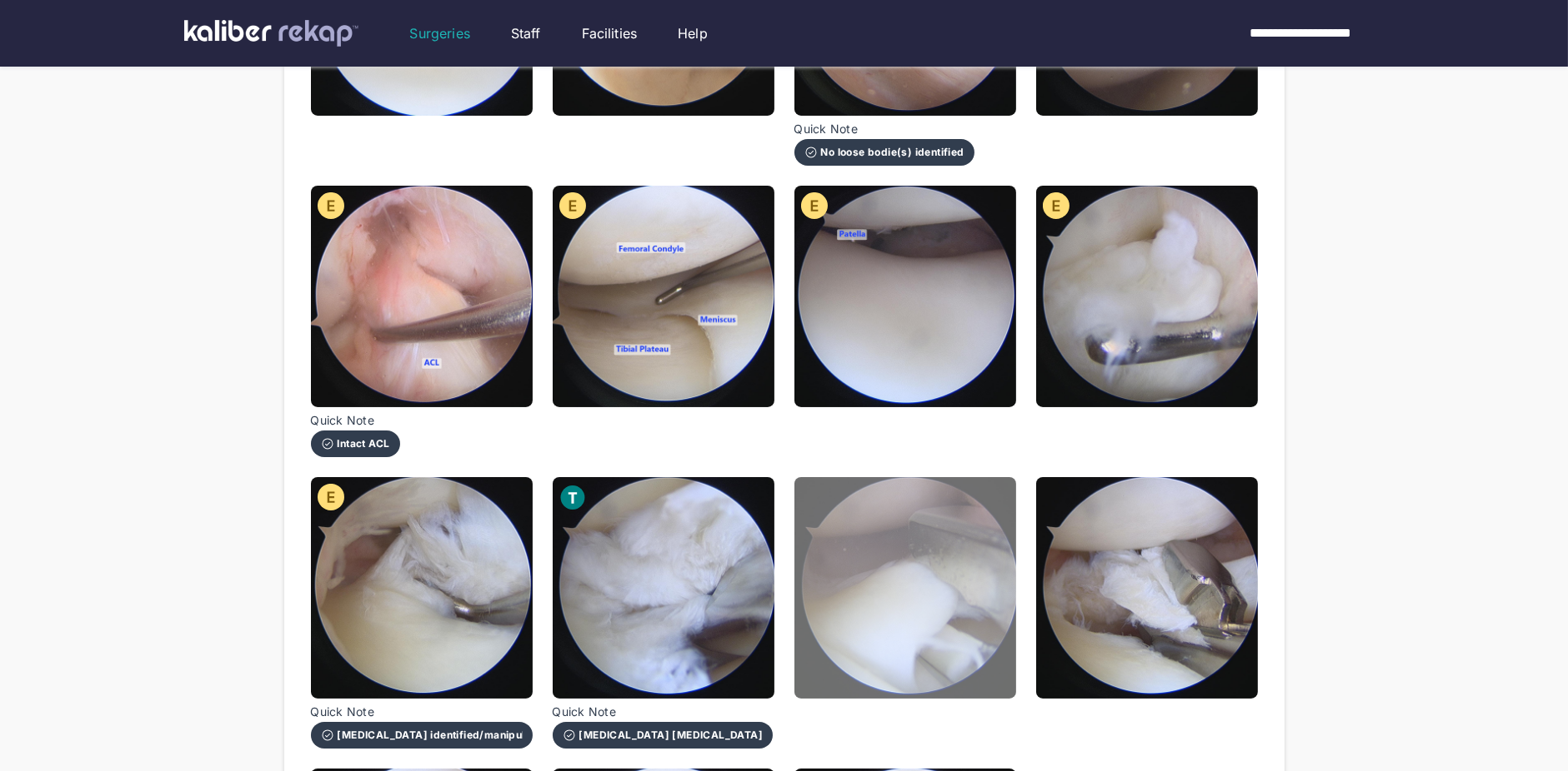
click at [922, 506] on img at bounding box center [905, 588] width 222 height 222
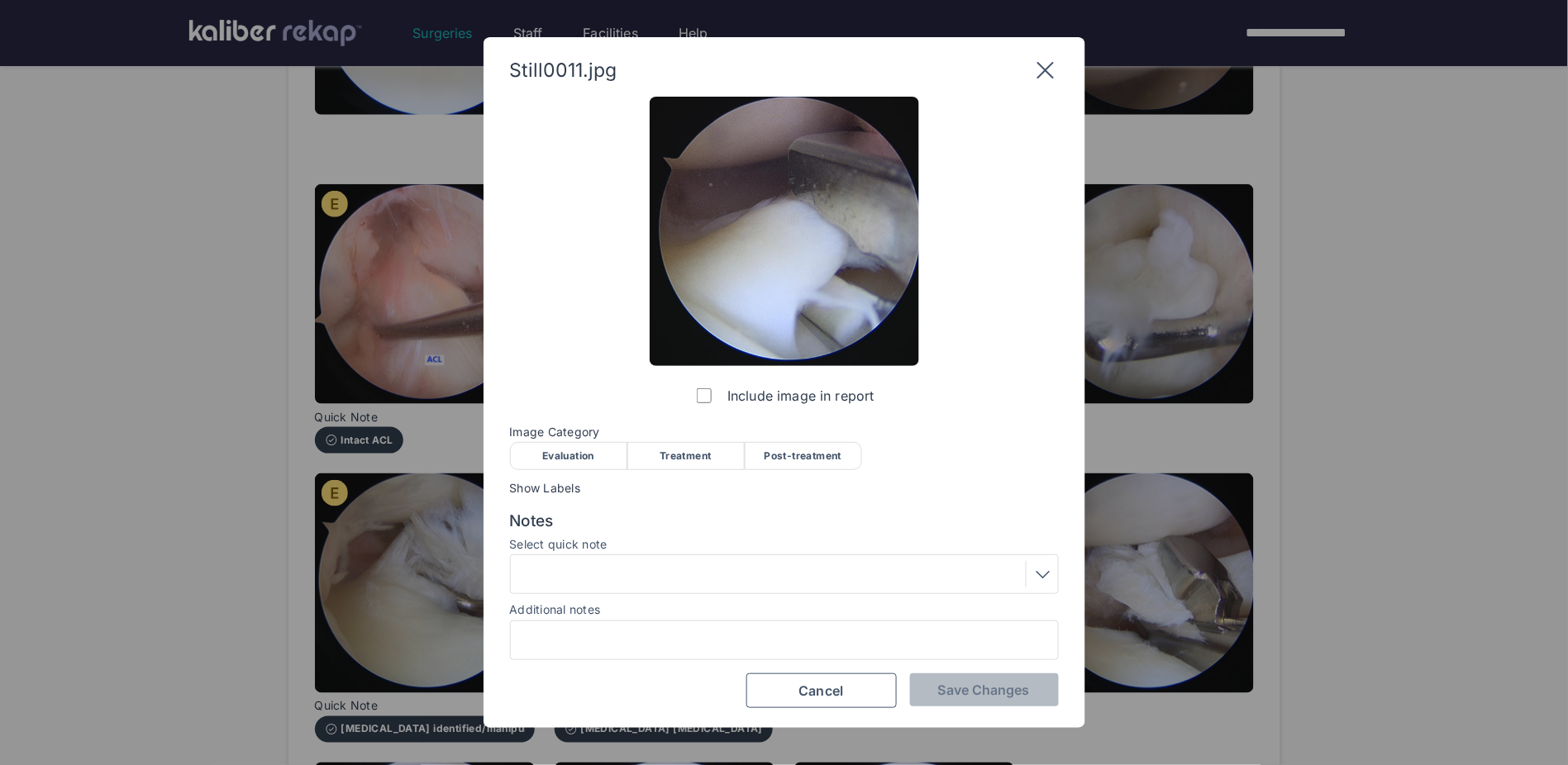
click at [688, 460] on div "Treatment" at bounding box center [686, 457] width 117 height 28
click at [954, 502] on button "Save Changes" at bounding box center [984, 691] width 149 height 33
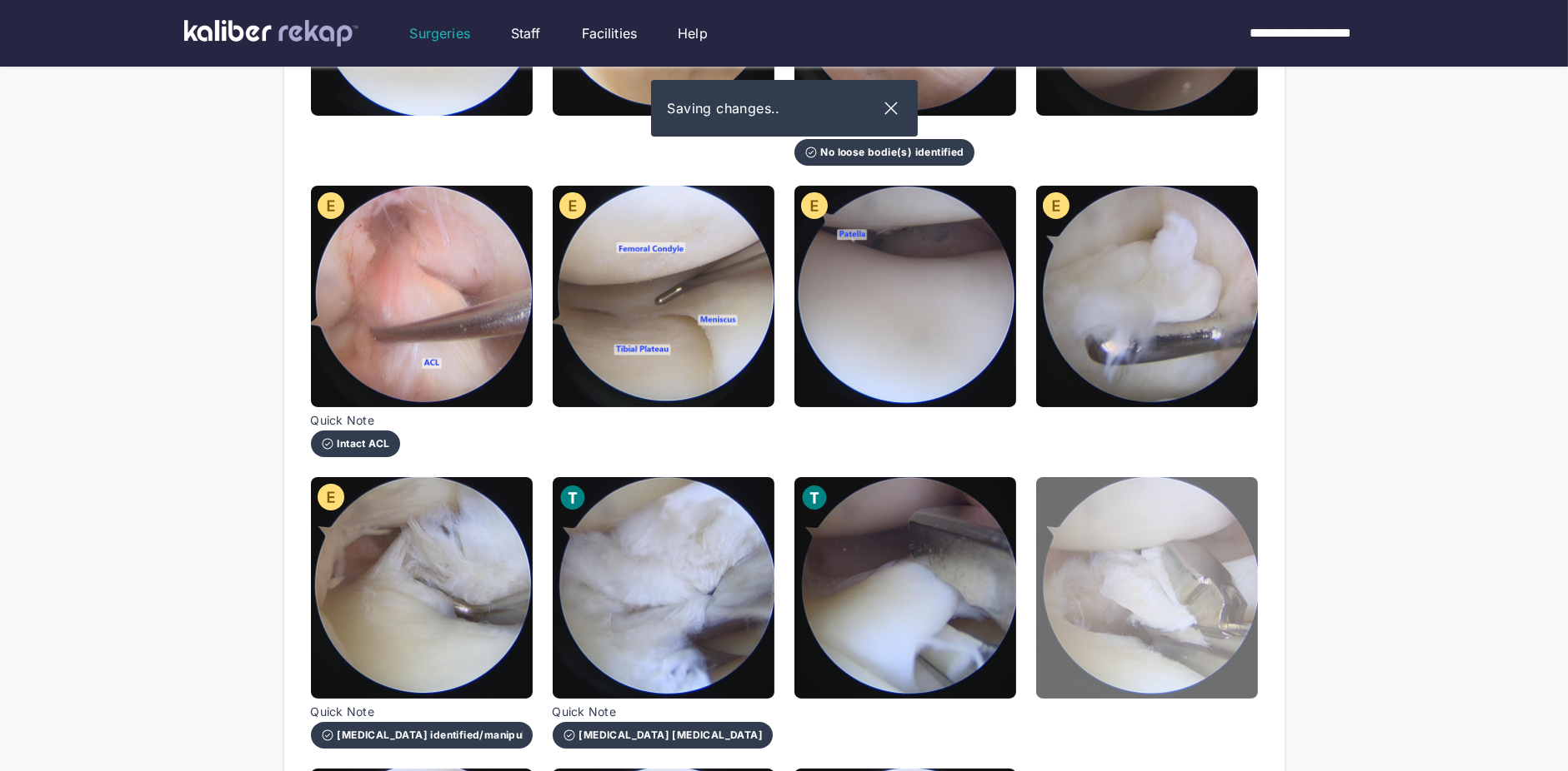
click at [1093, 506] on img at bounding box center [1147, 588] width 222 height 222
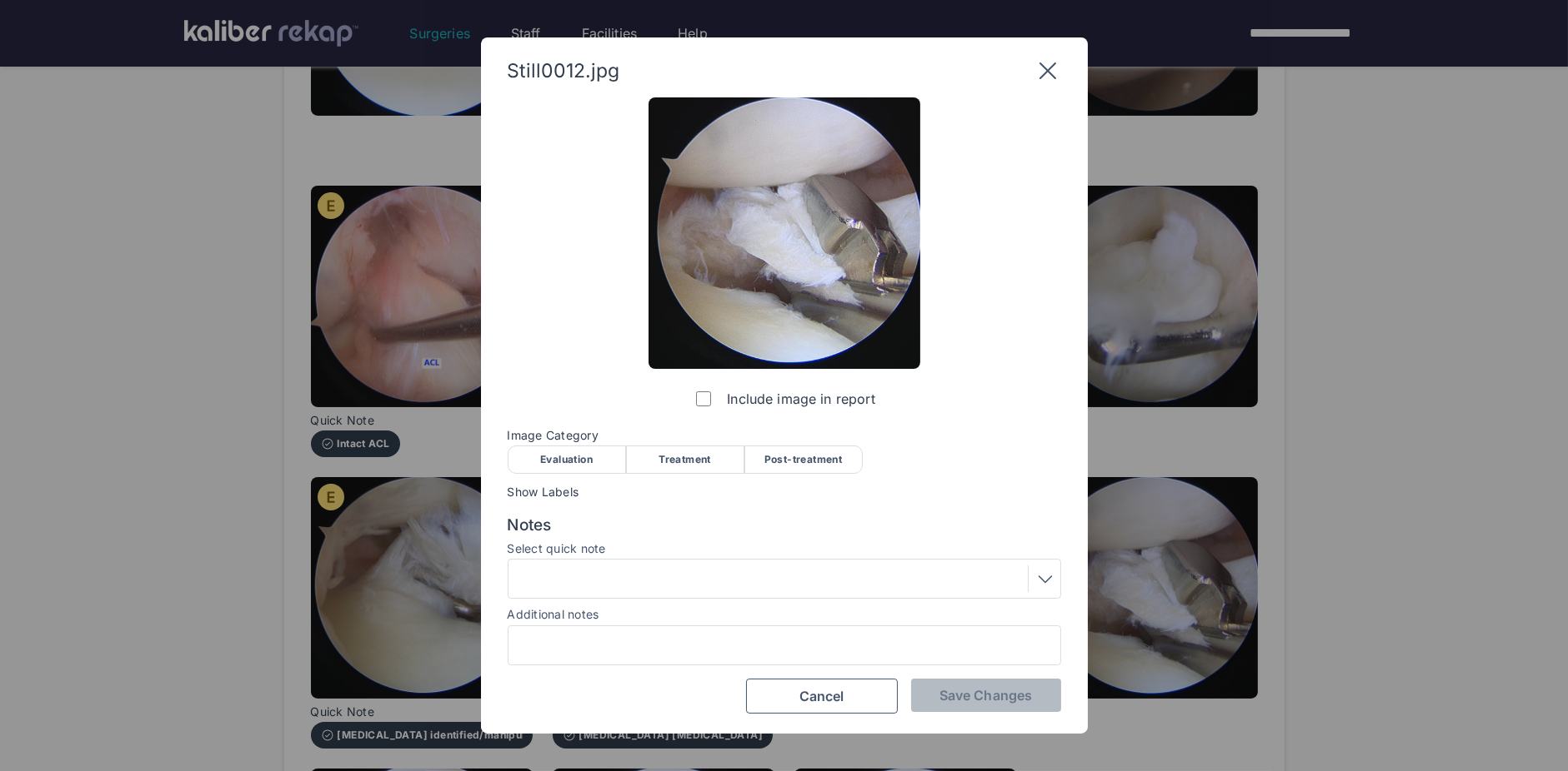
click at [656, 454] on div "Treatment" at bounding box center [686, 460] width 118 height 28
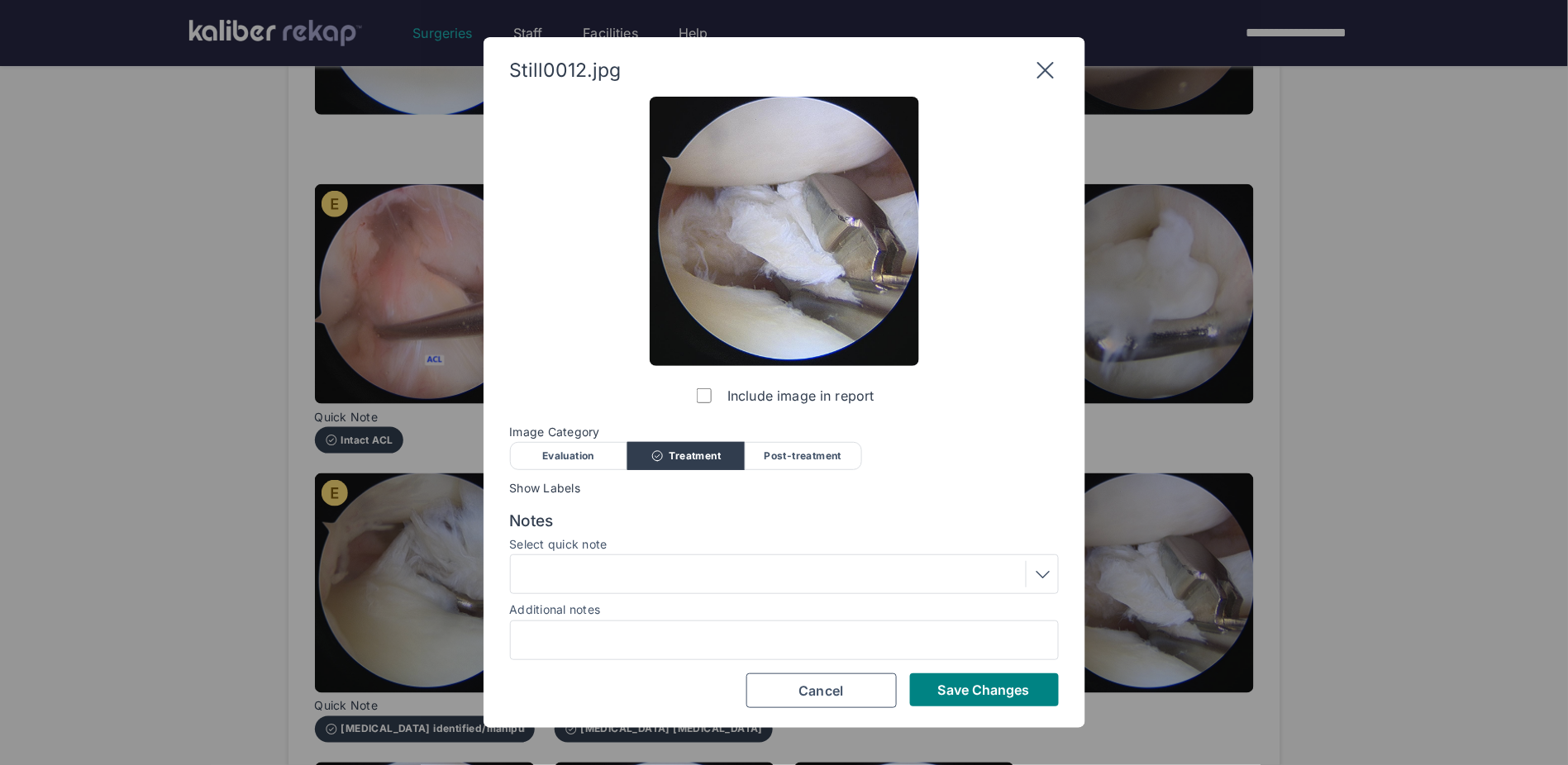
click at [642, 502] on div "Notes Select quick note Additional notes" at bounding box center [785, 586] width 549 height 149
click at [643, 502] on div at bounding box center [785, 575] width 538 height 26
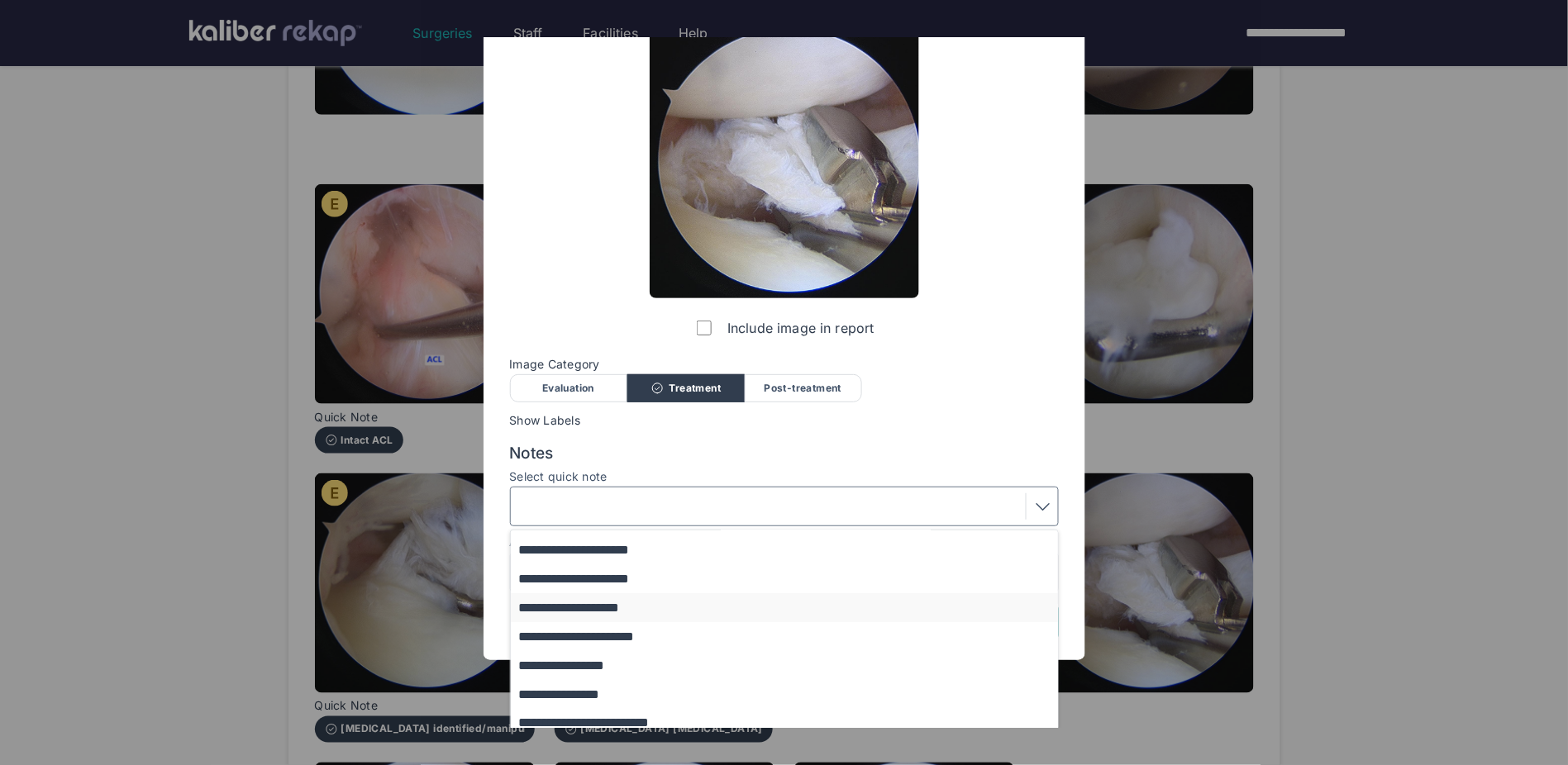
scroll to position [136, 0]
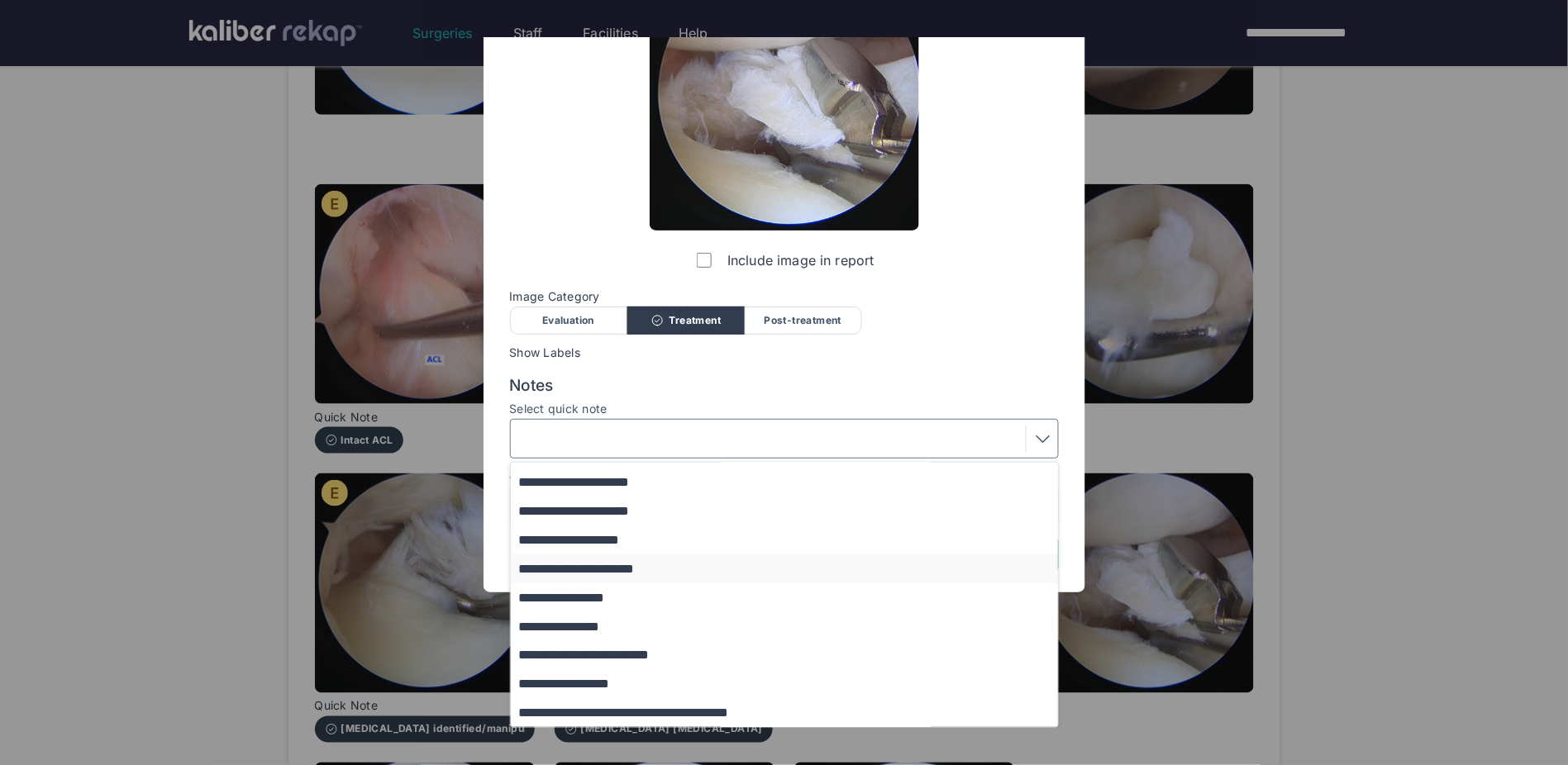
click at [615, 502] on button "**********" at bounding box center [792, 569] width 563 height 29
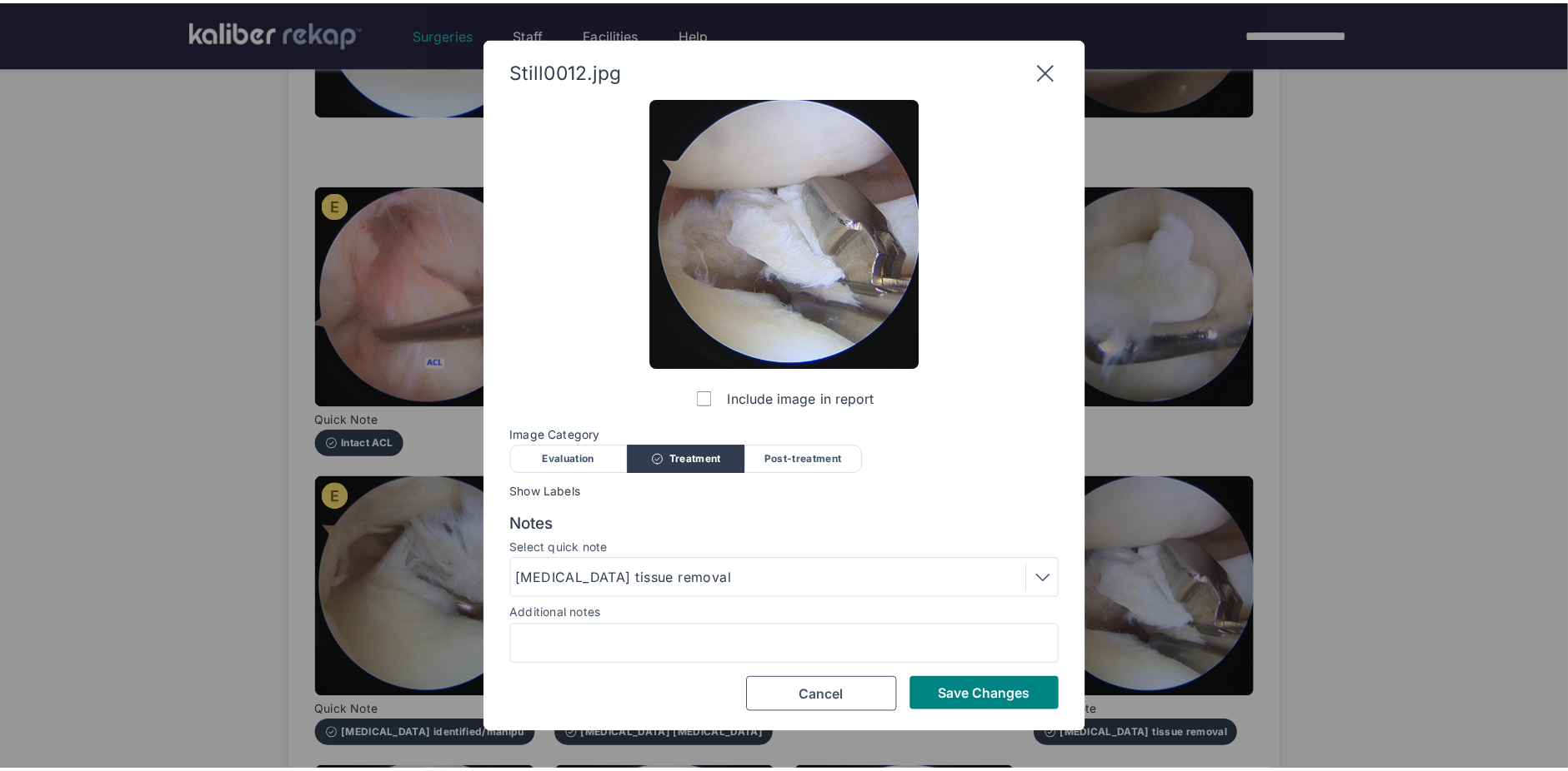
scroll to position [0, 0]
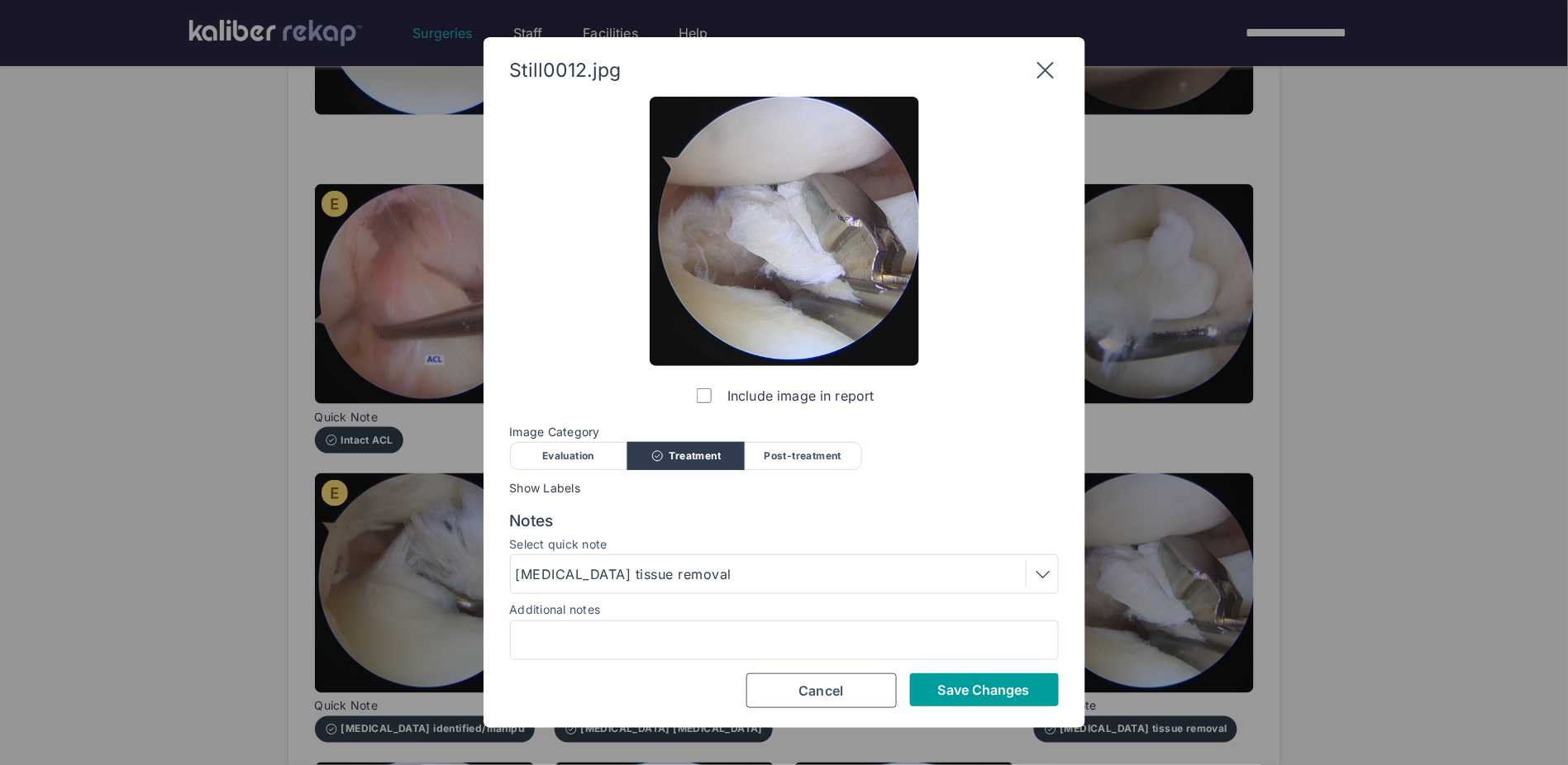
click at [955, 502] on button "Save Changes" at bounding box center [984, 691] width 149 height 33
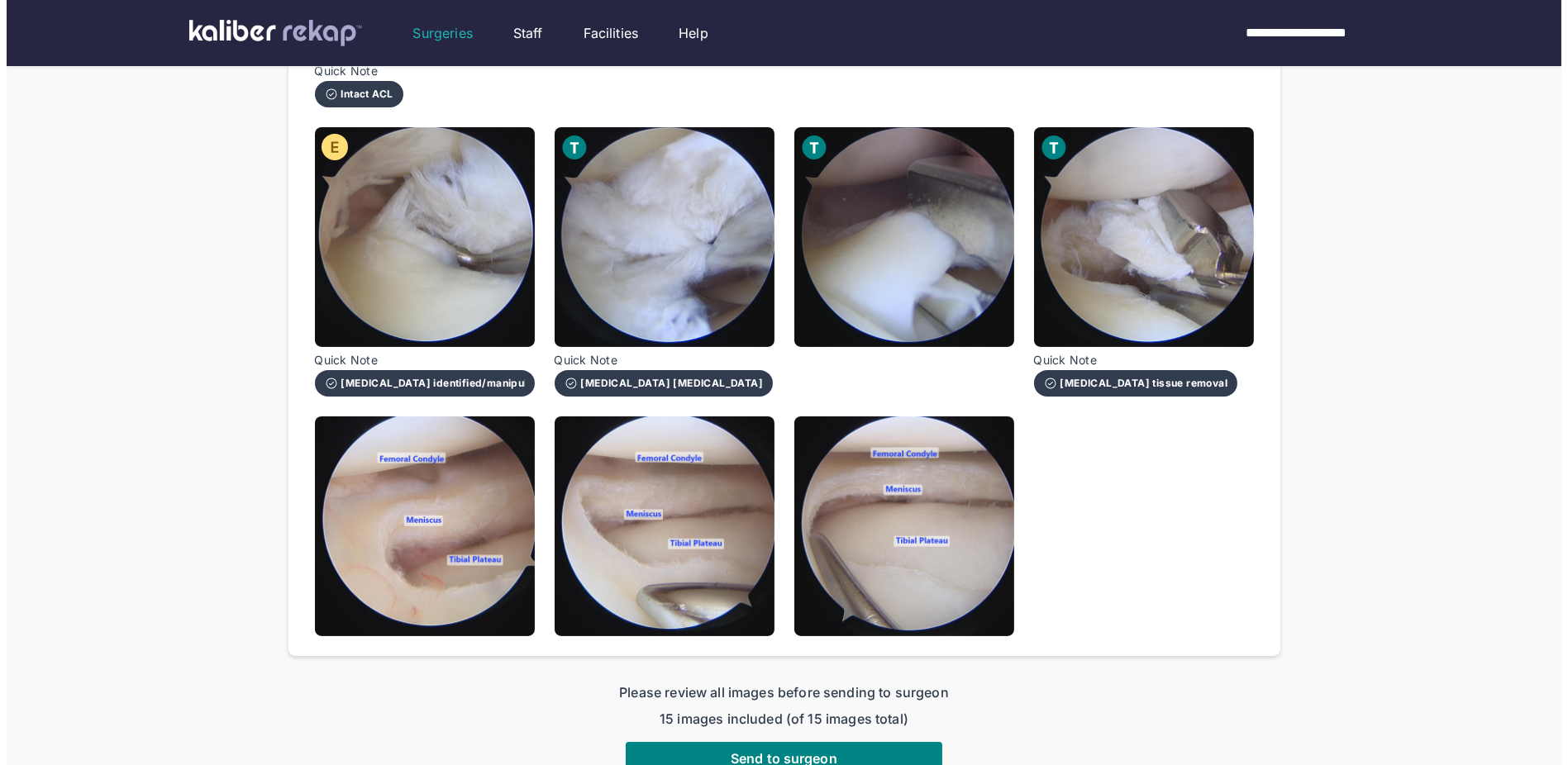
scroll to position [756, 0]
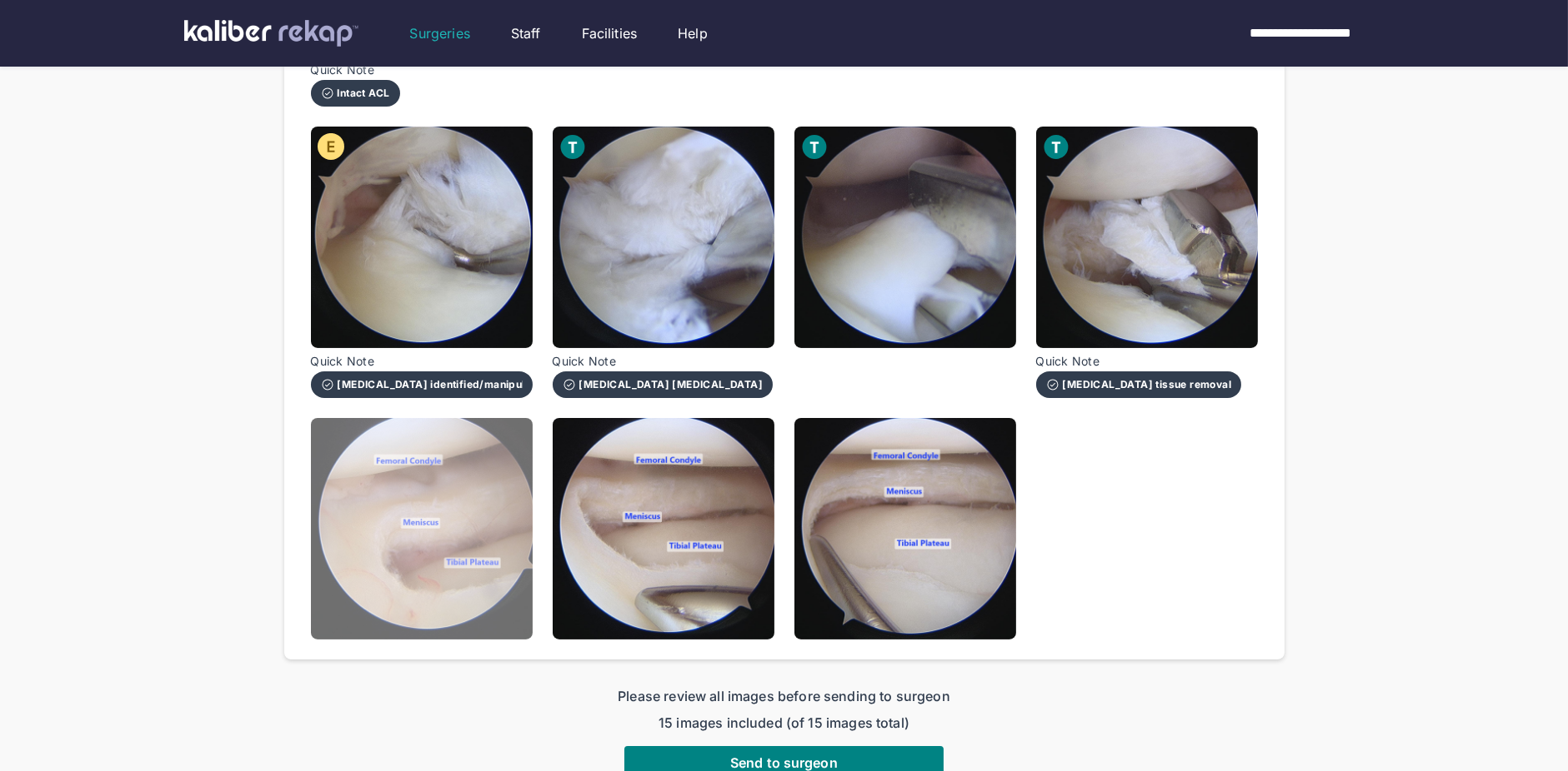
click at [334, 487] on img at bounding box center [422, 529] width 222 height 222
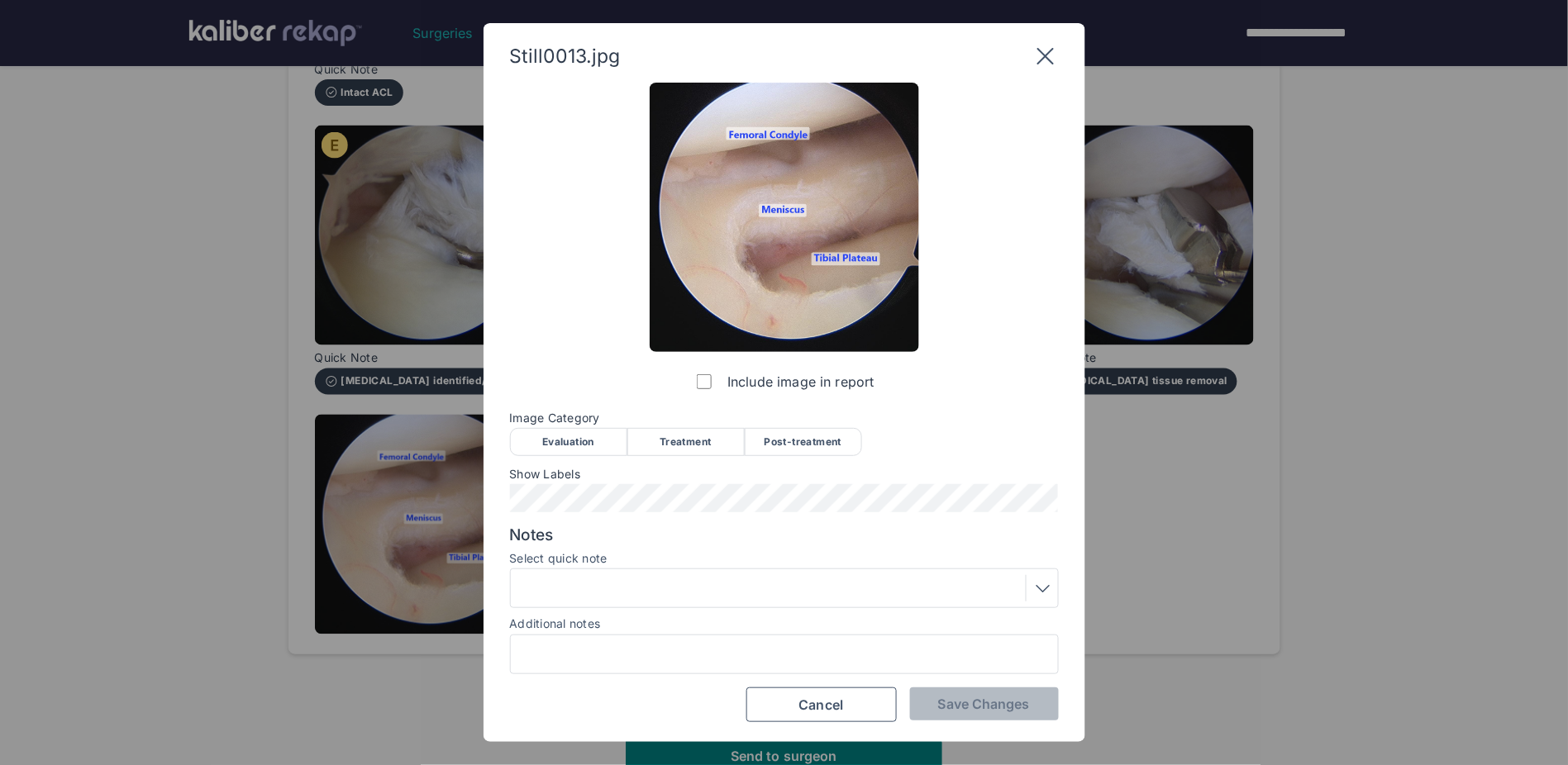
click at [1054, 51] on icon at bounding box center [1045, 56] width 26 height 26
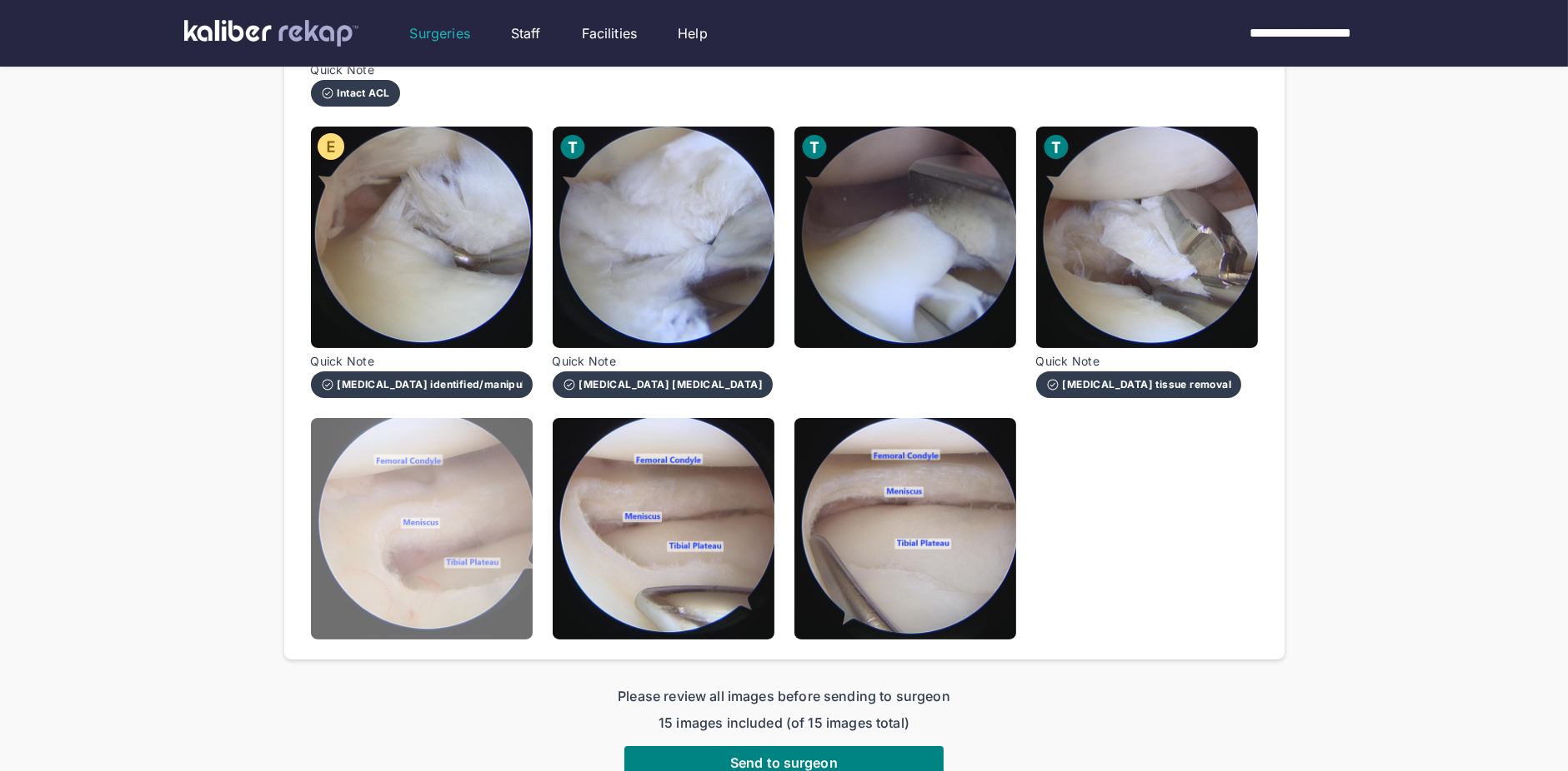
click at [423, 506] on img at bounding box center [422, 529] width 222 height 222
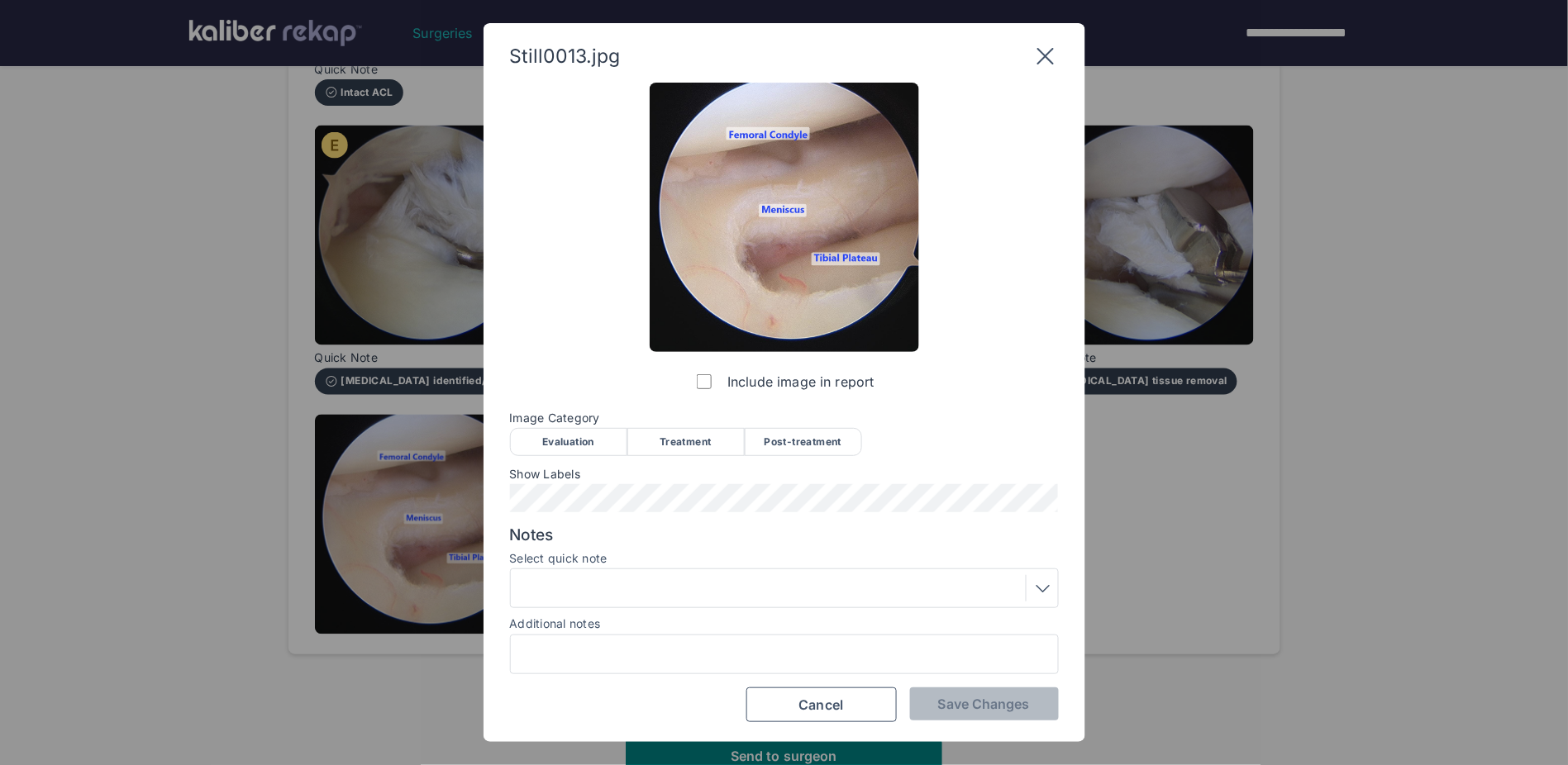
click at [798, 447] on div "Post-treatment" at bounding box center [803, 442] width 117 height 28
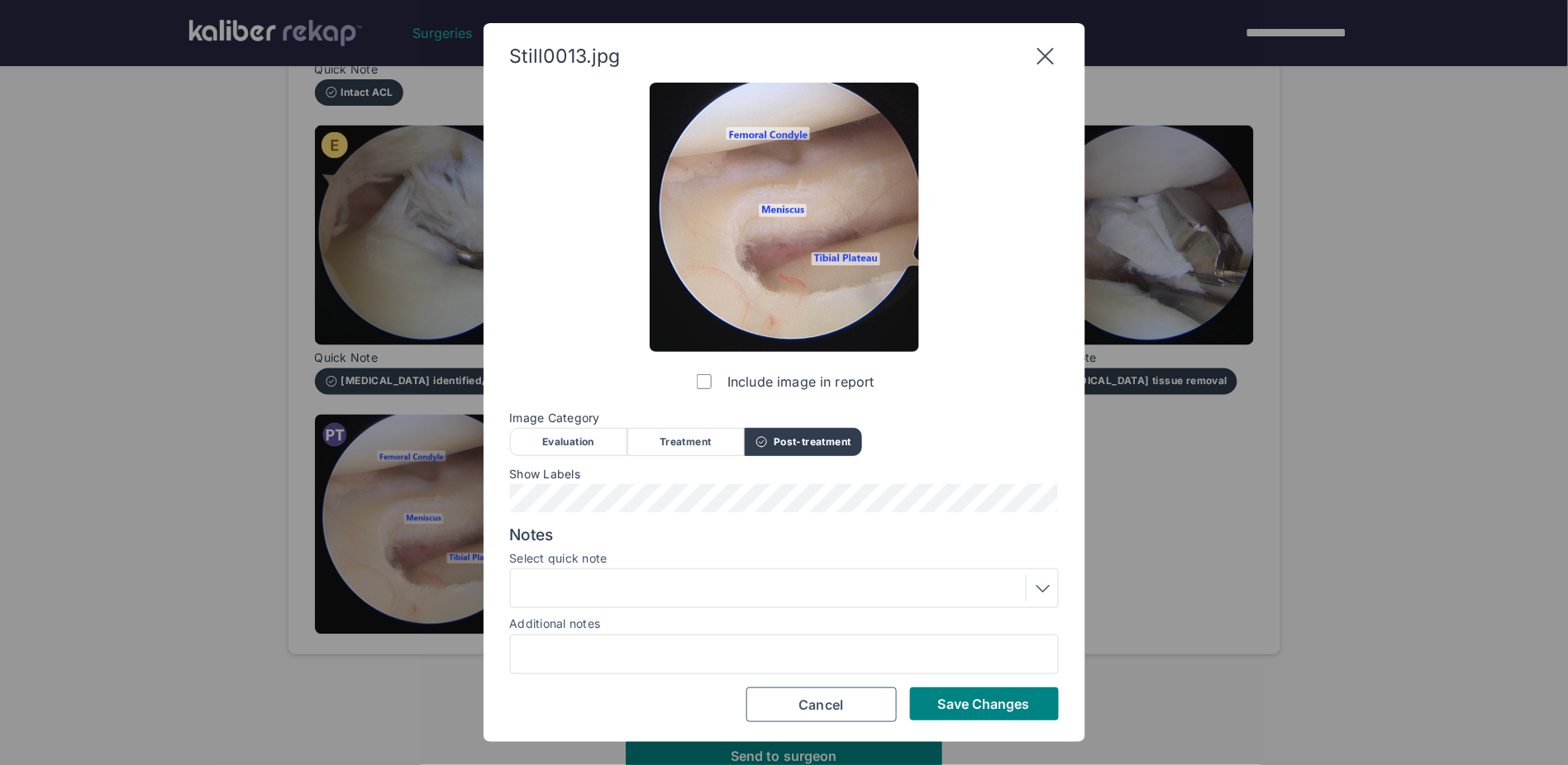
click at [977, 502] on span "Save Changes" at bounding box center [983, 705] width 92 height 17
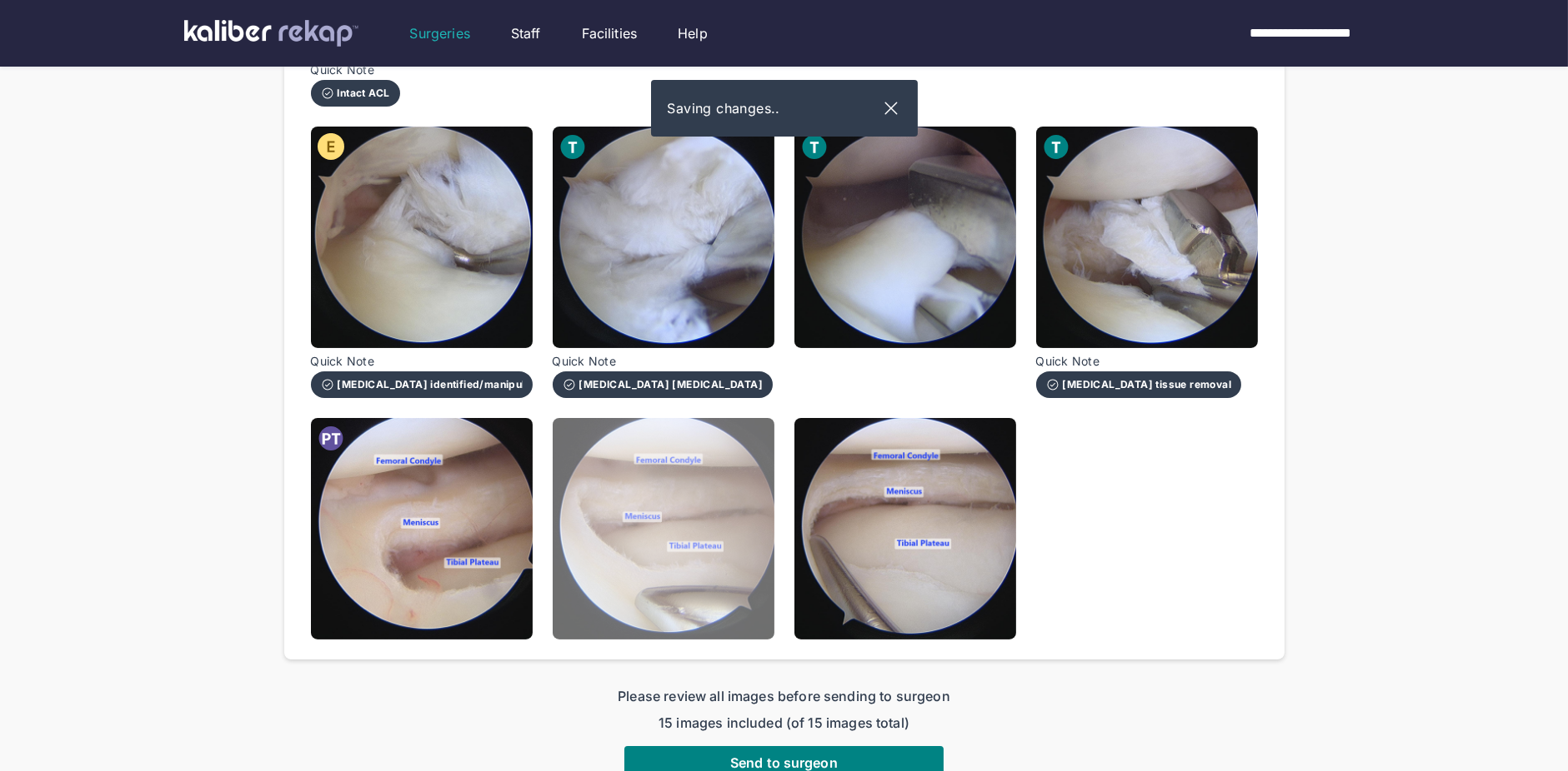
click at [689, 506] on img at bounding box center [664, 529] width 222 height 222
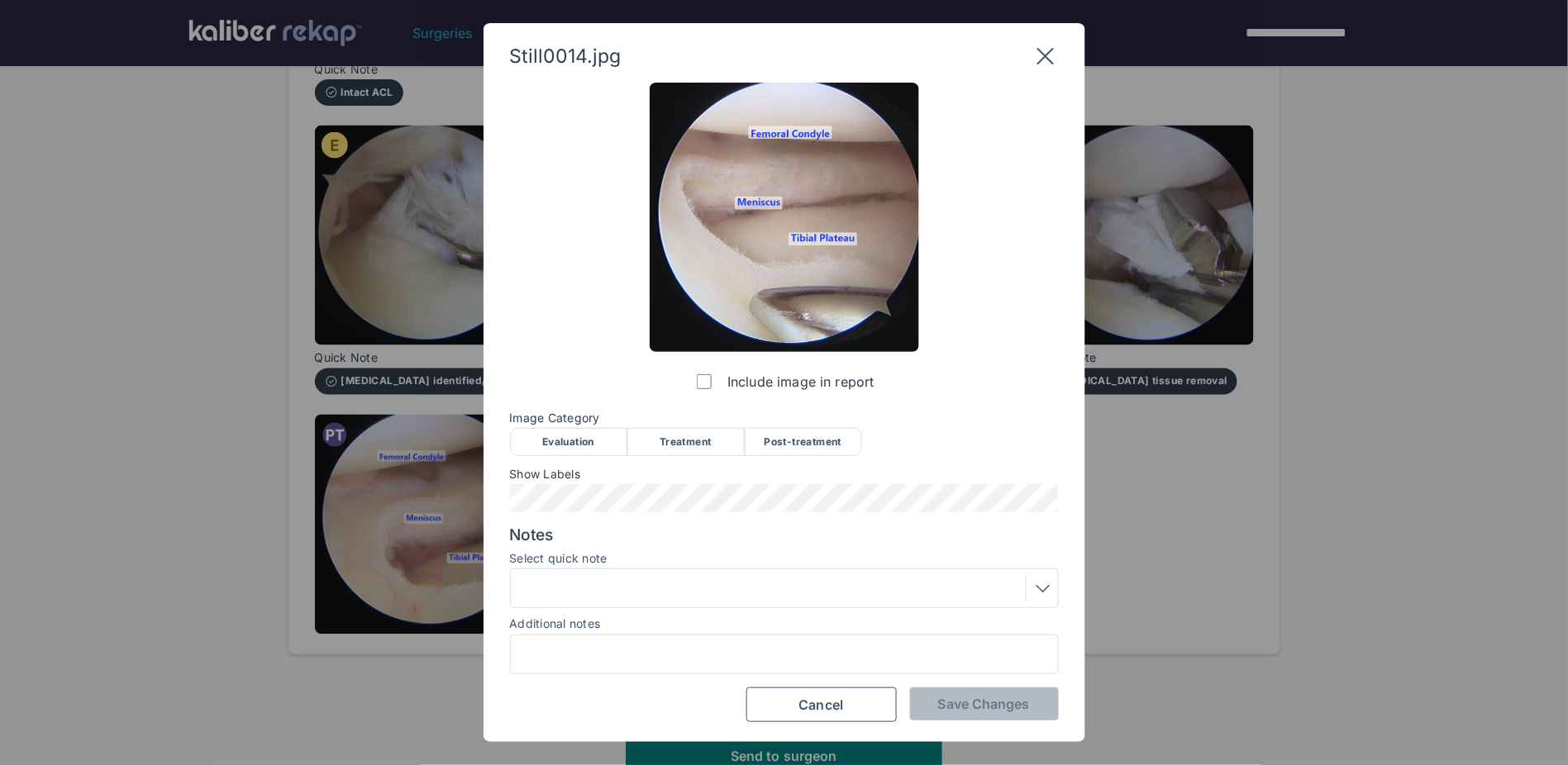
click at [687, 455] on div "Treatment" at bounding box center [686, 442] width 117 height 28
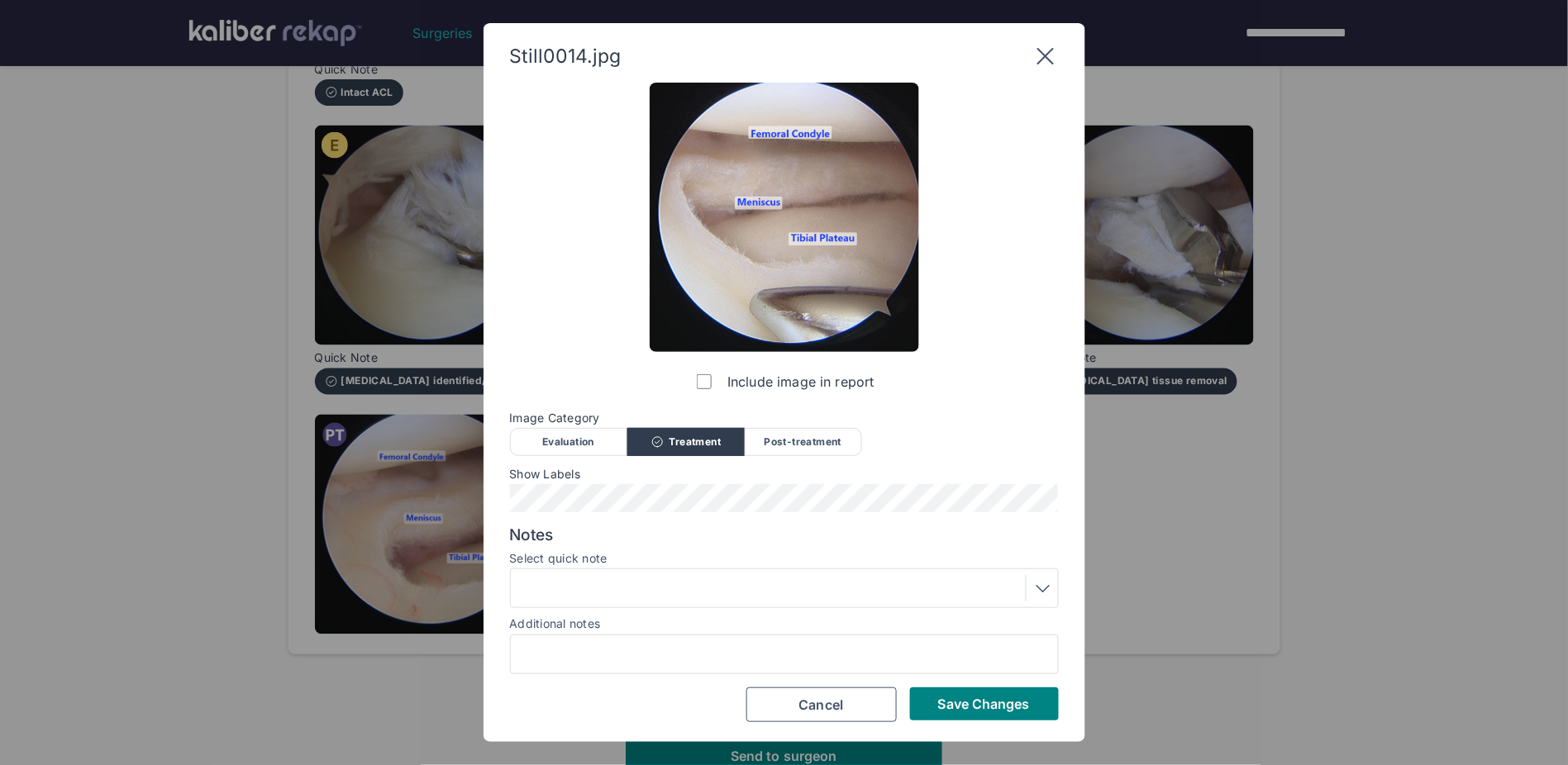
click at [648, 502] on div at bounding box center [785, 589] width 538 height 26
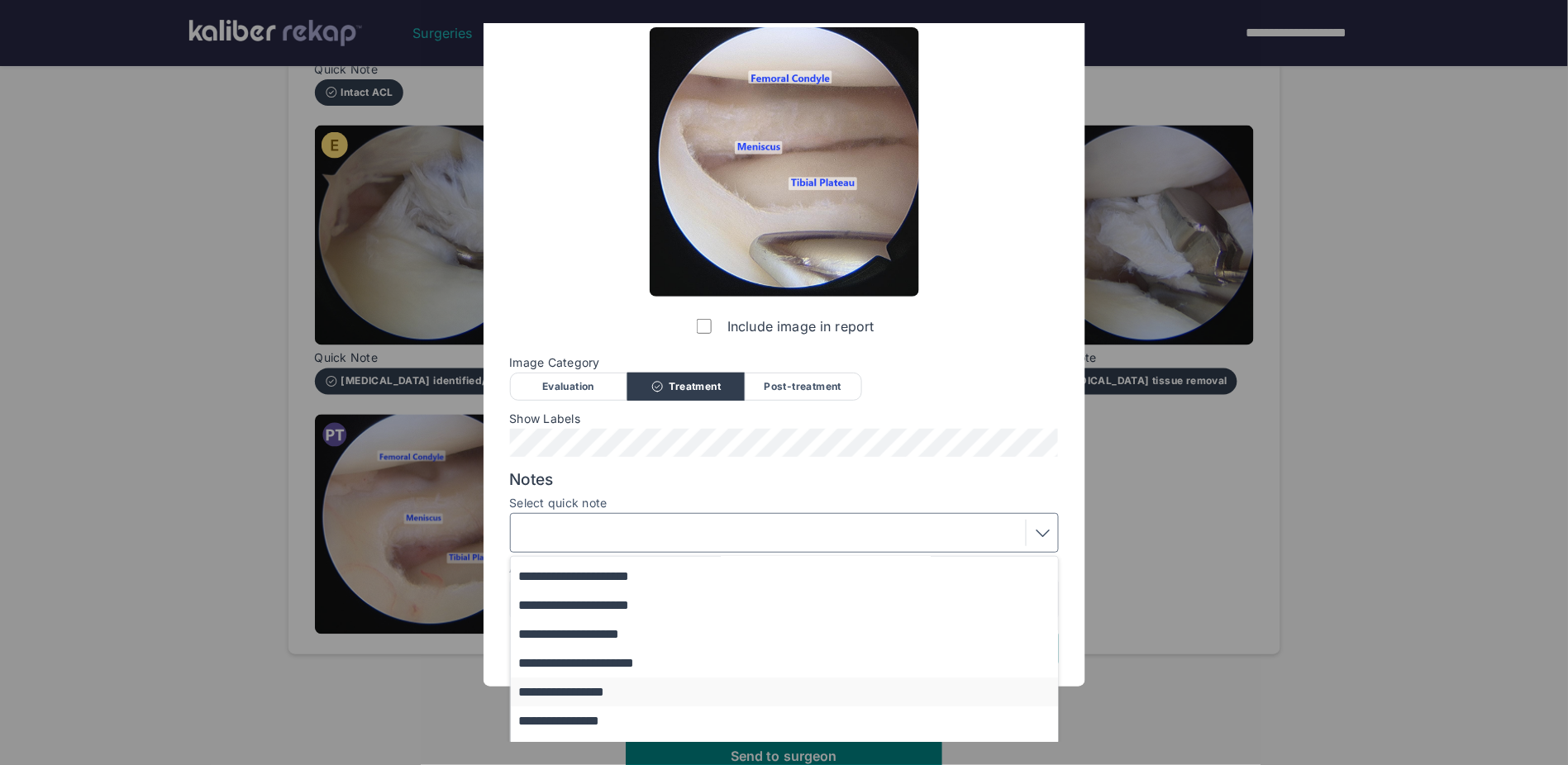
scroll to position [136, 0]
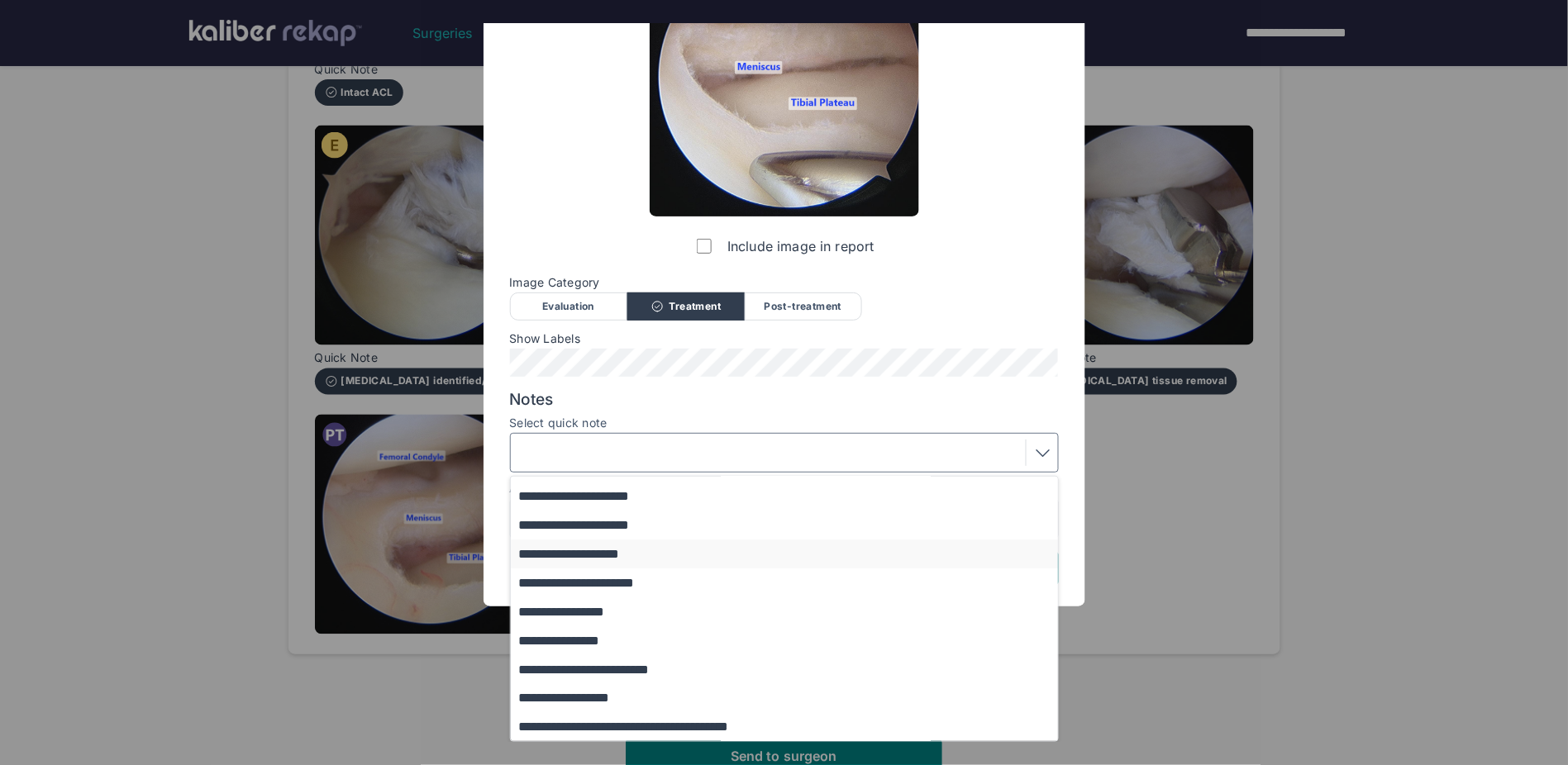
click at [625, 502] on button "**********" at bounding box center [792, 554] width 563 height 29
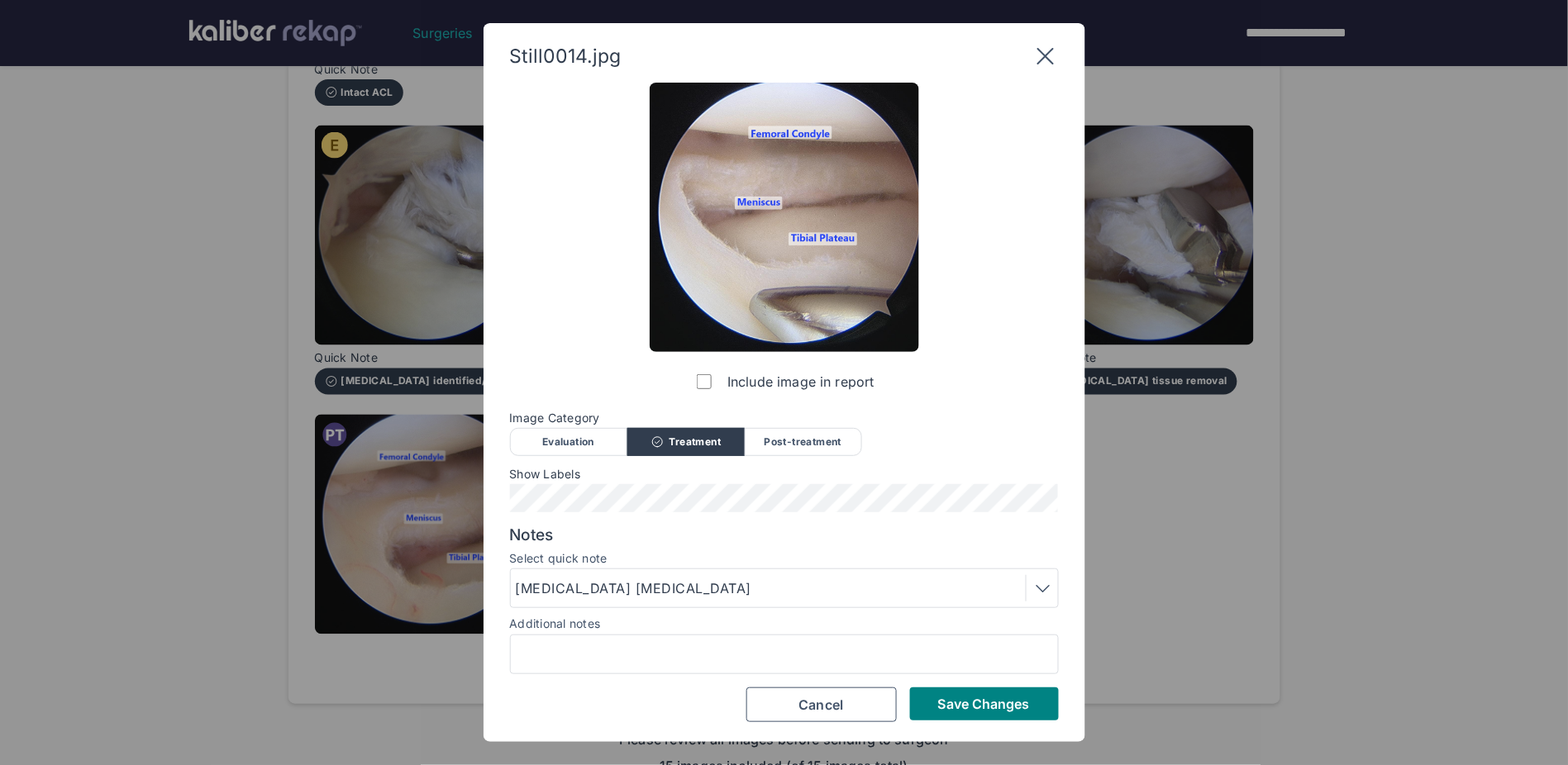
scroll to position [0, 0]
click at [983, 502] on button "Save Changes" at bounding box center [984, 705] width 149 height 33
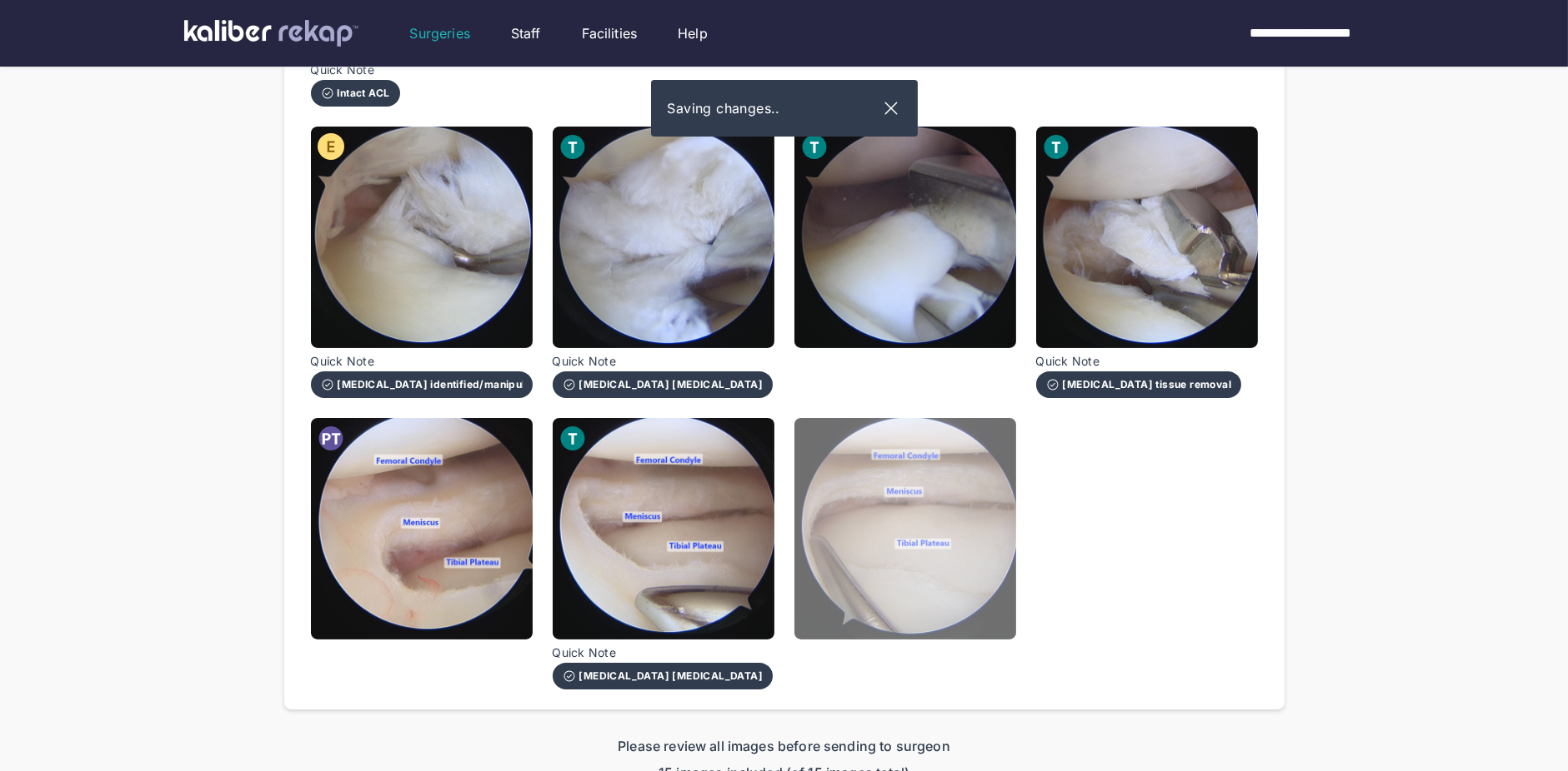
click at [941, 506] on img at bounding box center [905, 529] width 222 height 222
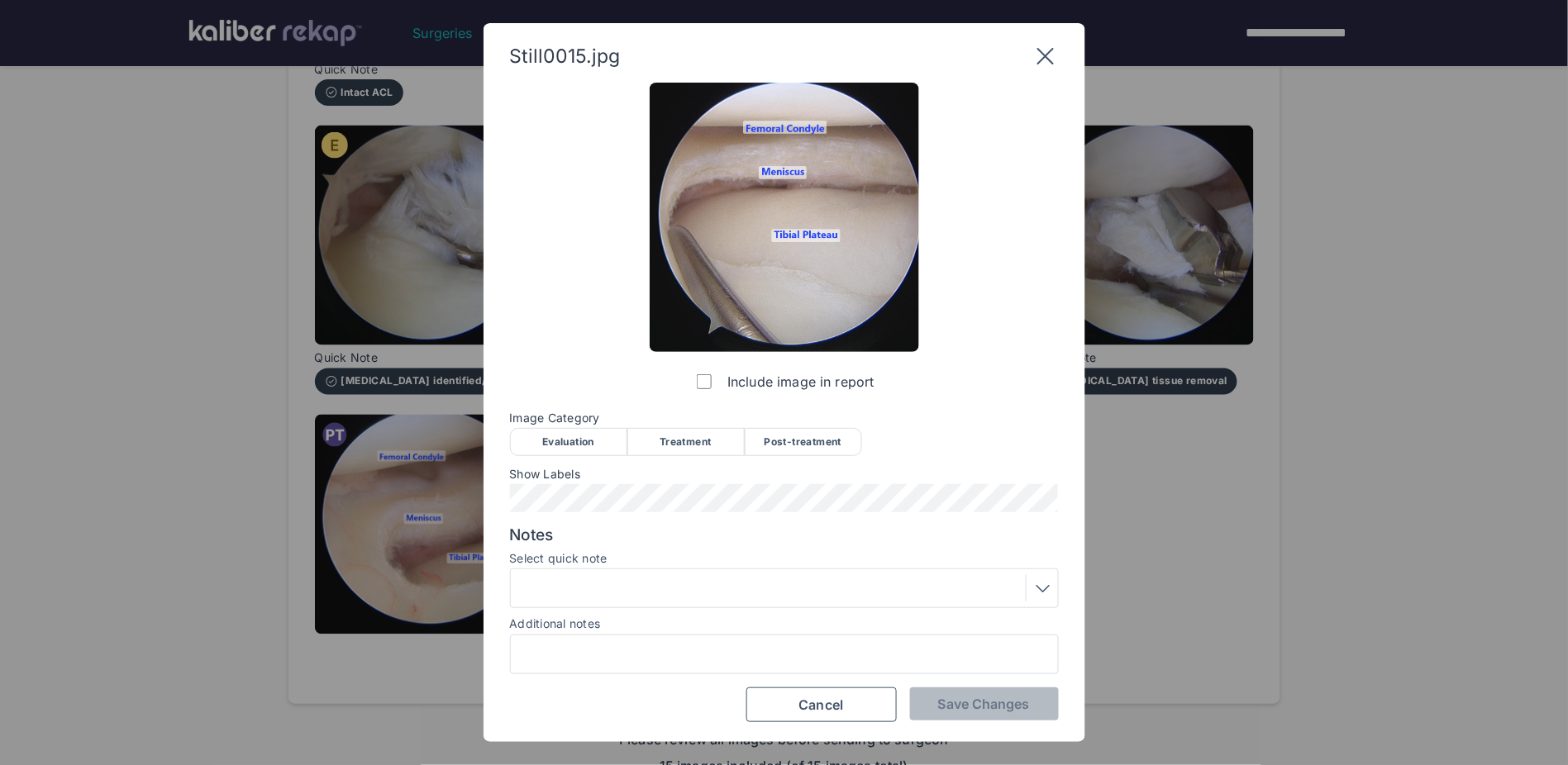
click at [788, 437] on div "Post-treatment" at bounding box center [803, 442] width 117 height 28
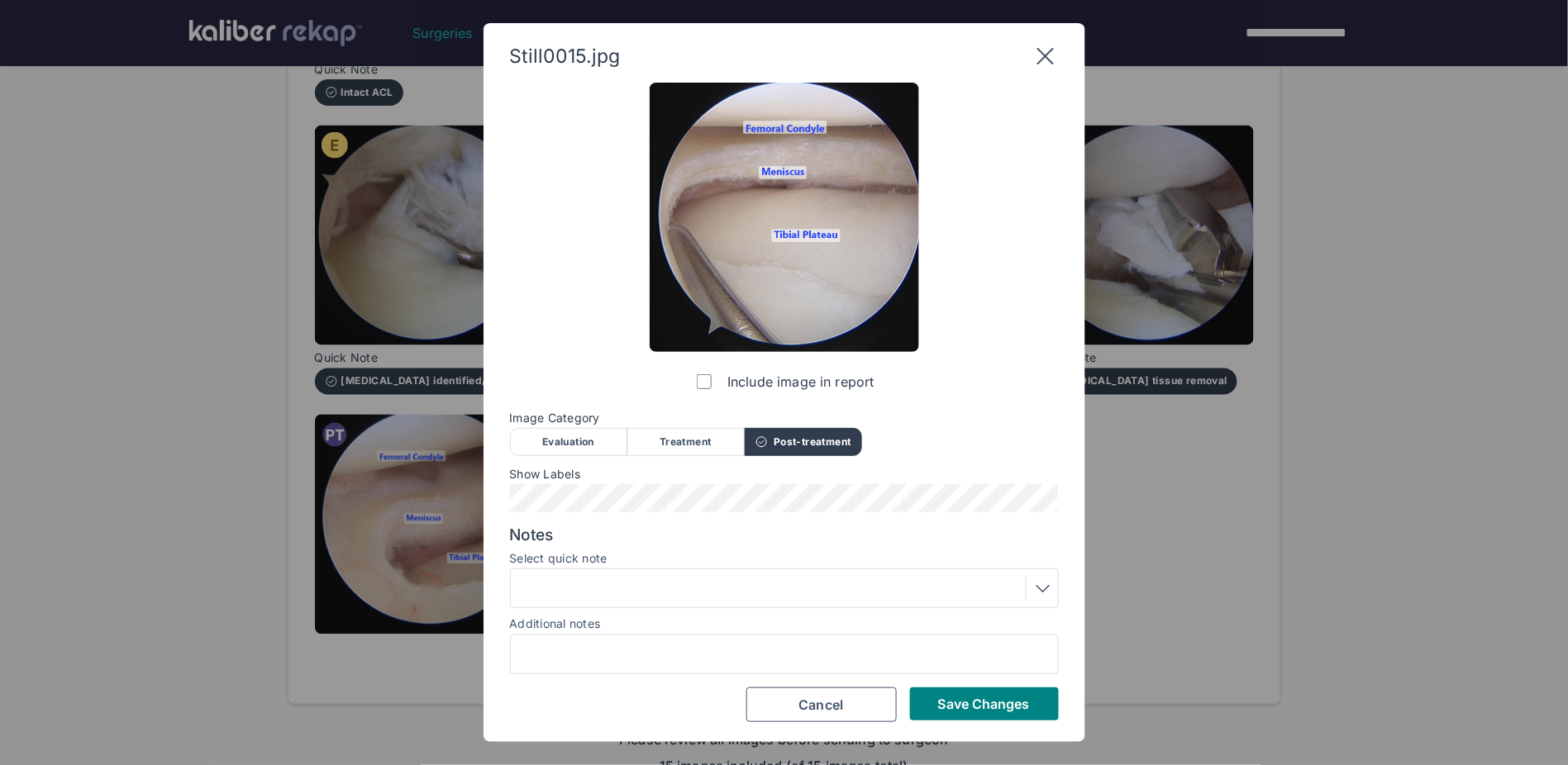
click at [665, 502] on div at bounding box center [785, 589] width 538 height 26
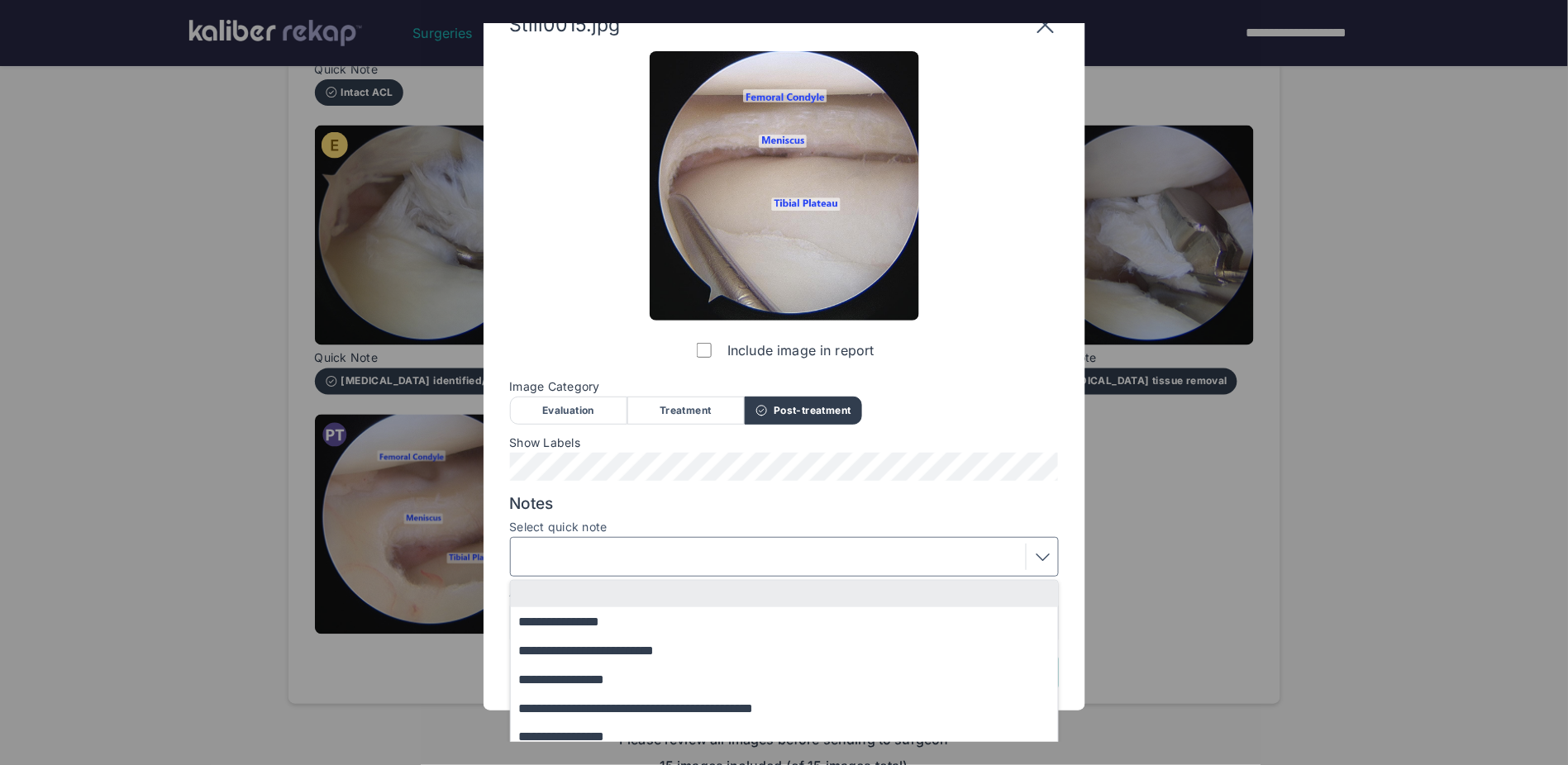
scroll to position [71, 0]
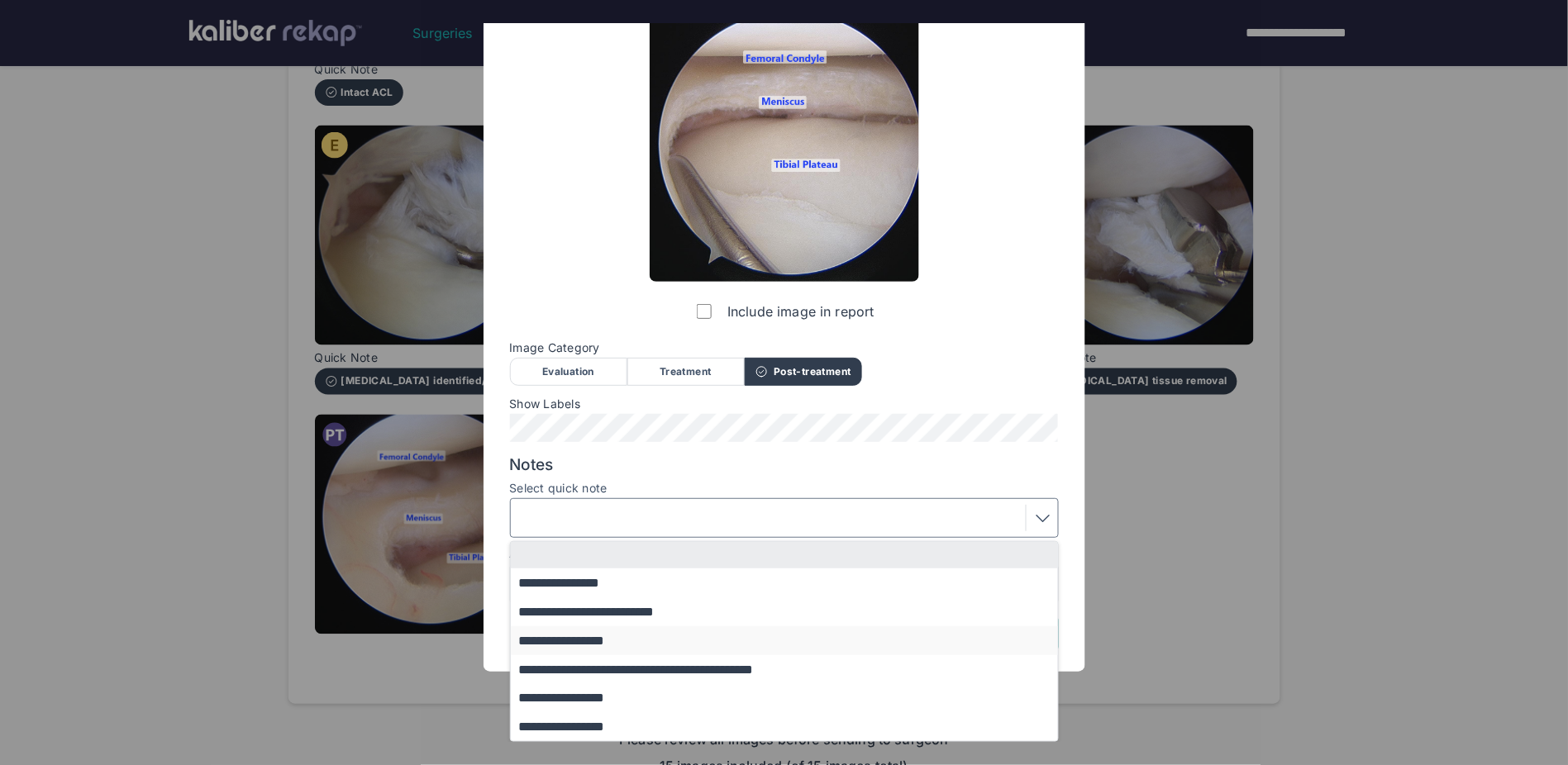
click at [618, 502] on button "**********" at bounding box center [792, 641] width 563 height 29
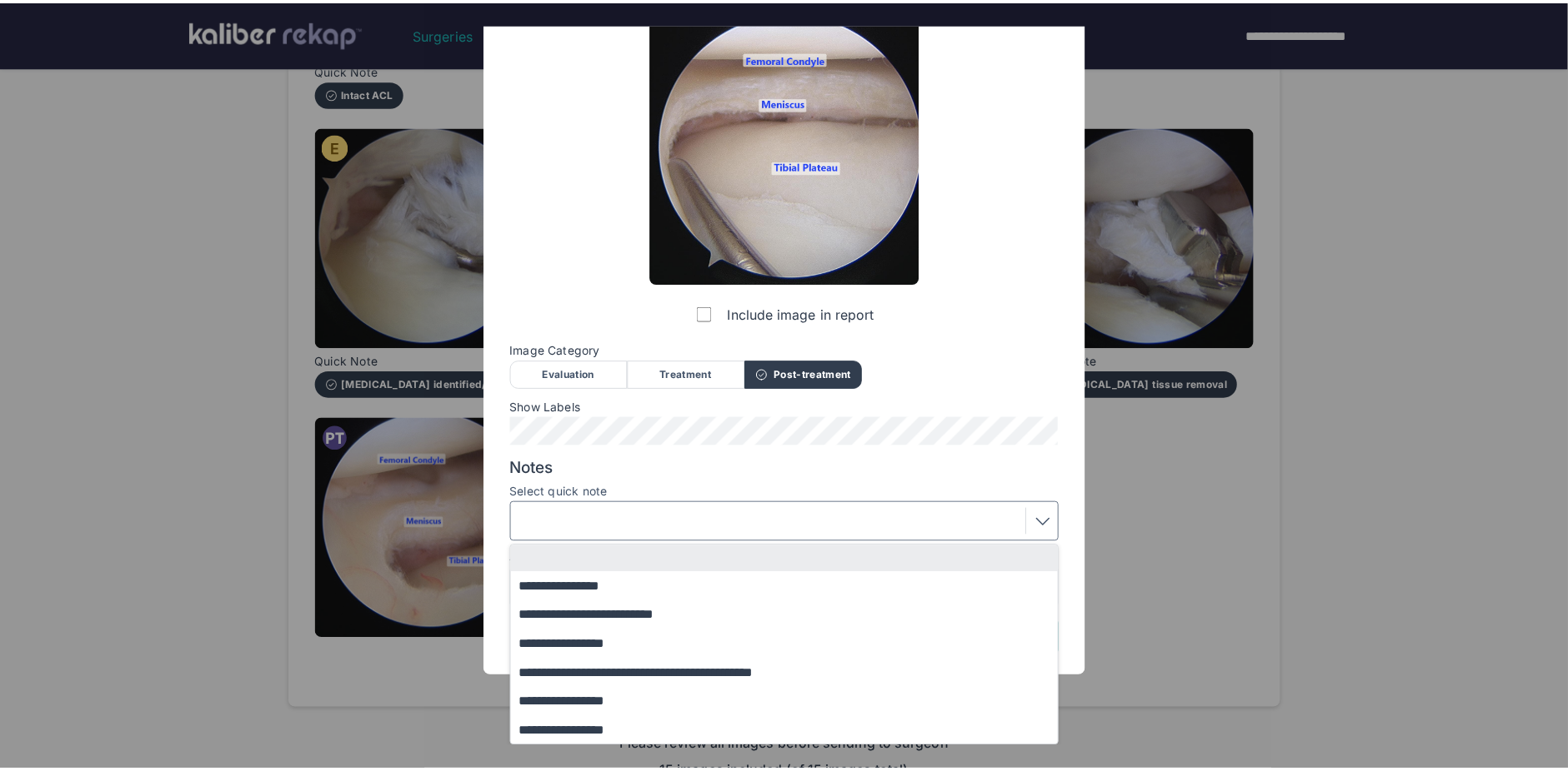
scroll to position [0, 0]
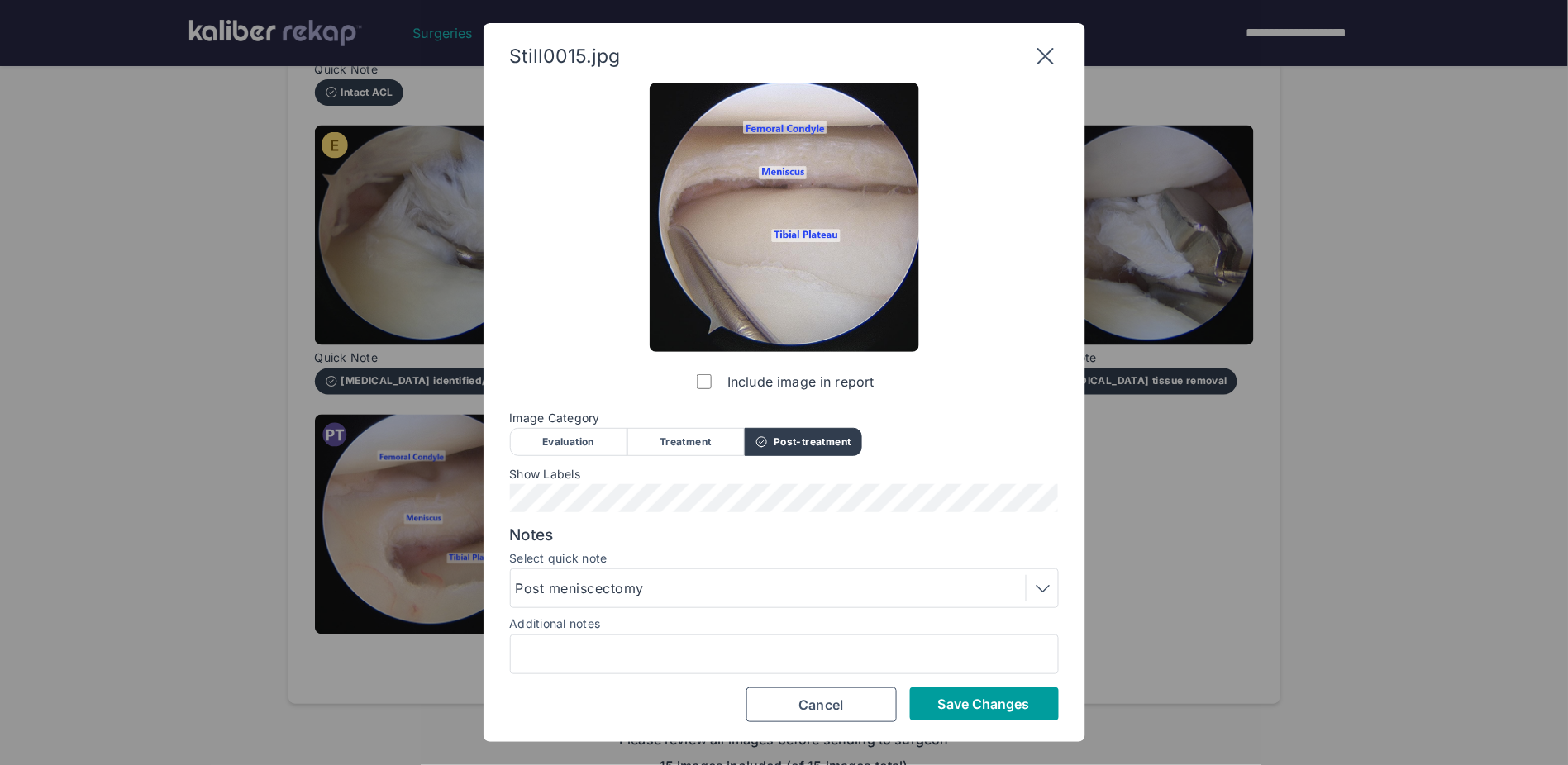
click at [964, 502] on span "Save Changes" at bounding box center [983, 705] width 92 height 17
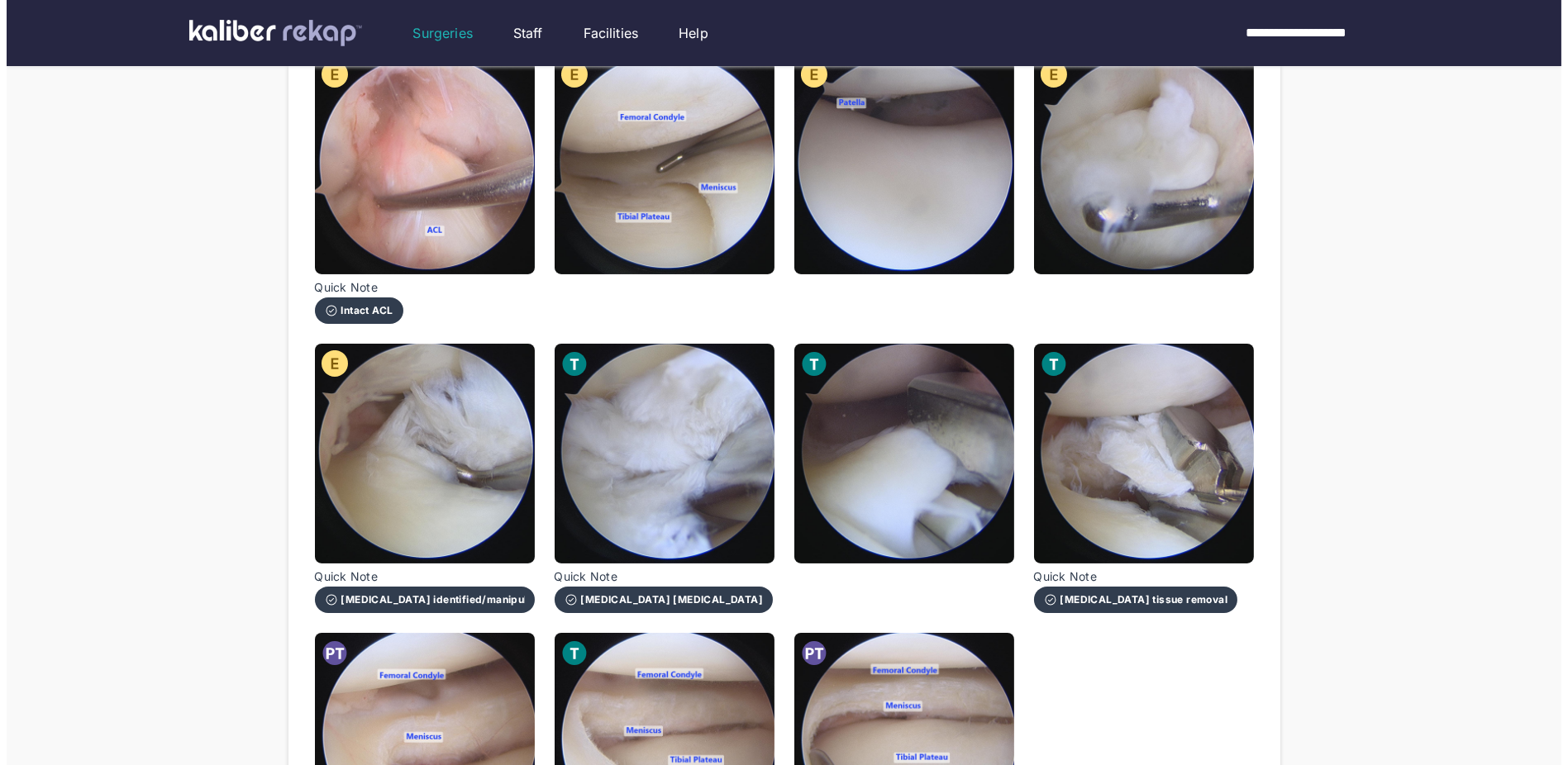
scroll to position [978, 0]
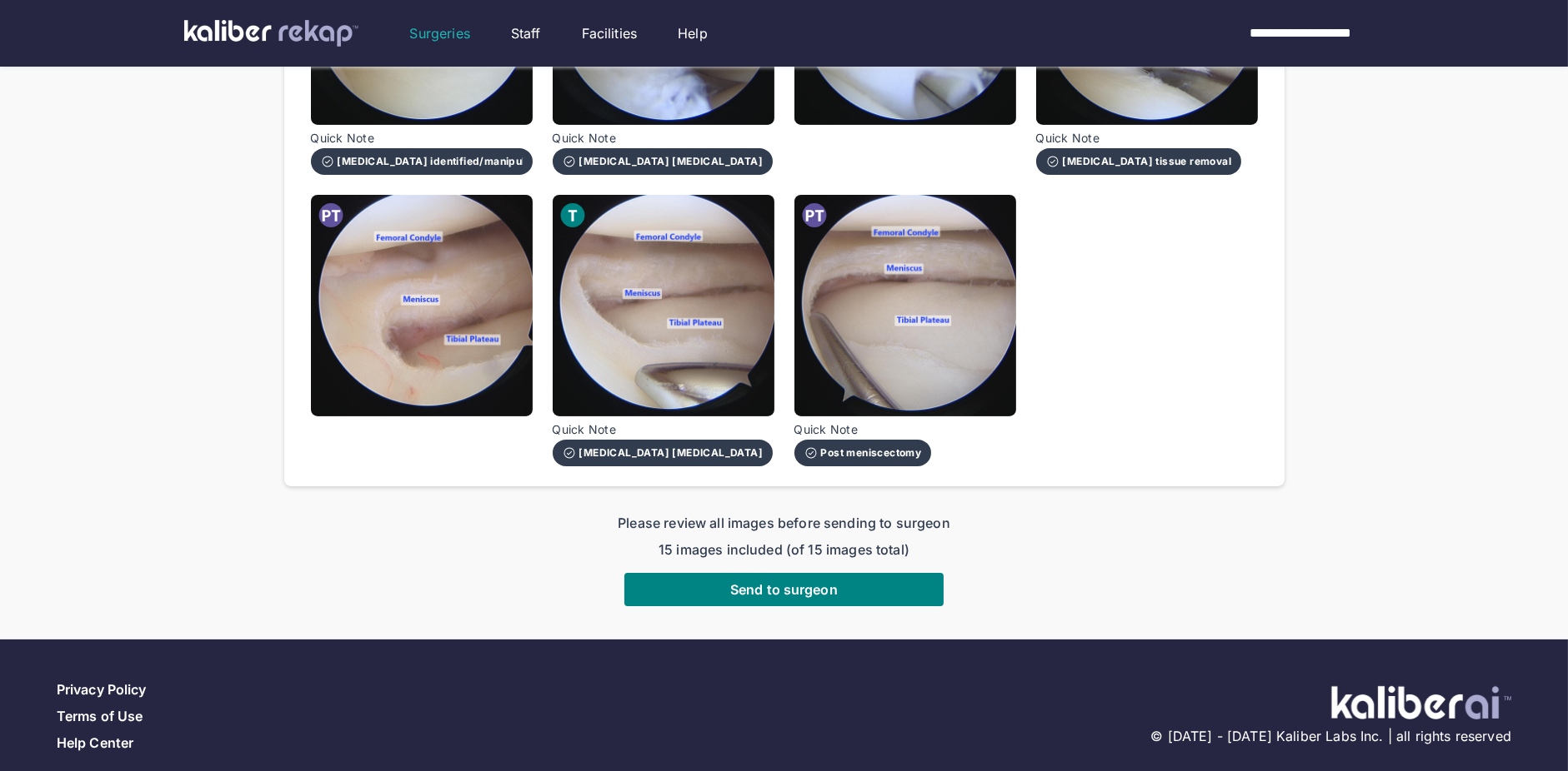
click at [324, 271] on img at bounding box center [422, 306] width 222 height 222
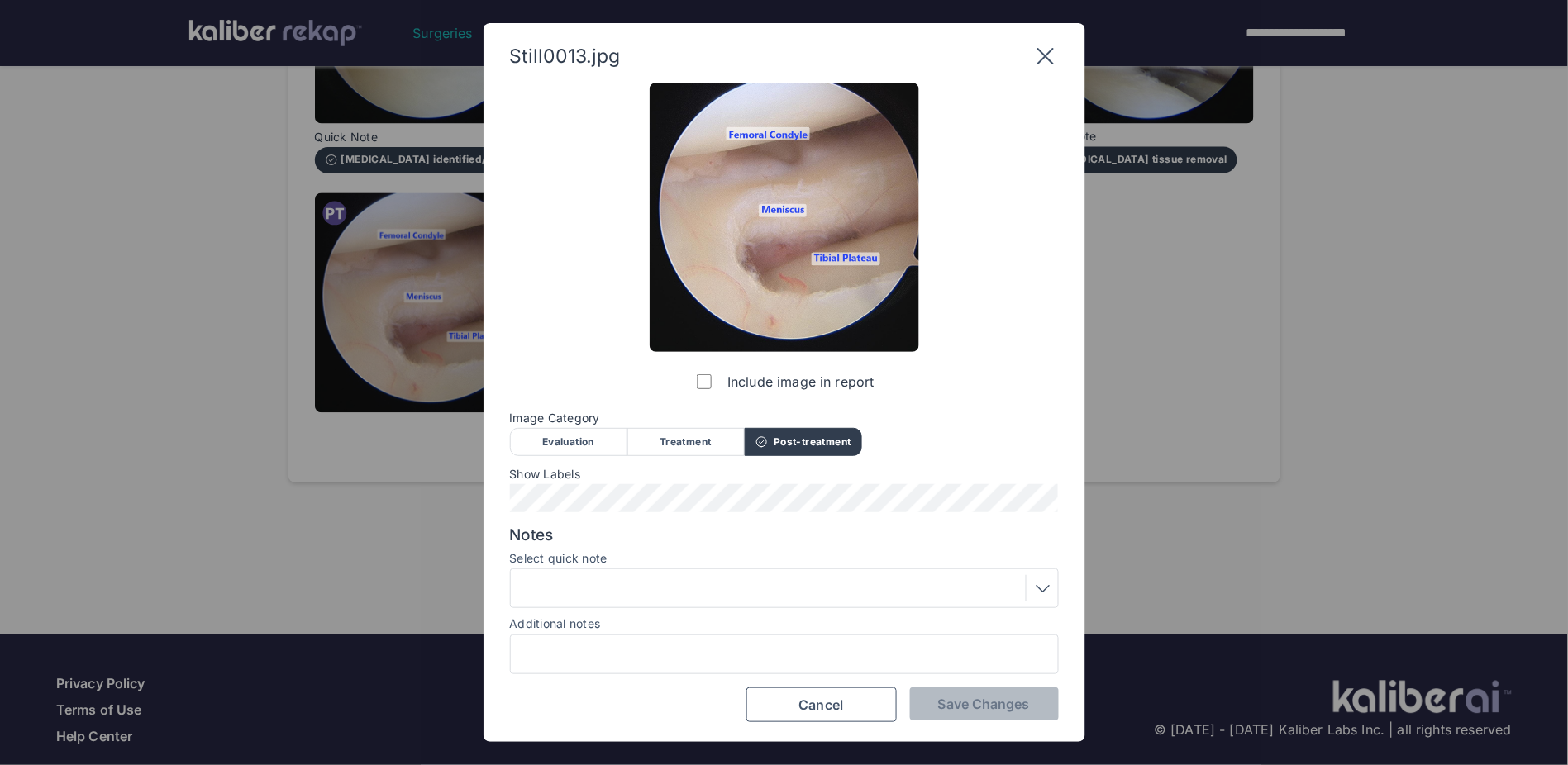
click at [780, 502] on div at bounding box center [785, 589] width 538 height 26
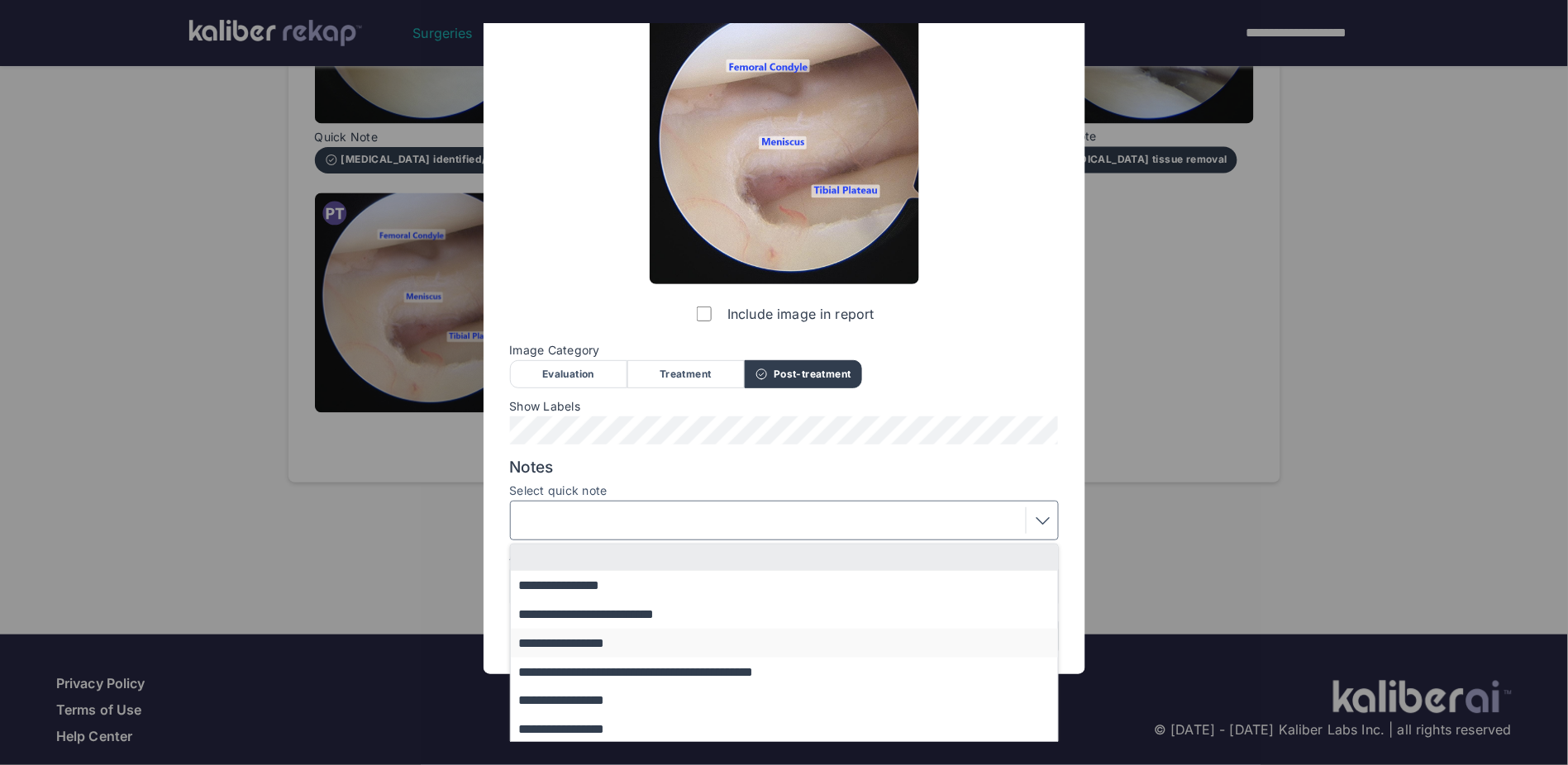
scroll to position [71, 0]
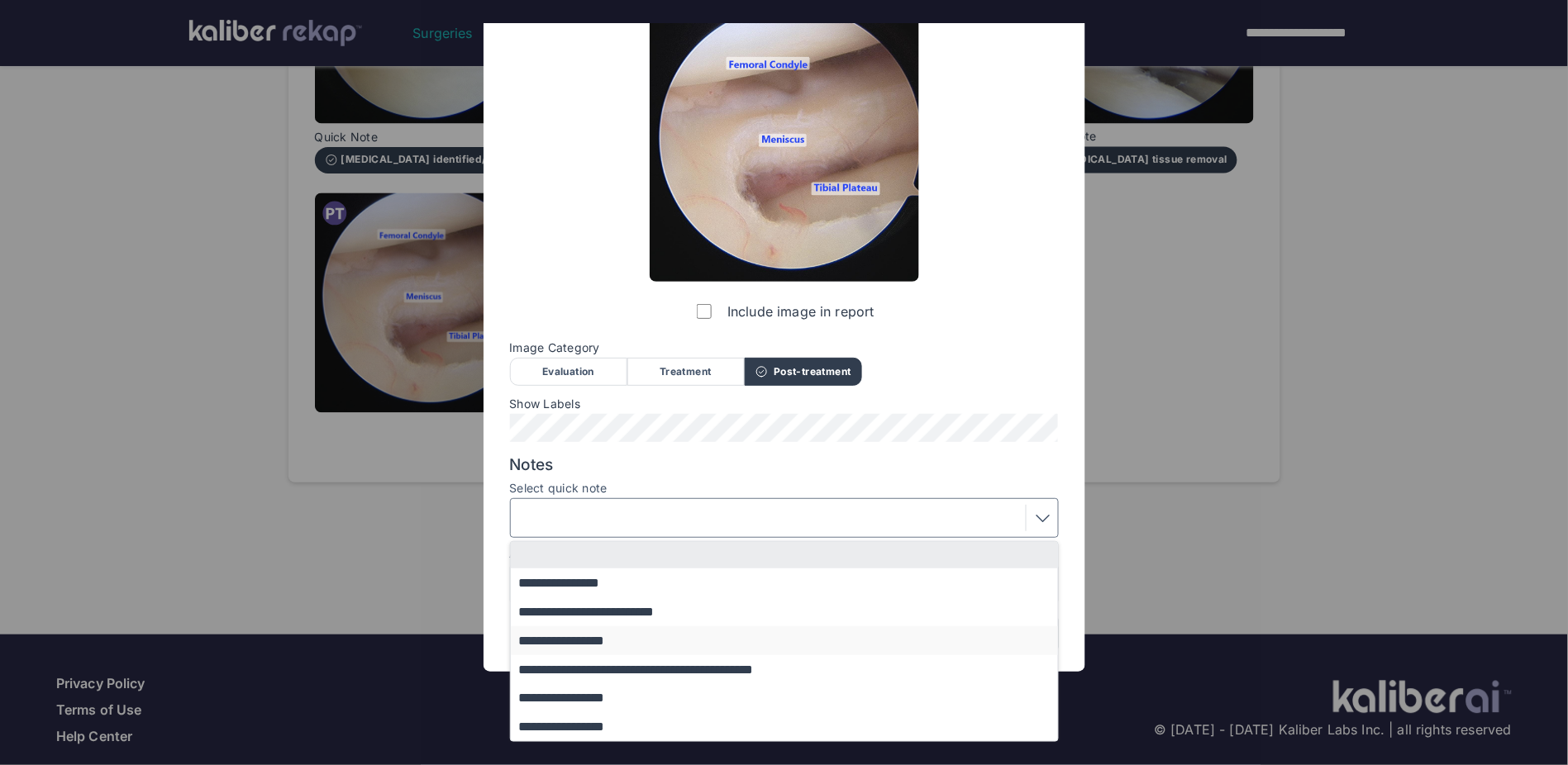
click at [609, 502] on button "**********" at bounding box center [792, 641] width 563 height 29
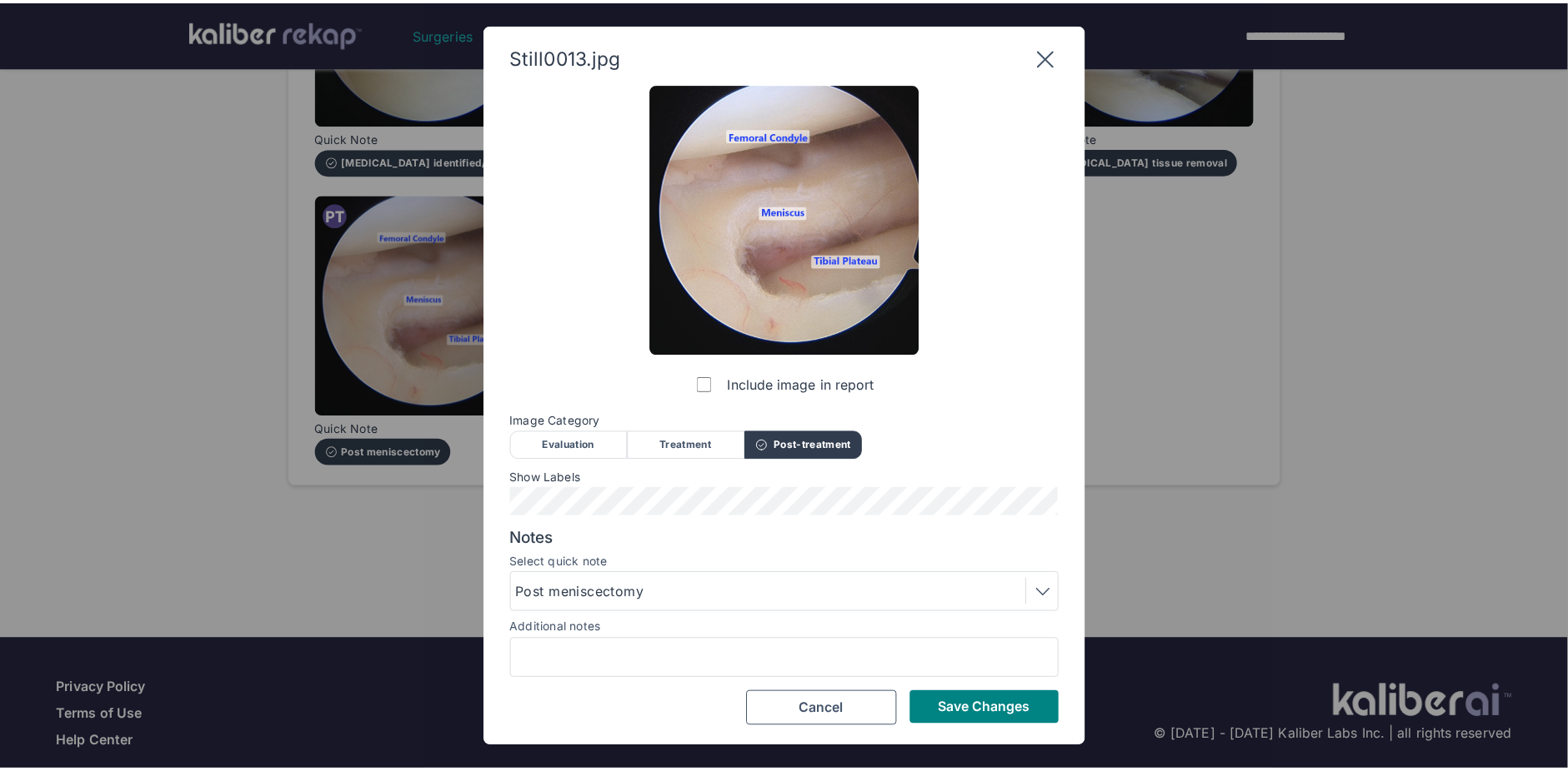
scroll to position [0, 0]
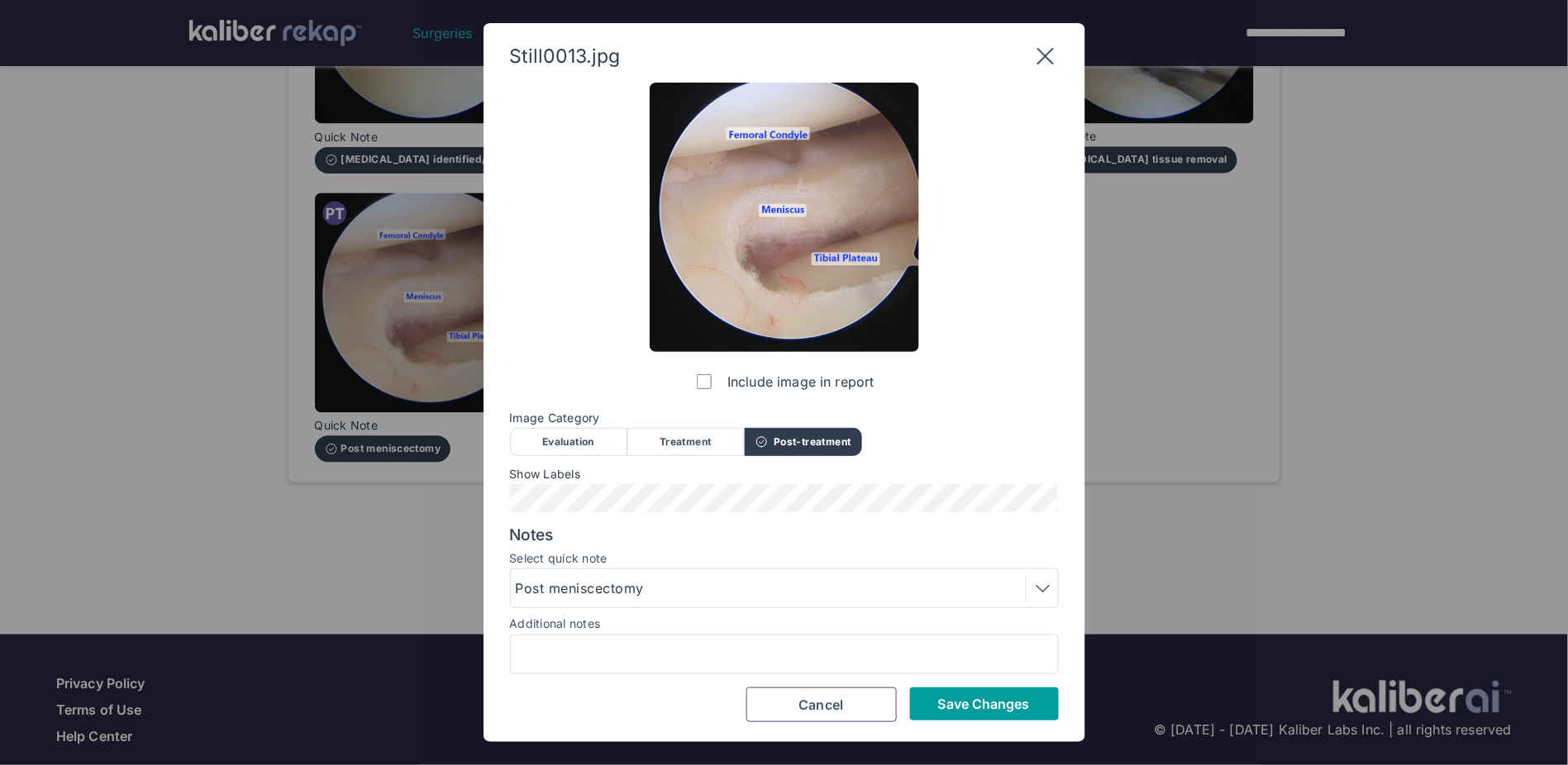
click at [949, 502] on span "Save Changes" at bounding box center [983, 705] width 92 height 17
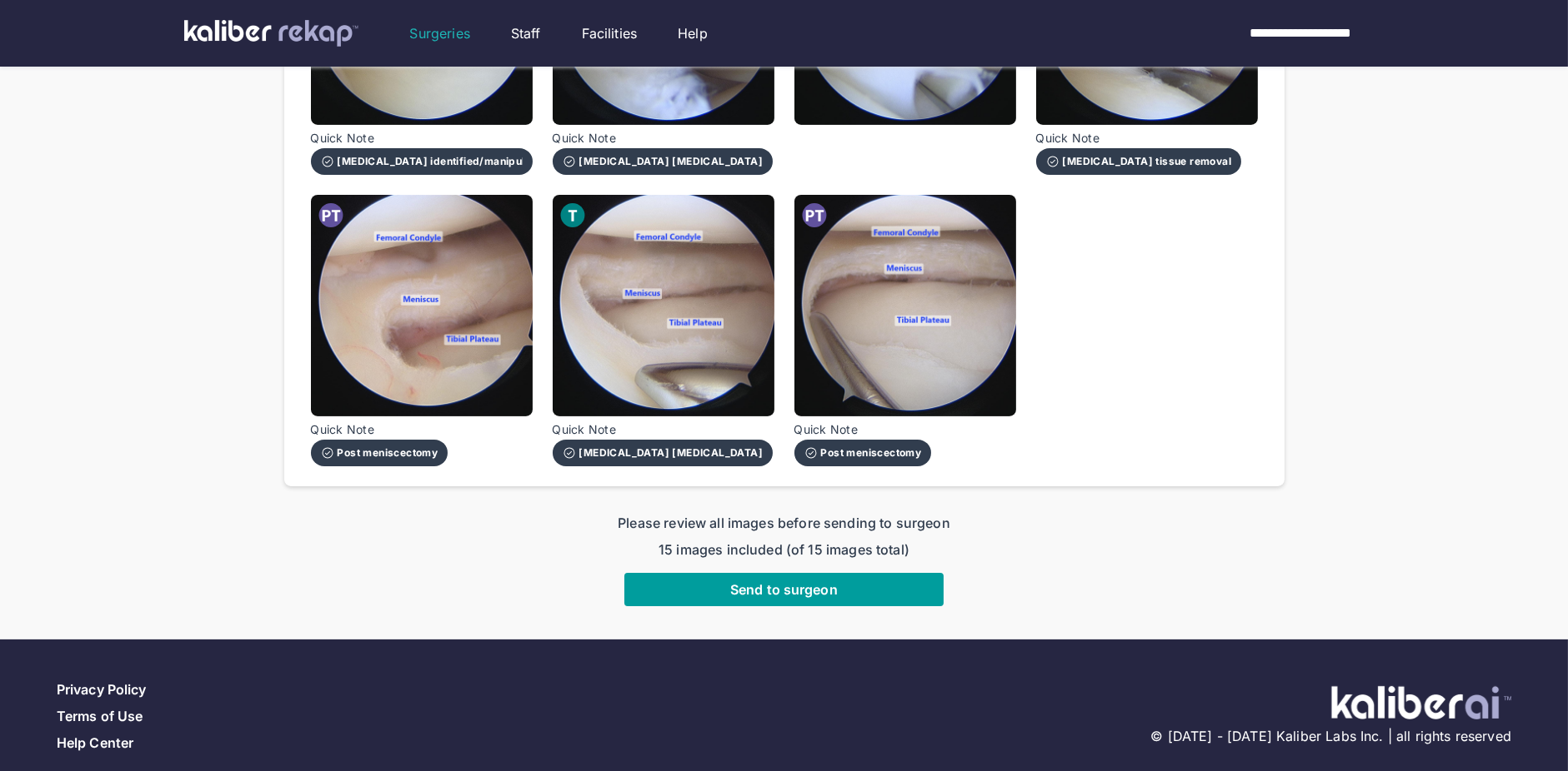
click at [827, 506] on span "Send to surgeon" at bounding box center [784, 590] width 108 height 17
